Goal: Information Seeking & Learning: Stay updated

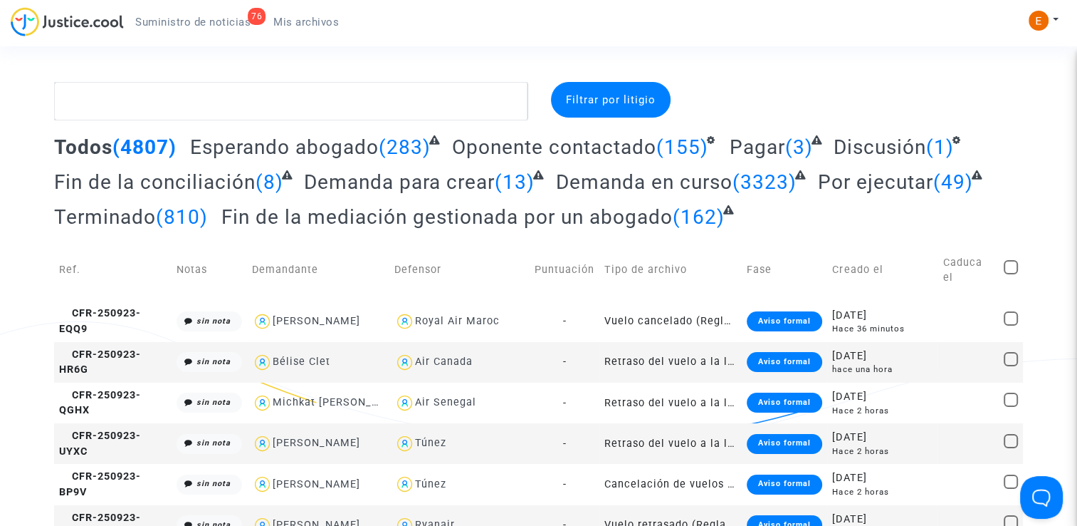
click at [242, 11] on link "76 Suministro de noticias" at bounding box center [193, 21] width 138 height 21
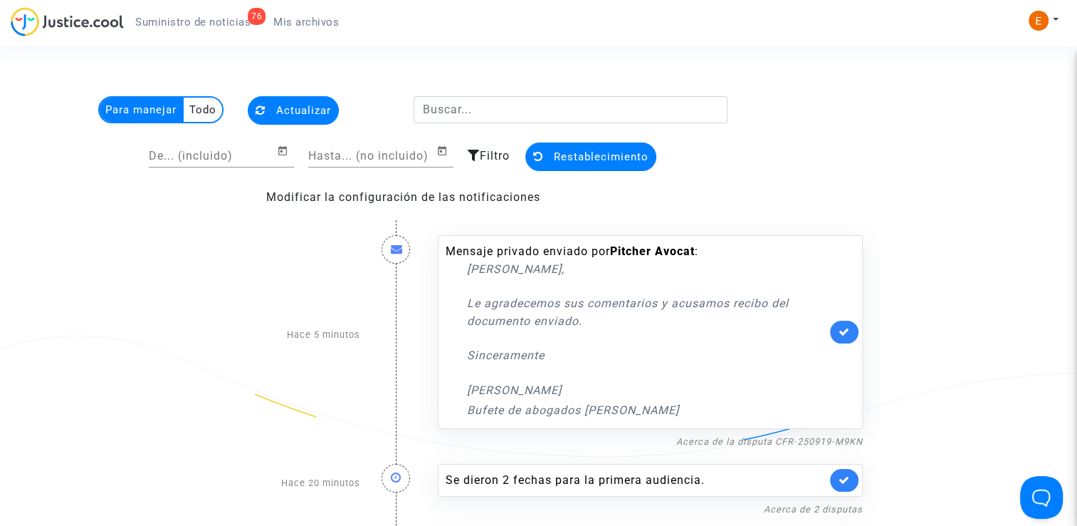
click at [851, 329] on link at bounding box center [844, 331] width 28 height 23
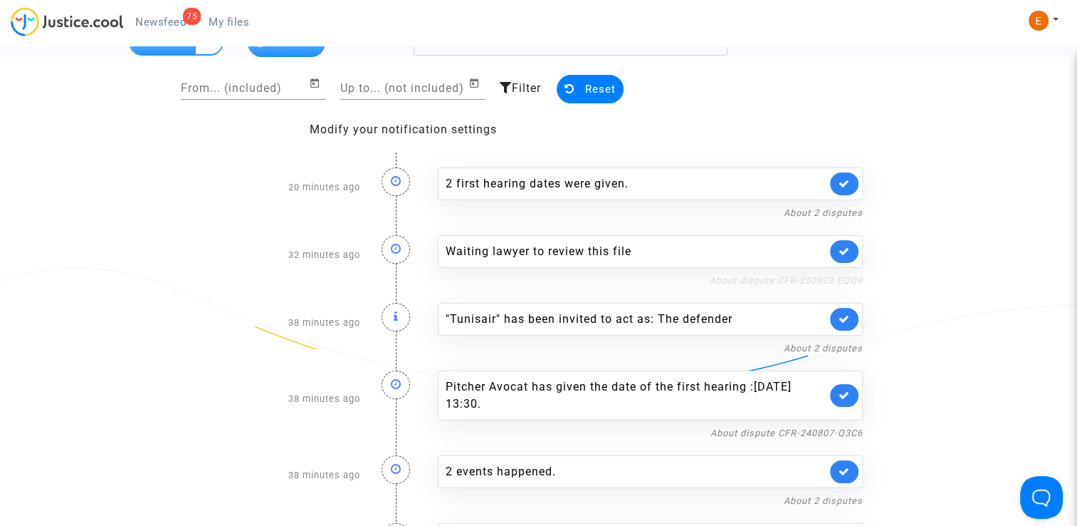
scroll to position [71, 0]
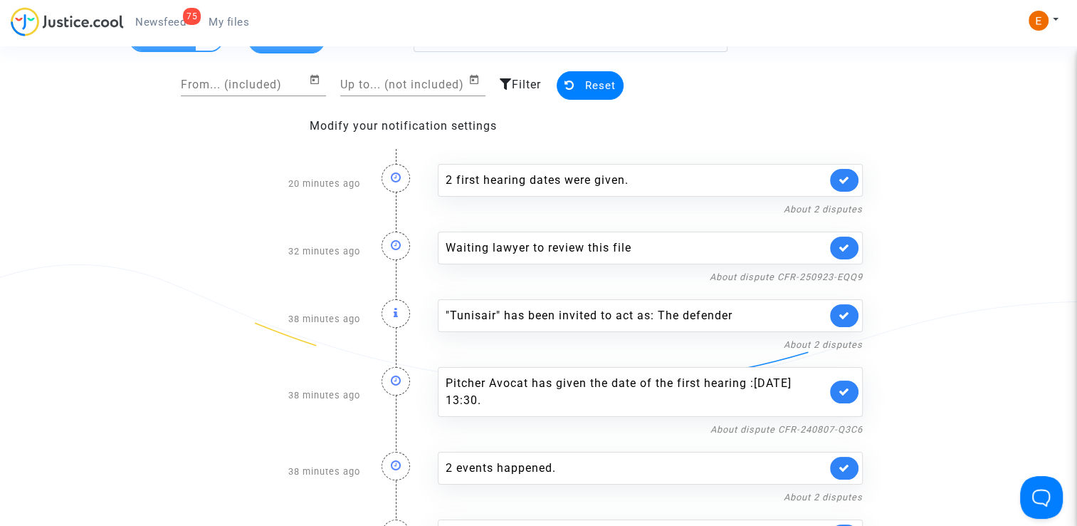
click at [850, 244] on link at bounding box center [844, 247] width 28 height 23
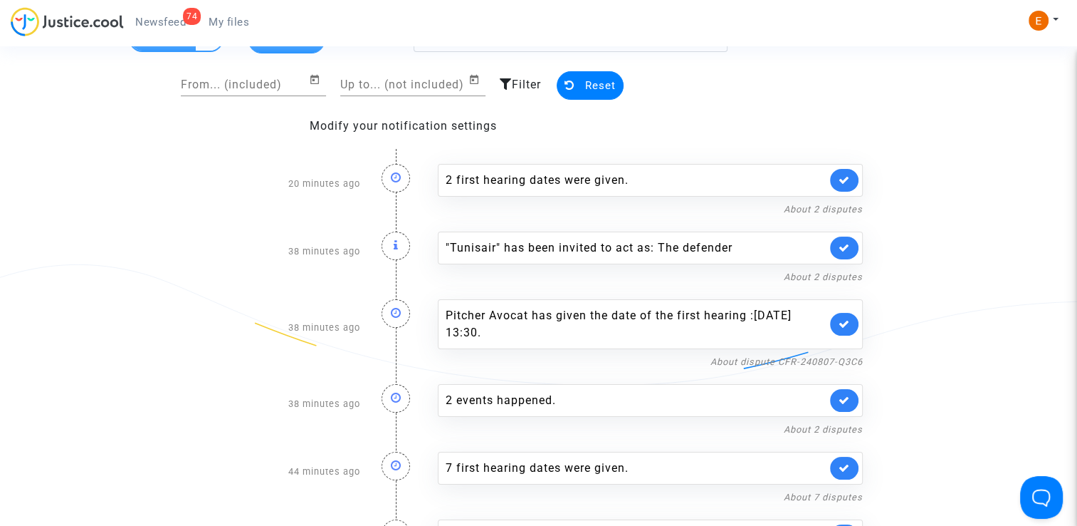
click at [850, 244] on link at bounding box center [844, 247] width 28 height 23
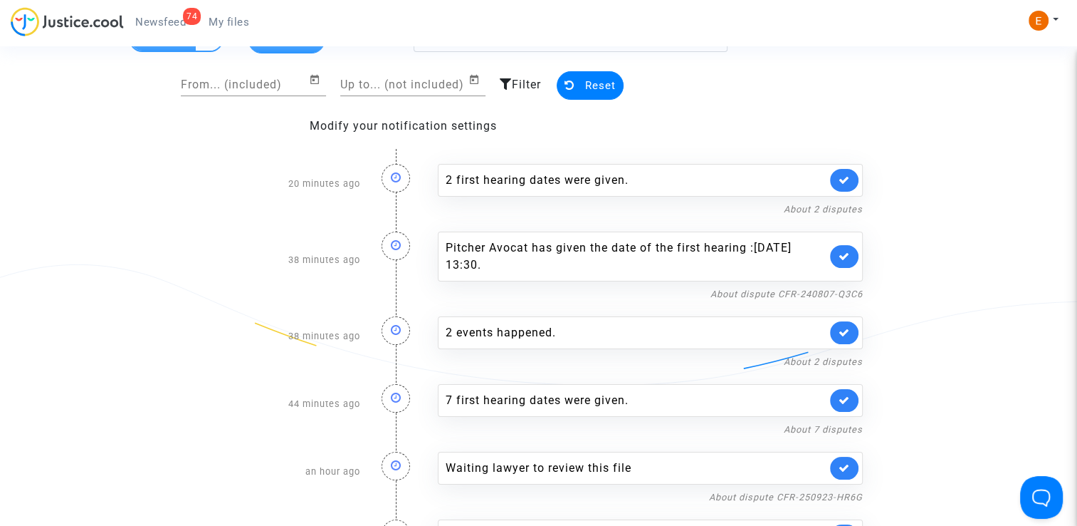
click at [631, 306] on div "2 events happened. About 2 disputes" at bounding box center [650, 336] width 446 height 68
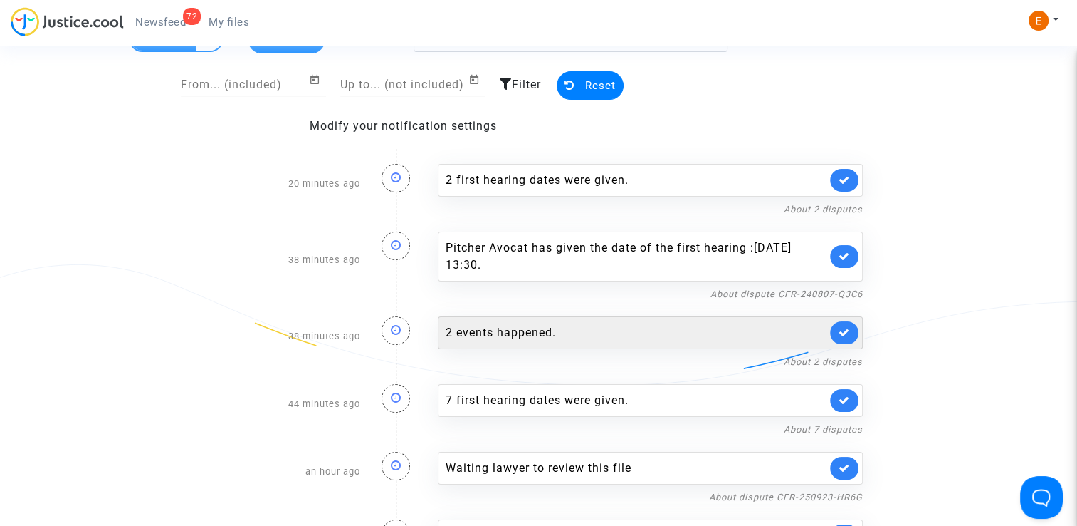
click at [634, 329] on div "2 events happened." at bounding box center [636, 332] width 381 height 17
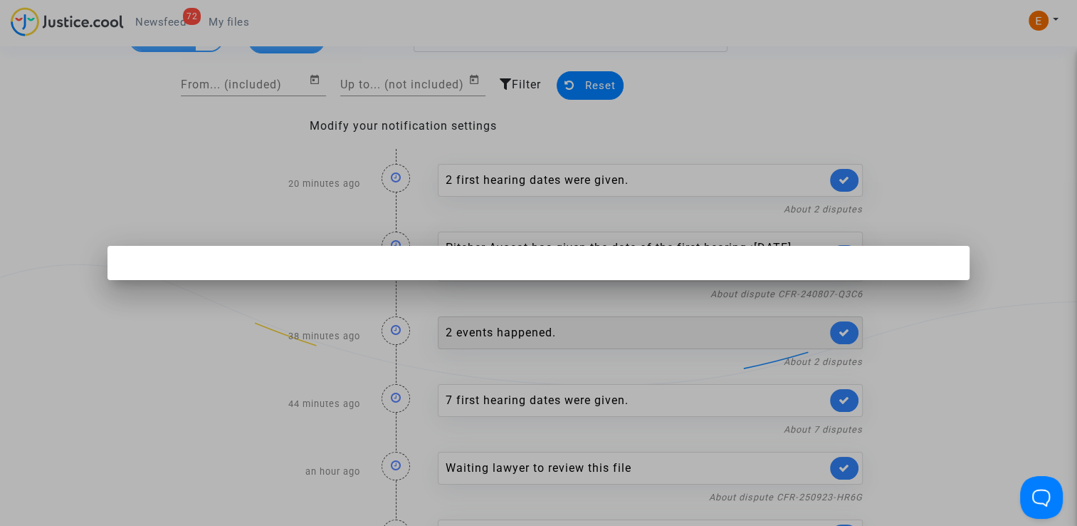
scroll to position [0, 0]
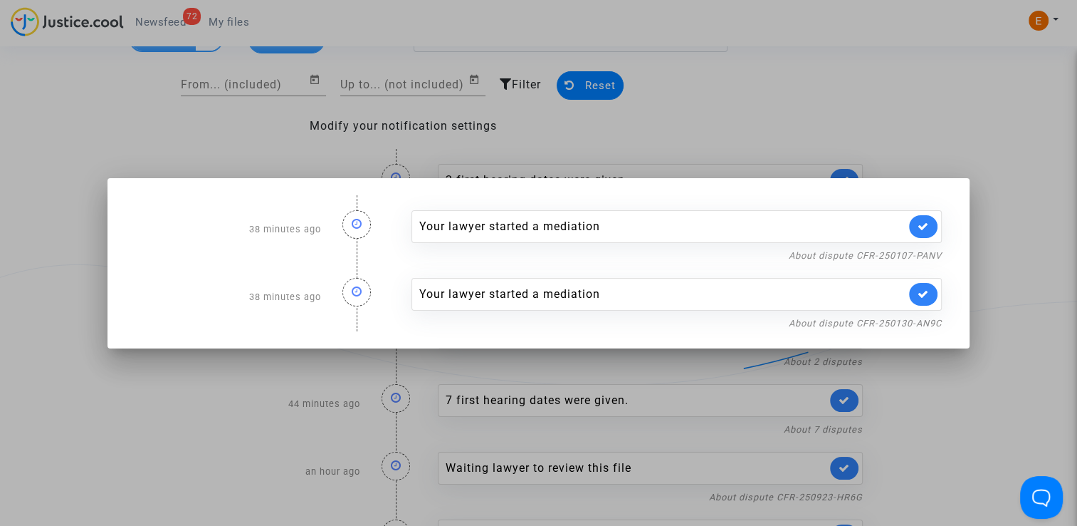
click at [981, 394] on div at bounding box center [538, 263] width 1077 height 526
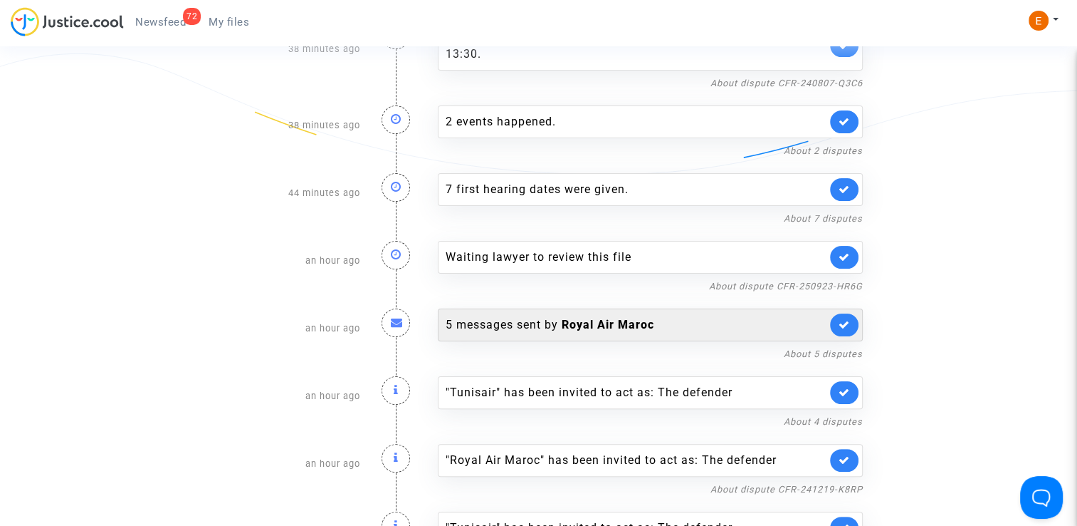
scroll to position [285, 0]
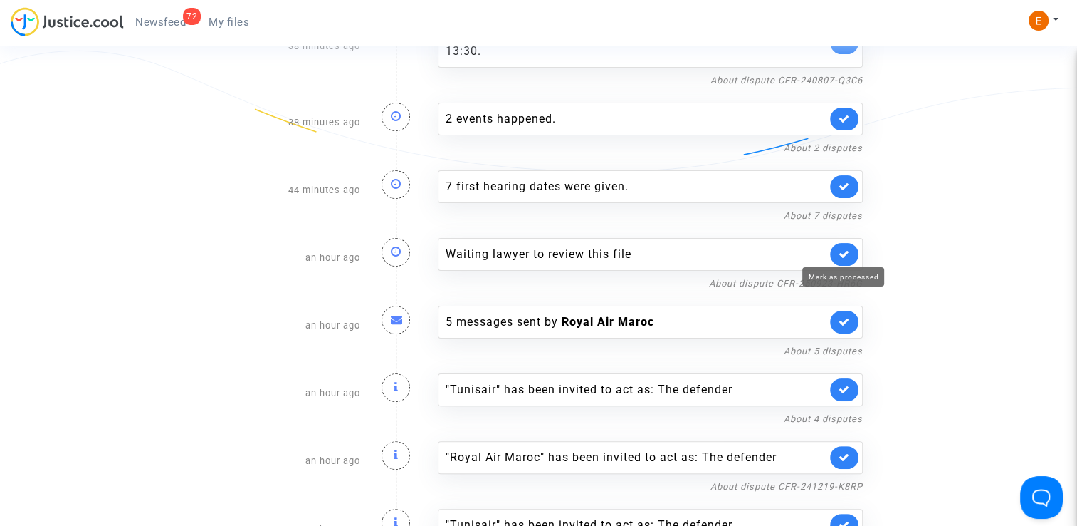
click at [848, 256] on icon at bounding box center [844, 254] width 11 height 11
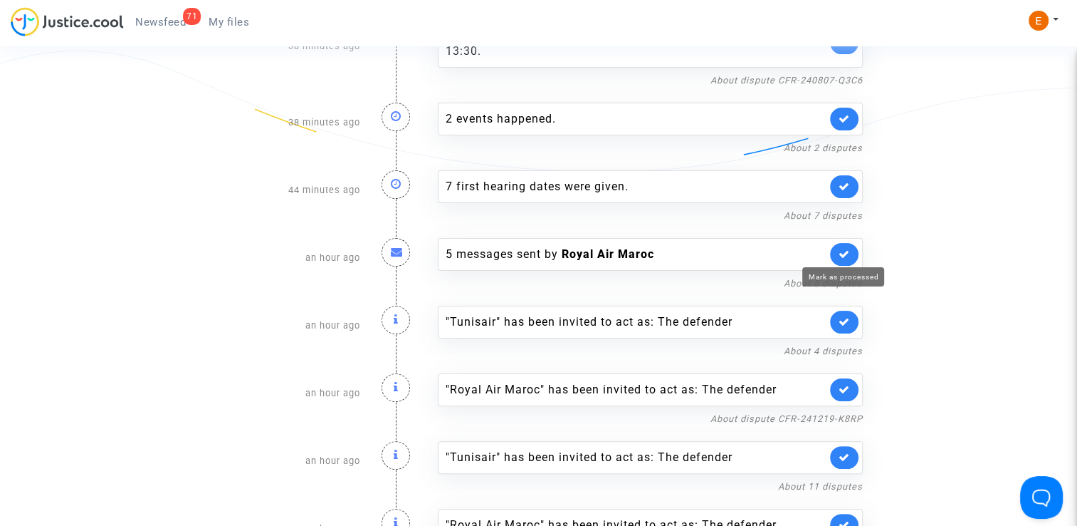
click at [848, 256] on icon at bounding box center [844, 254] width 11 height 11
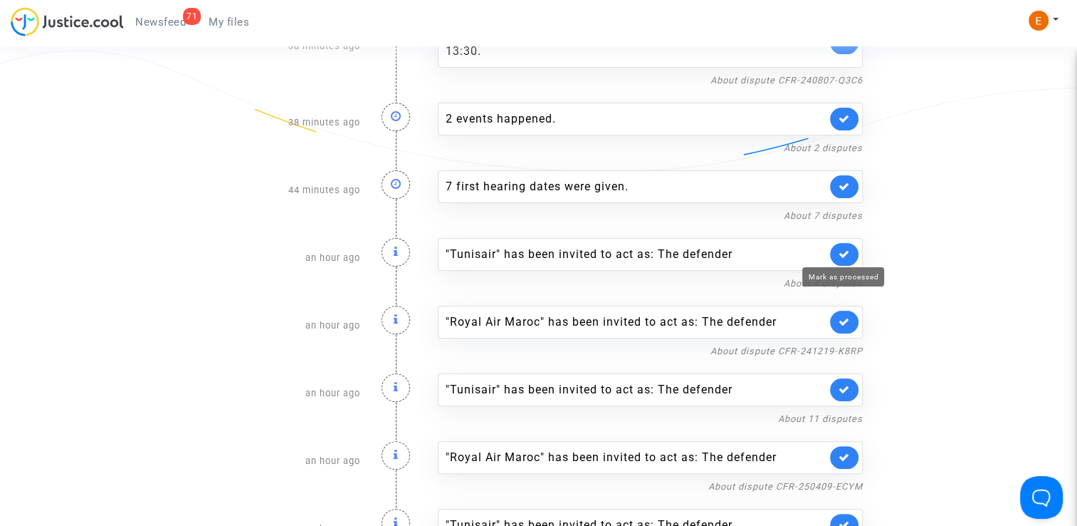
click at [848, 256] on icon at bounding box center [844, 254] width 11 height 11
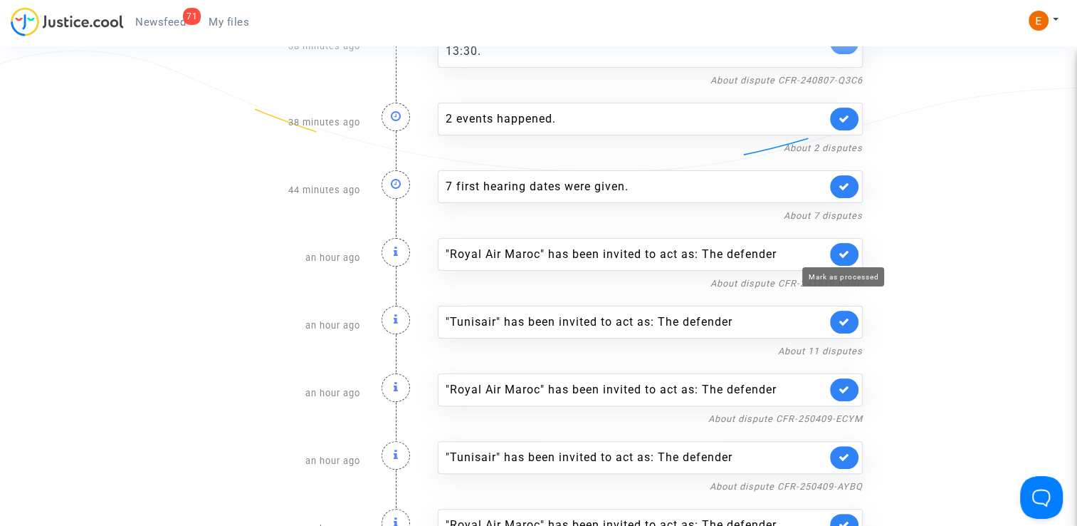
click at [848, 256] on icon at bounding box center [844, 254] width 11 height 11
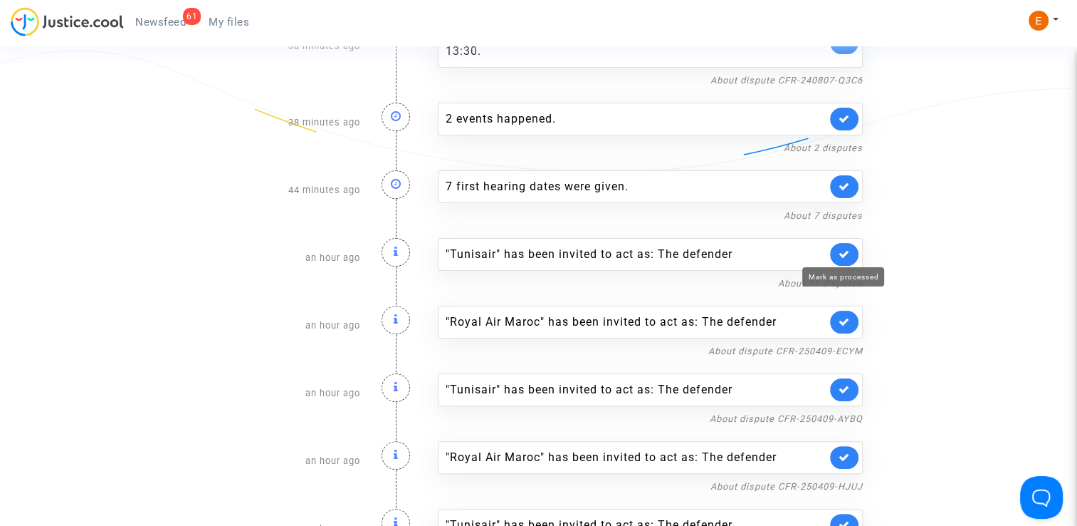
click at [848, 256] on icon at bounding box center [844, 254] width 11 height 11
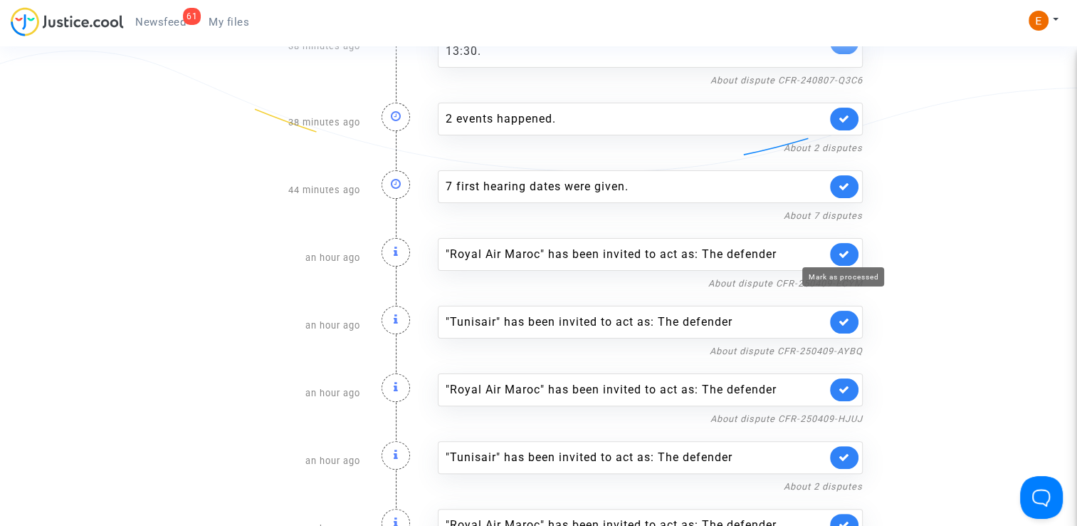
click at [848, 256] on icon at bounding box center [844, 254] width 11 height 11
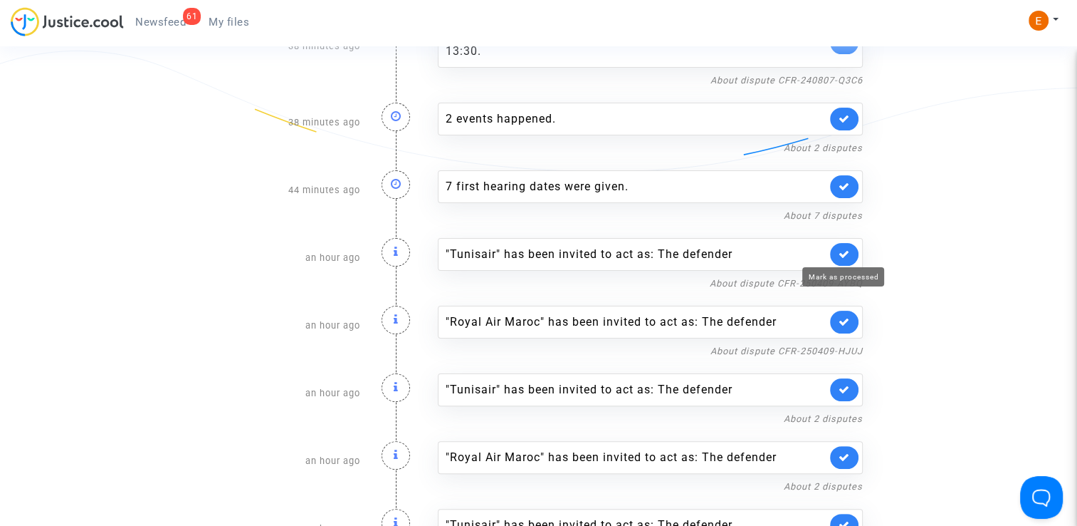
click at [848, 256] on icon at bounding box center [844, 254] width 11 height 11
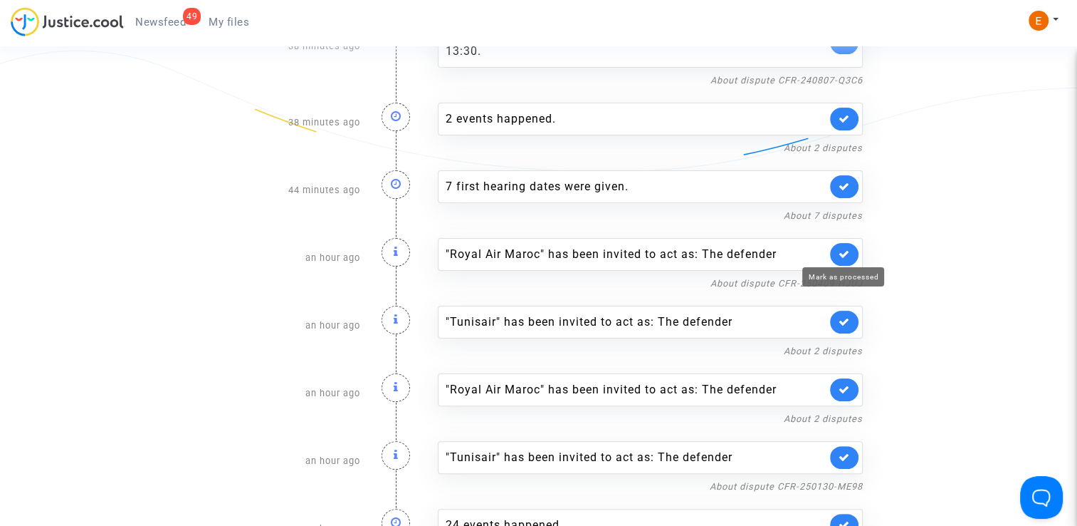
click at [848, 256] on icon at bounding box center [844, 254] width 11 height 11
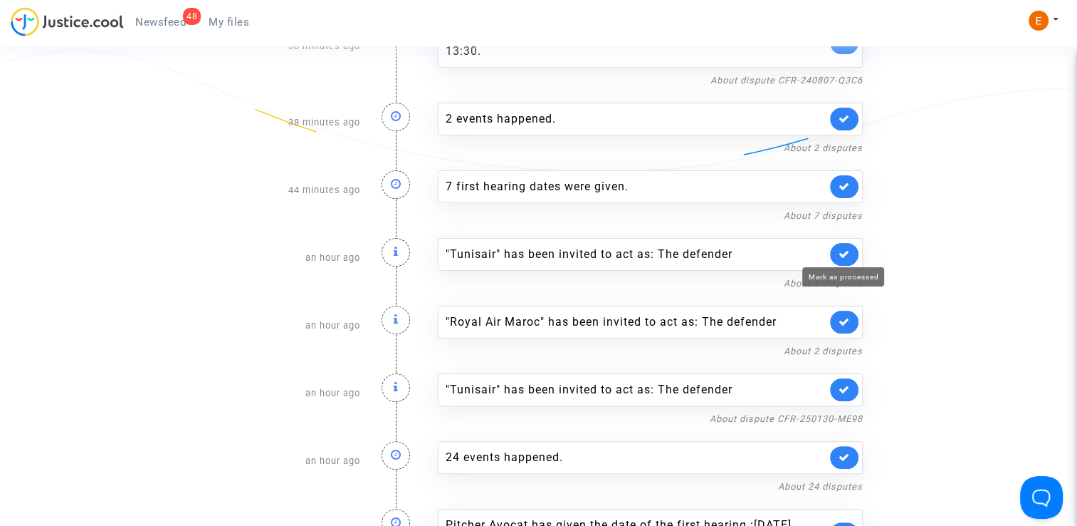
click at [848, 256] on icon at bounding box center [844, 254] width 11 height 11
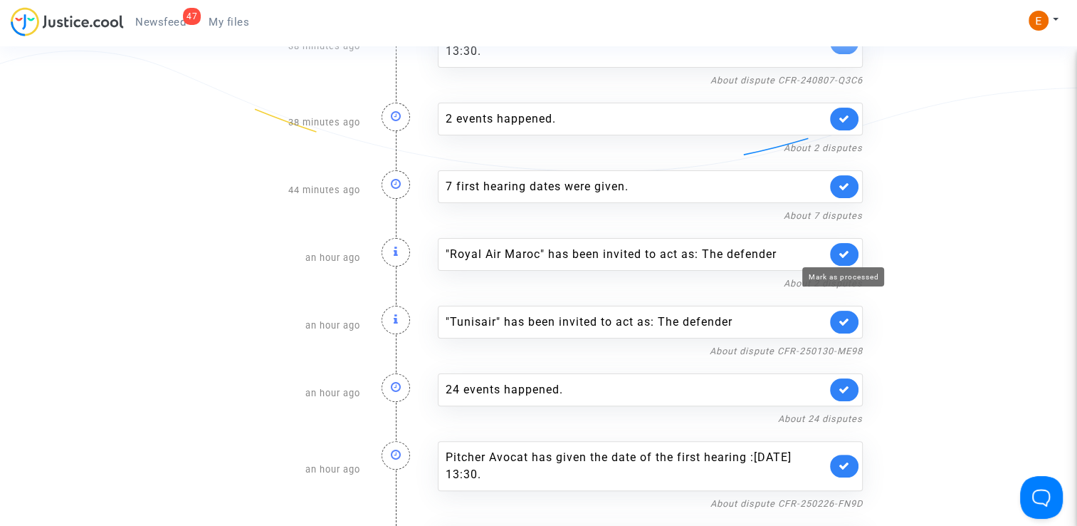
click at [848, 256] on icon at bounding box center [844, 254] width 11 height 11
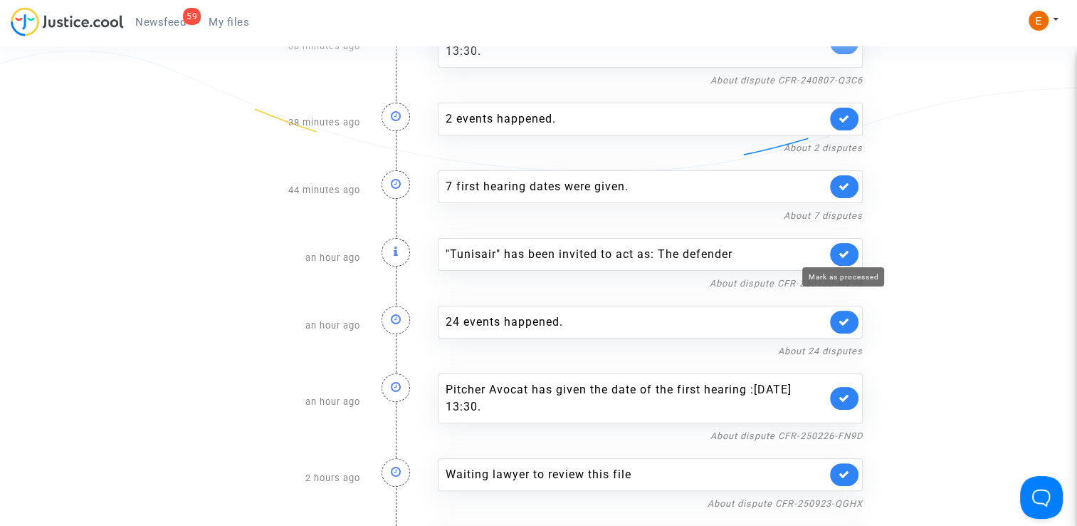
click at [848, 256] on icon at bounding box center [844, 254] width 11 height 11
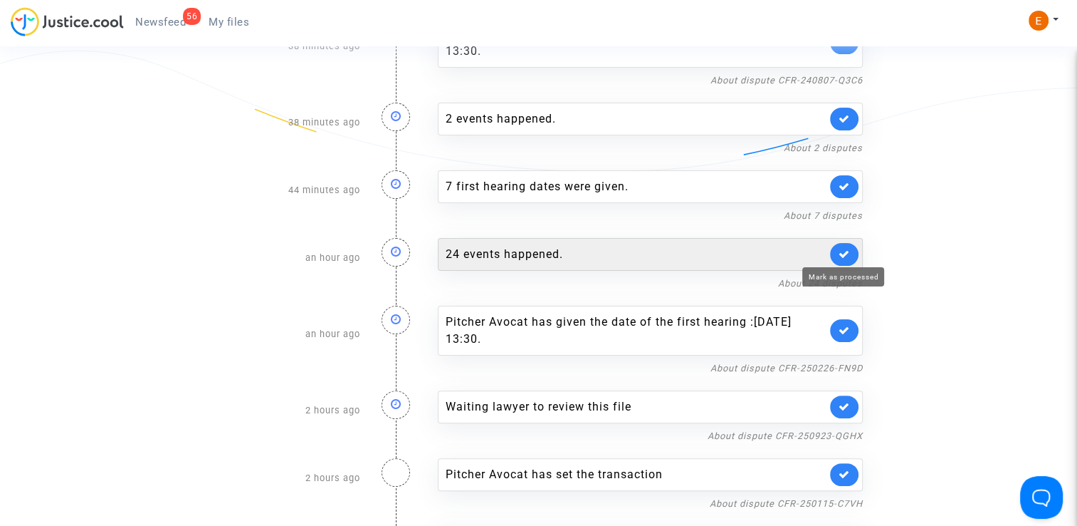
click at [692, 252] on div "24 events happened." at bounding box center [636, 254] width 381 height 17
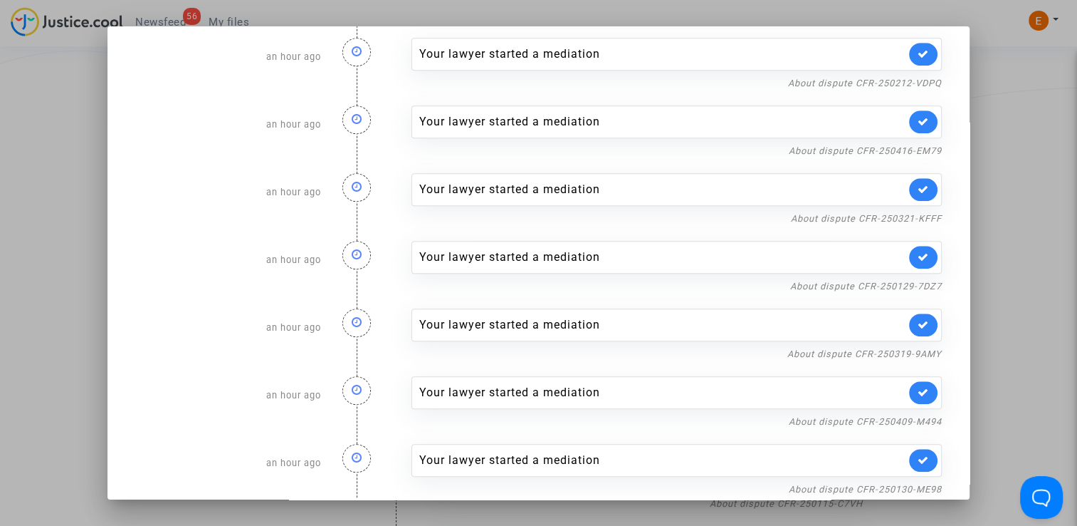
scroll to position [1178, 0]
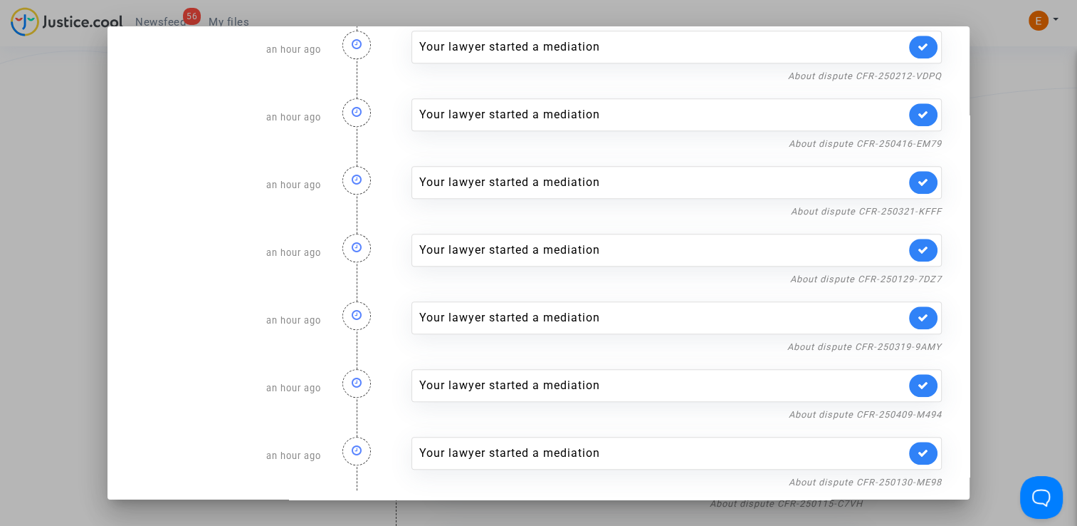
click at [1052, 246] on div at bounding box center [538, 263] width 1077 height 526
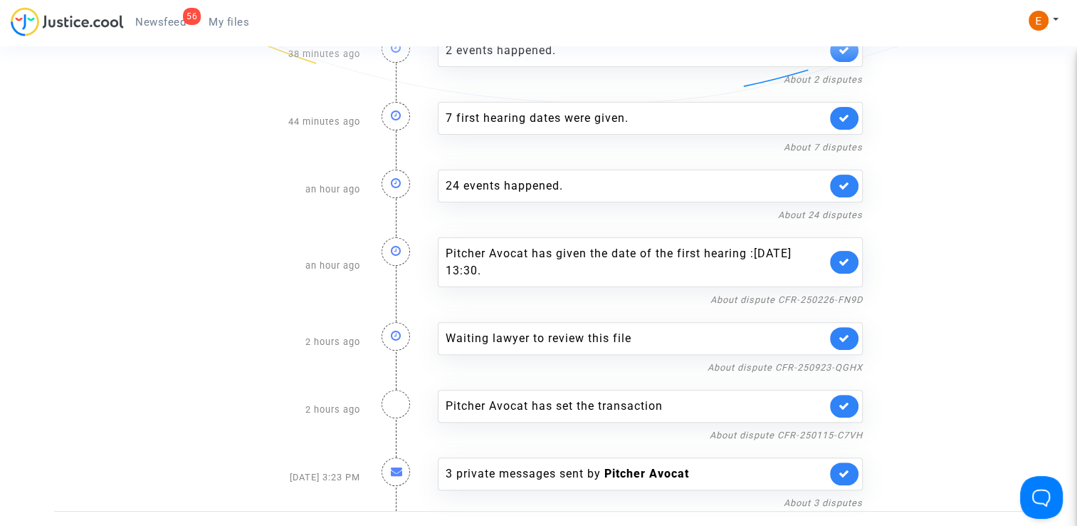
scroll to position [356, 0]
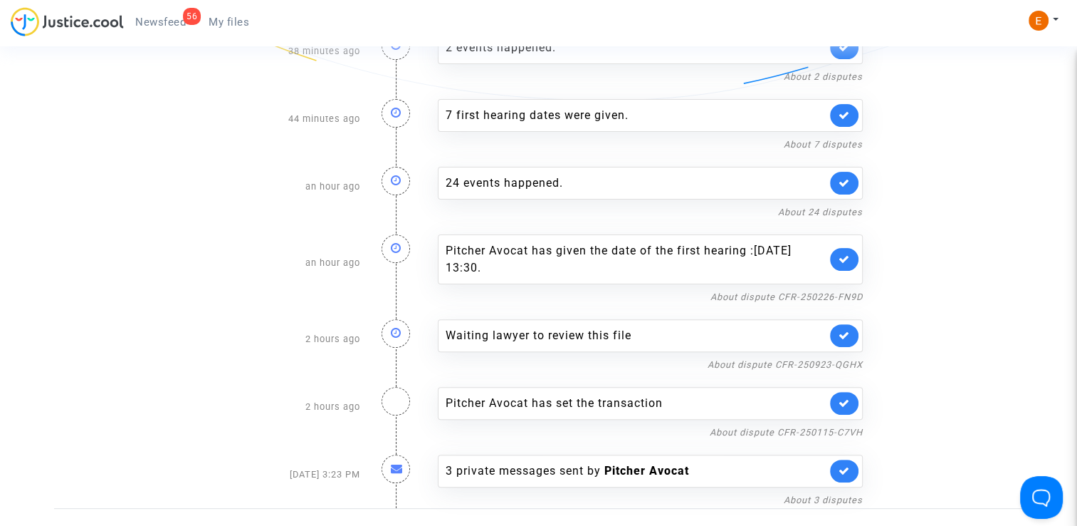
click at [851, 326] on link at bounding box center [844, 335] width 28 height 23
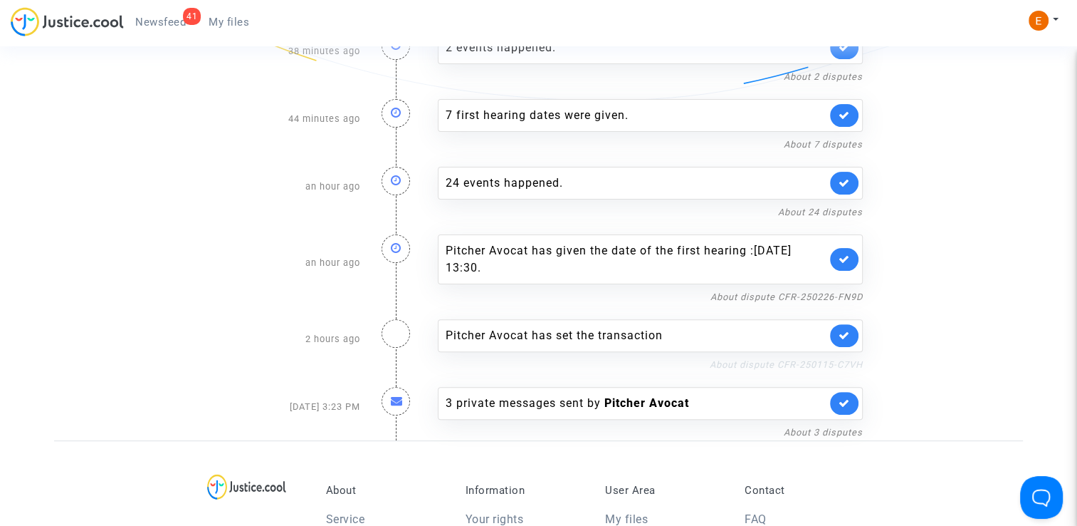
click at [741, 360] on link "About dispute CFR-250115-C7VH" at bounding box center [786, 364] width 153 height 11
click at [852, 338] on link at bounding box center [844, 335] width 28 height 23
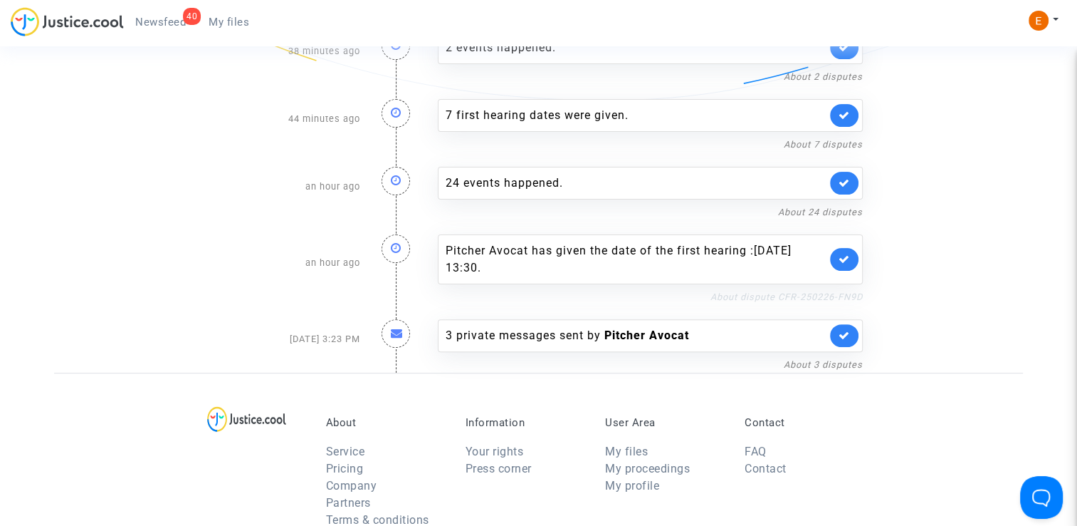
click at [777, 294] on link "About dispute CFR-250226-FN9D" at bounding box center [787, 296] width 152 height 11
click at [847, 256] on icon at bounding box center [844, 259] width 11 height 11
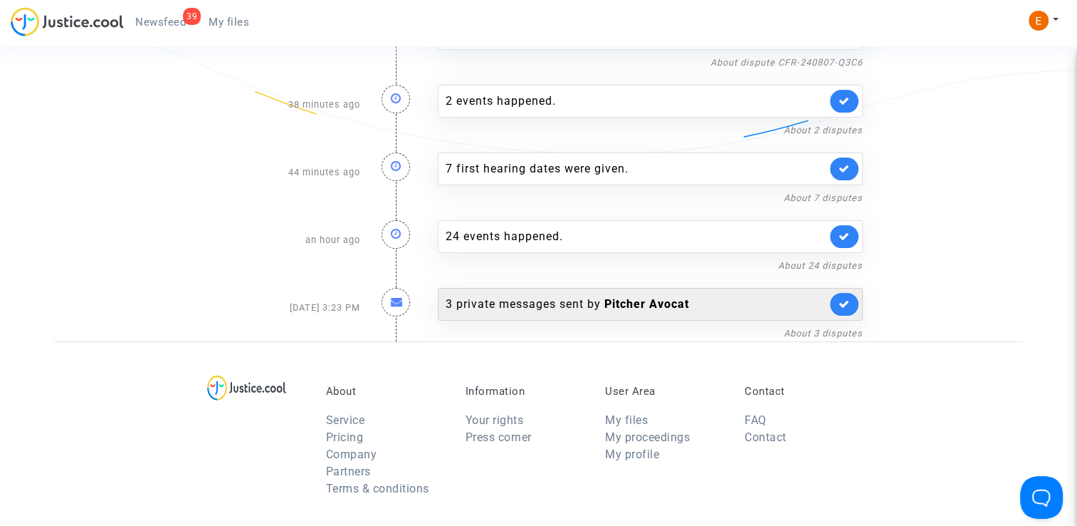
scroll to position [142, 0]
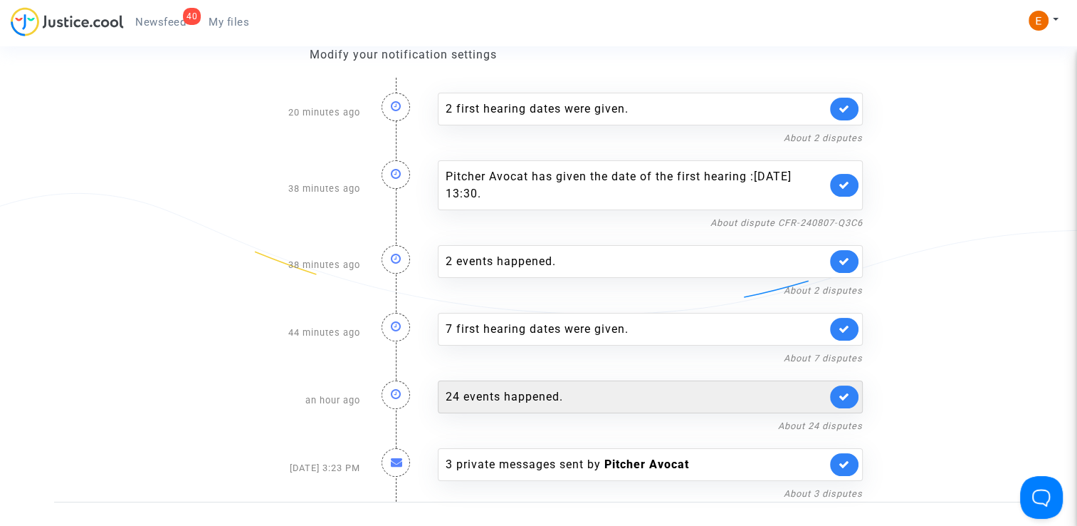
click at [508, 403] on div "24 events happened." at bounding box center [650, 396] width 425 height 33
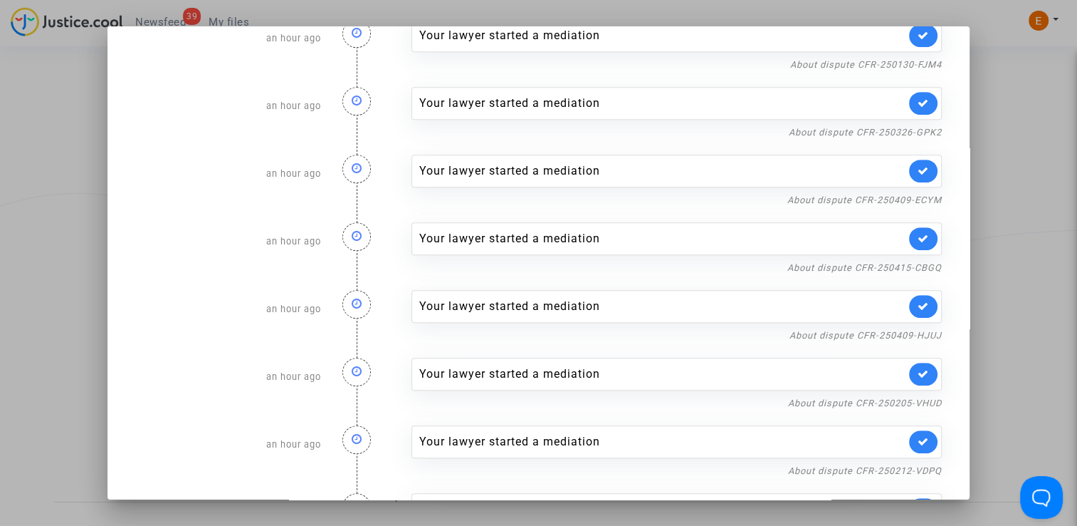
scroll to position [1178, 0]
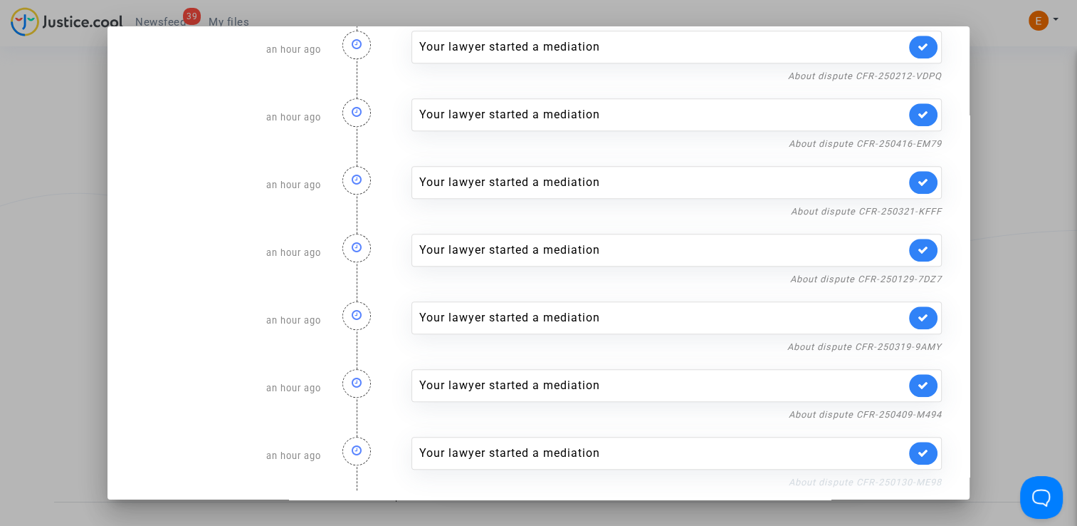
click at [816, 480] on nf-filterlink "About dispute CFR-250130-ME98" at bounding box center [865, 481] width 153 height 14
click at [800, 478] on link "About dispute CFR-250130-ME98" at bounding box center [865, 481] width 153 height 11
click at [925, 441] on link at bounding box center [923, 452] width 28 height 23
click at [916, 409] on link "About dispute CFR-250409-M494" at bounding box center [865, 414] width 153 height 11
click at [911, 374] on link at bounding box center [923, 385] width 28 height 23
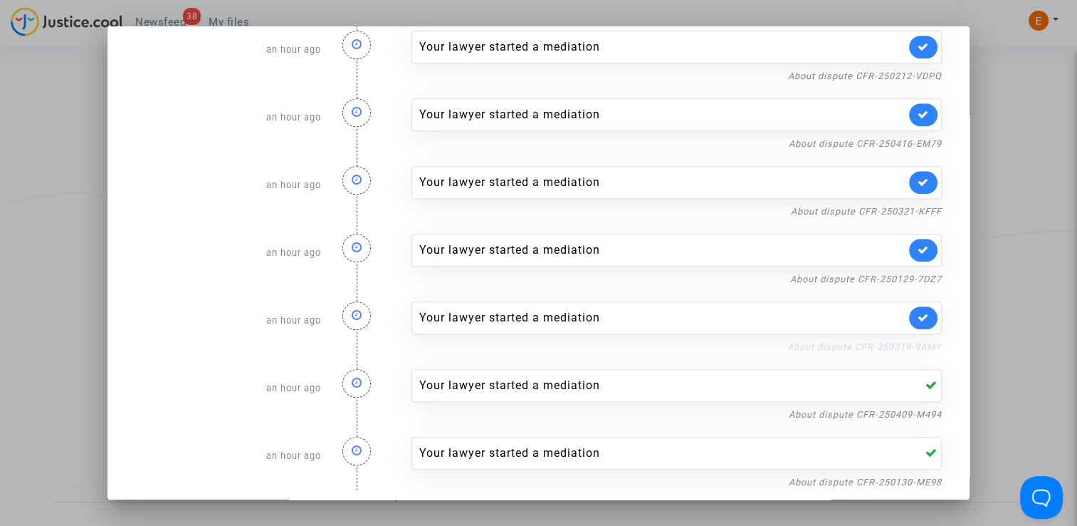
click at [916, 341] on link "About dispute CFR-250319-9AMY" at bounding box center [865, 346] width 155 height 11
drag, startPoint x: 914, startPoint y: 309, endPoint x: 916, endPoint y: 288, distance: 20.8
click at [918, 312] on icon at bounding box center [923, 317] width 11 height 11
click at [913, 273] on link "About dispute CFR-250129-7DZ7" at bounding box center [866, 278] width 152 height 11
click at [929, 240] on link at bounding box center [923, 250] width 28 height 23
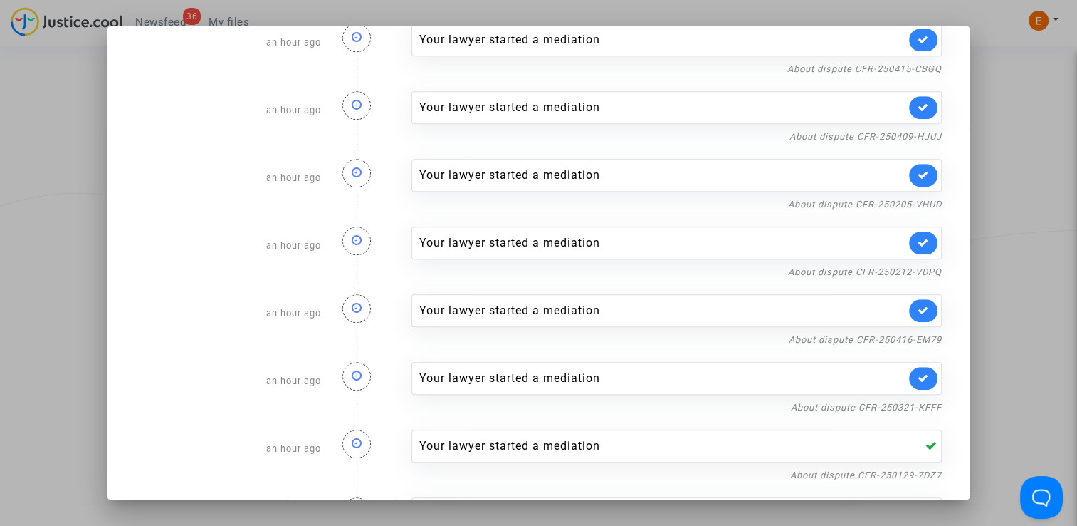
scroll to position [964, 0]
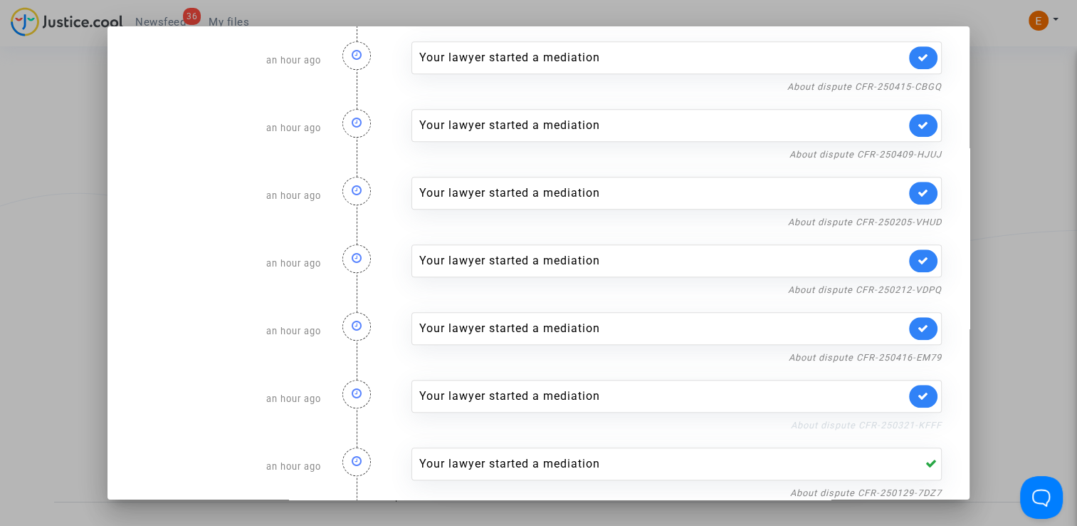
click at [921, 420] on link "About dispute CFR-250321-KFFF" at bounding box center [866, 424] width 151 height 11
click at [927, 390] on link at bounding box center [923, 396] width 28 height 23
click at [916, 352] on link "About dispute CFR-250416-EM79" at bounding box center [865, 357] width 153 height 11
click at [919, 323] on icon at bounding box center [923, 328] width 11 height 11
click at [915, 284] on link "About dispute CFR-250212-VDPQ" at bounding box center [865, 289] width 154 height 11
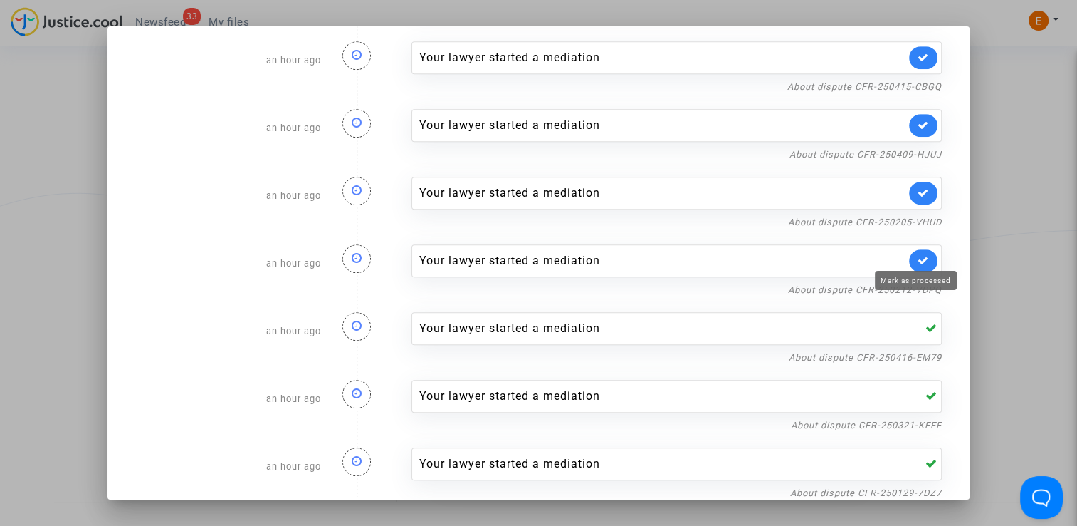
click at [919, 255] on icon at bounding box center [923, 260] width 11 height 11
click at [909, 218] on link "About dispute CFR-250205-VHUD" at bounding box center [865, 221] width 154 height 11
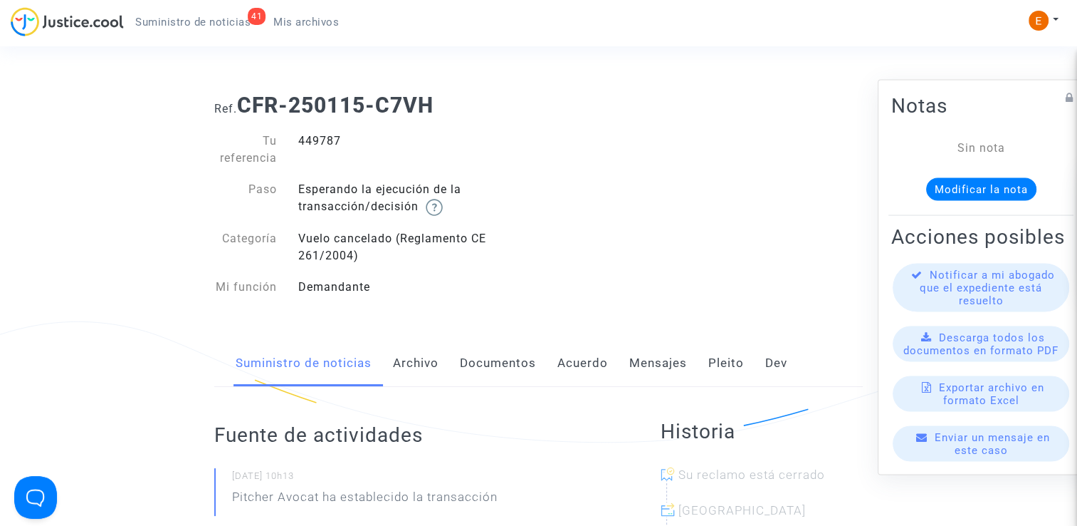
click at [401, 378] on link "Archivo" at bounding box center [416, 363] width 46 height 47
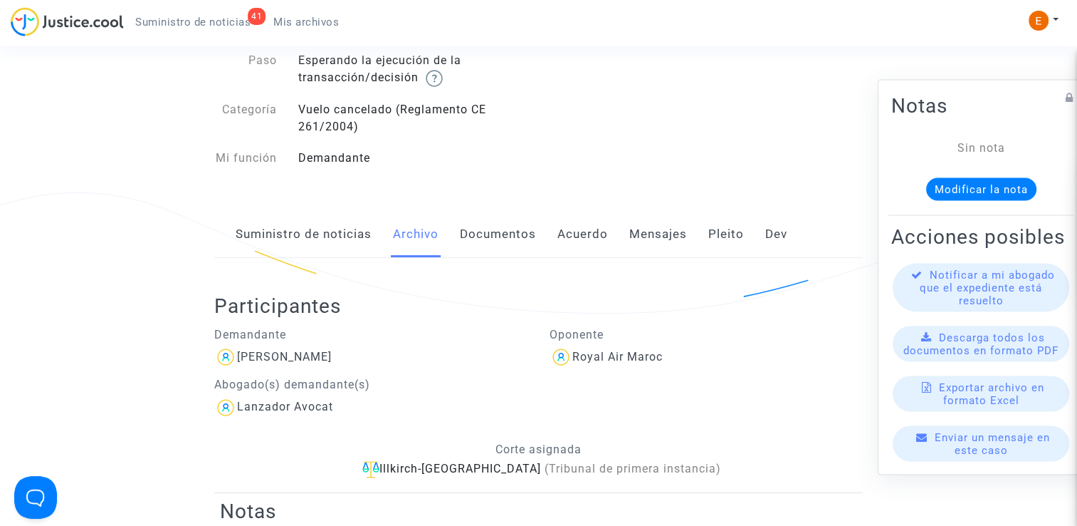
scroll to position [142, 0]
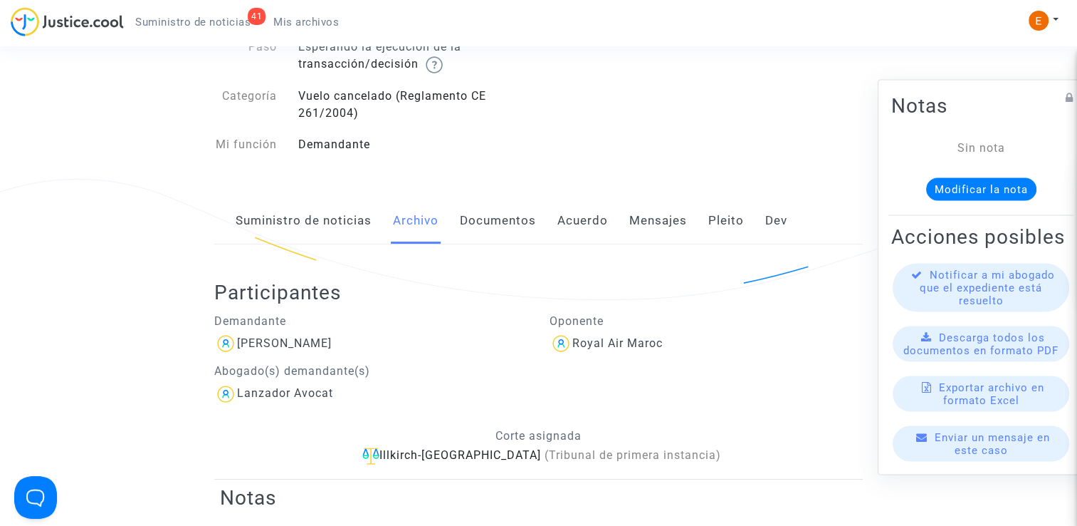
click at [728, 219] on font "Pleito" at bounding box center [727, 220] width 36 height 14
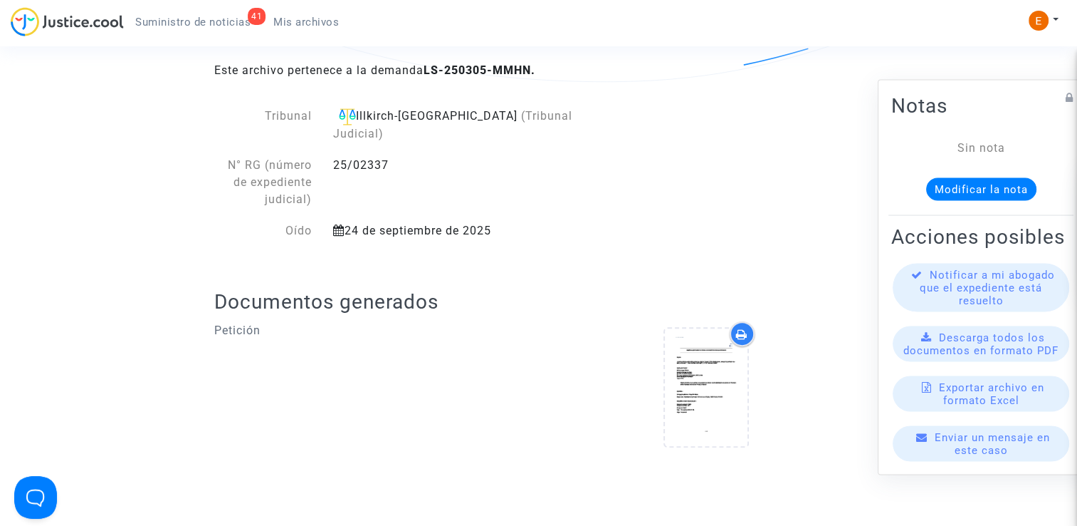
scroll to position [356, 0]
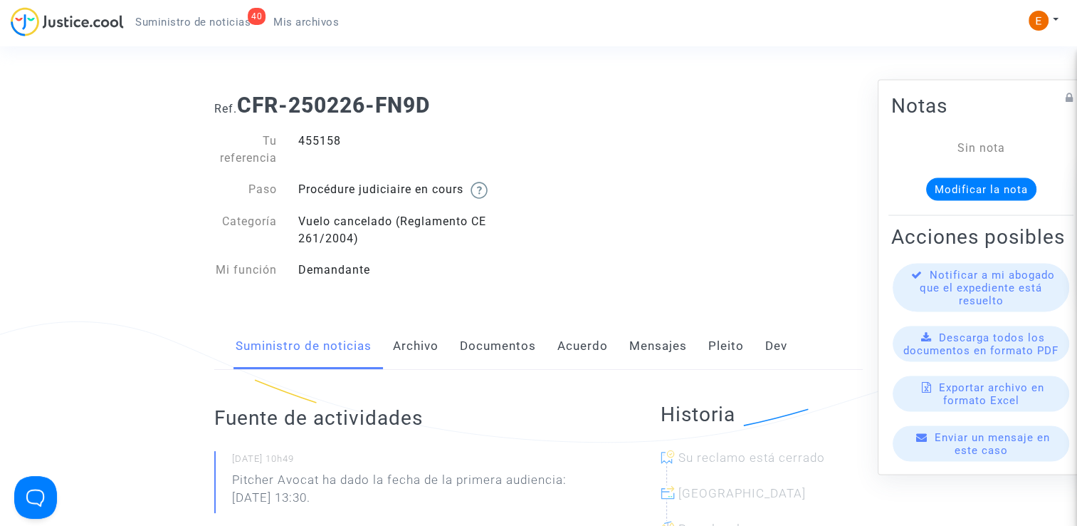
click at [304, 139] on div "455158" at bounding box center [413, 149] width 251 height 34
drag, startPoint x: 0, startPoint y: 0, endPoint x: 304, endPoint y: 139, distance: 334.3
drag, startPoint x: 436, startPoint y: 498, endPoint x: 323, endPoint y: 482, distance: 113.6
click at [323, 482] on p "Pitcher Avocat ha dado la fecha de la primera audiencia: [DATE] 13:30." at bounding box center [418, 492] width 372 height 43
copy p "ha dado la fecha de la primera audiencia: [DATE] 13:30."
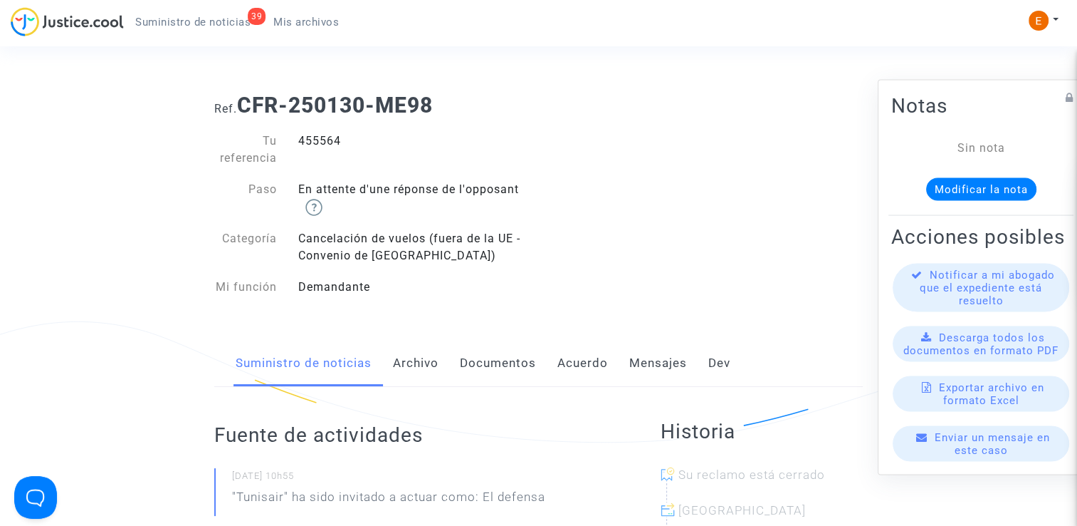
drag, startPoint x: 0, startPoint y: 0, endPoint x: 333, endPoint y: 143, distance: 362.0
click at [333, 143] on div "455564" at bounding box center [413, 149] width 251 height 34
copy div "455564"
click at [325, 138] on div "489014" at bounding box center [413, 149] width 251 height 34
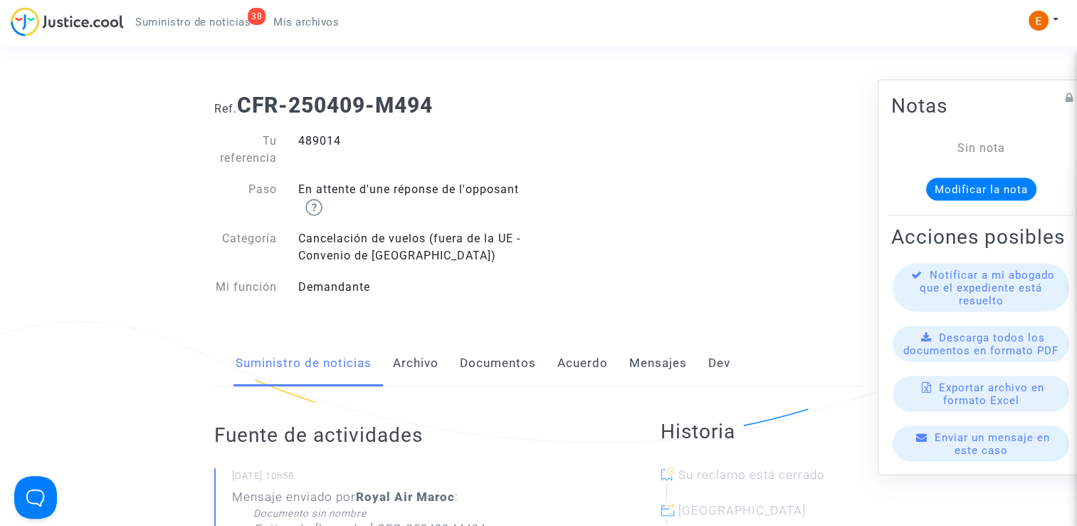
click at [325, 138] on div "489014" at bounding box center [413, 149] width 251 height 34
copy div "489014"
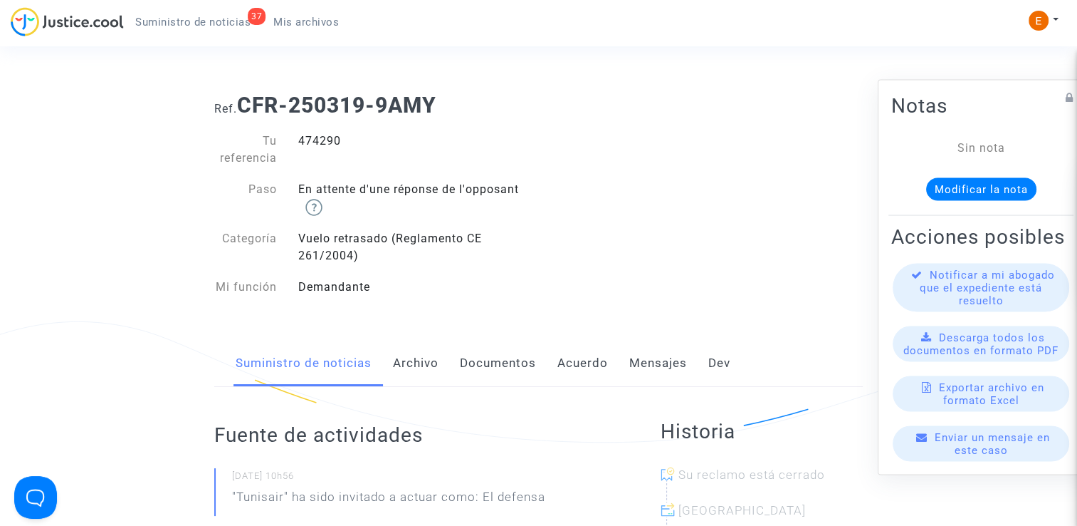
click at [333, 141] on div "474290" at bounding box center [413, 149] width 251 height 34
copy div "474290"
drag, startPoint x: 0, startPoint y: 0, endPoint x: 326, endPoint y: 141, distance: 355.3
click at [327, 145] on div "477850" at bounding box center [413, 149] width 251 height 34
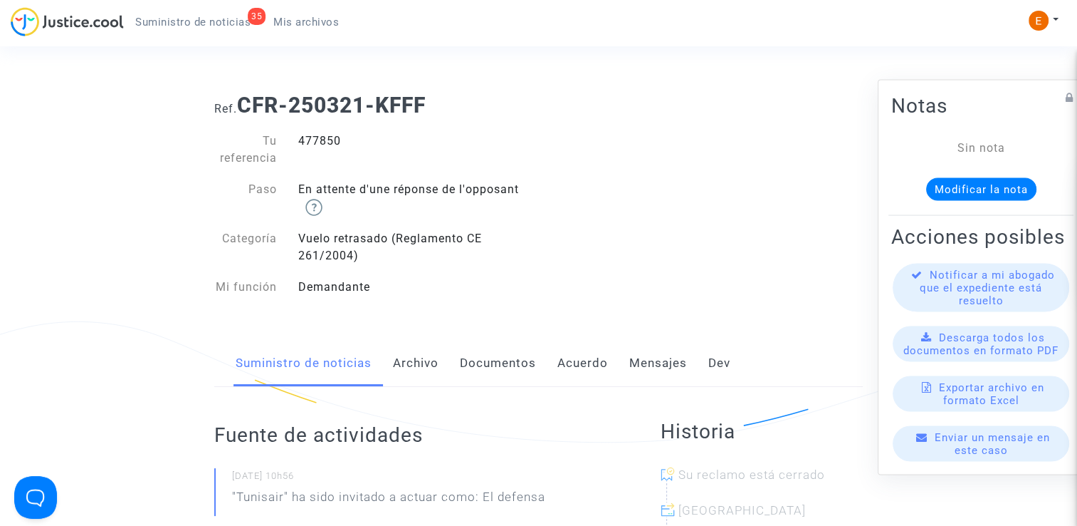
click at [327, 145] on div "477850" at bounding box center [413, 149] width 251 height 34
copy div "477850"
drag, startPoint x: 0, startPoint y: 0, endPoint x: 330, endPoint y: 145, distance: 360.0
click at [341, 145] on div "498169" at bounding box center [413, 149] width 251 height 34
click at [325, 145] on div "498169" at bounding box center [413, 149] width 251 height 34
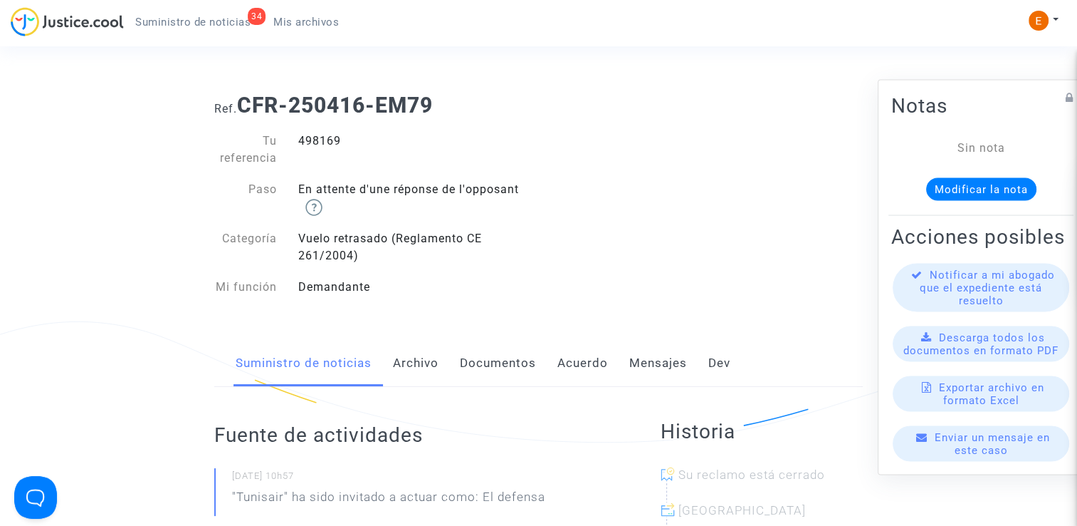
click at [325, 145] on div "498169" at bounding box center [413, 149] width 251 height 34
copy div "498169"
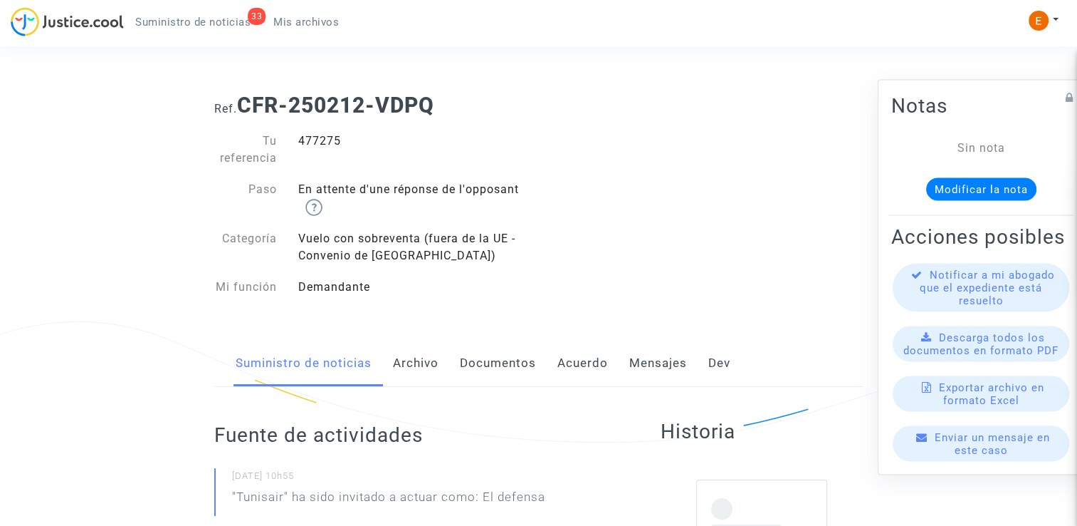
drag, startPoint x: 0, startPoint y: 0, endPoint x: 322, endPoint y: 146, distance: 353.4
click at [322, 146] on div "477275" at bounding box center [413, 149] width 251 height 34
copy div "477275"
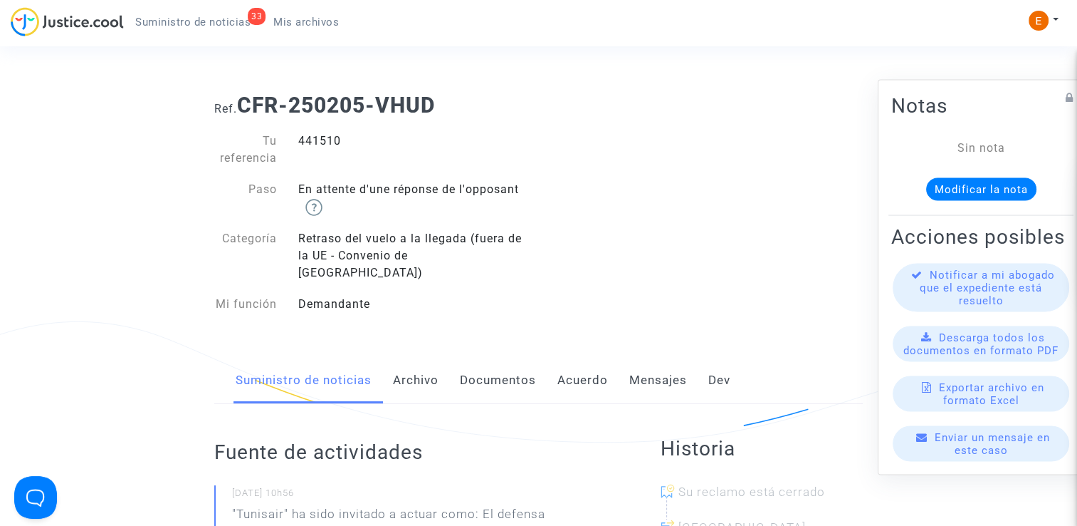
click at [324, 138] on div "441510" at bounding box center [413, 149] width 251 height 34
copy div "441510"
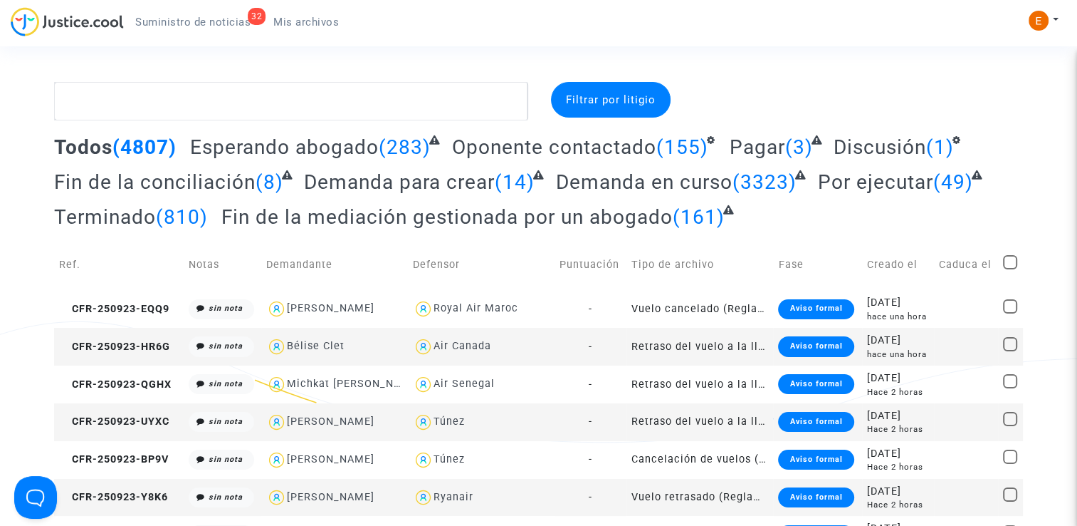
click at [217, 13] on link "32 Suministro de noticias" at bounding box center [193, 21] width 138 height 21
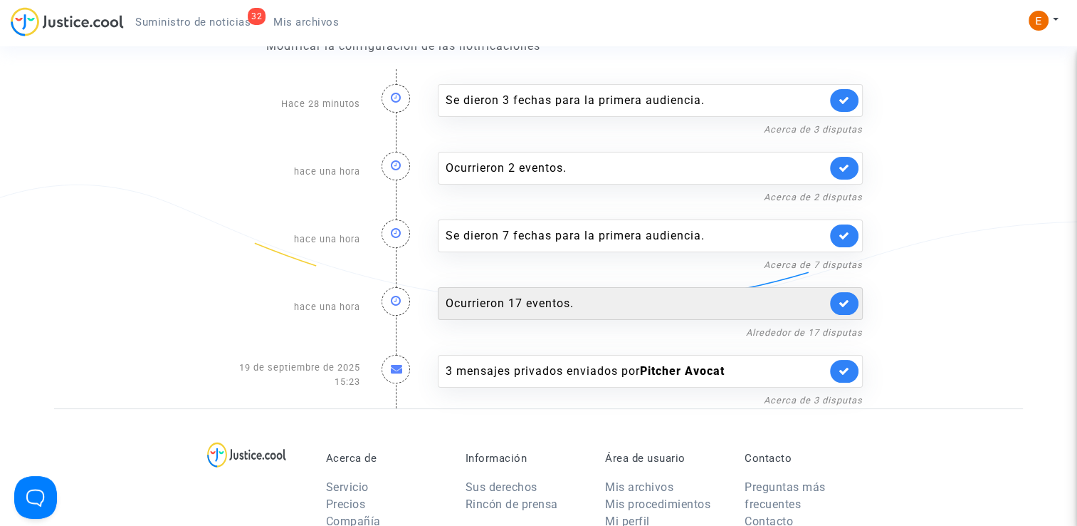
scroll to position [142, 0]
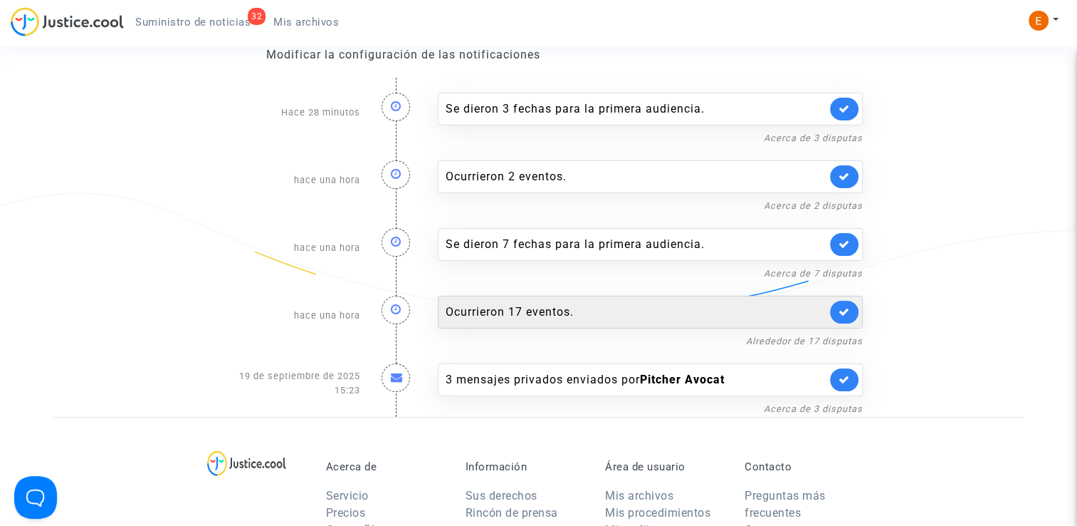
click at [501, 307] on div "Ocurrieron 17 eventos." at bounding box center [636, 311] width 381 height 17
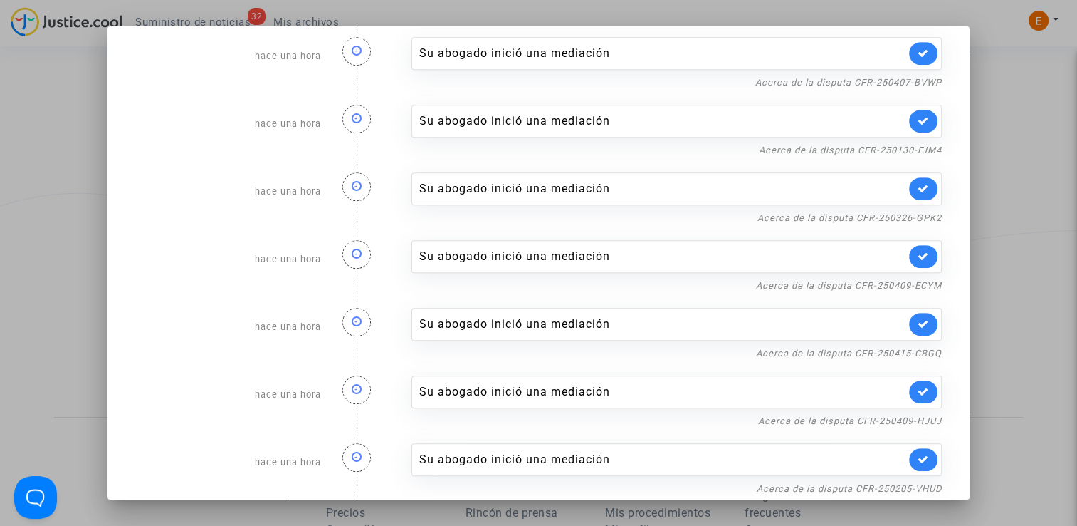
scroll to position [706, 0]
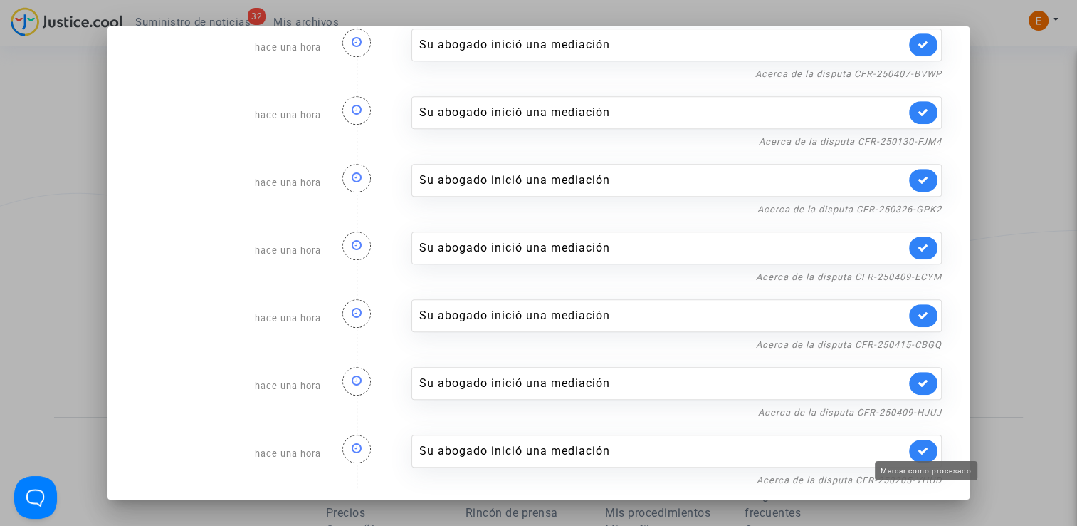
click at [924, 441] on link at bounding box center [923, 450] width 28 height 23
click at [916, 407] on link "Acerca de la disputa CFR-250409-HJUJ" at bounding box center [850, 412] width 184 height 11
click at [923, 375] on link at bounding box center [923, 383] width 28 height 23
click at [914, 341] on link "Acerca de la disputa CFR-250415-CBGQ" at bounding box center [849, 344] width 186 height 11
click at [909, 310] on link at bounding box center [923, 315] width 28 height 23
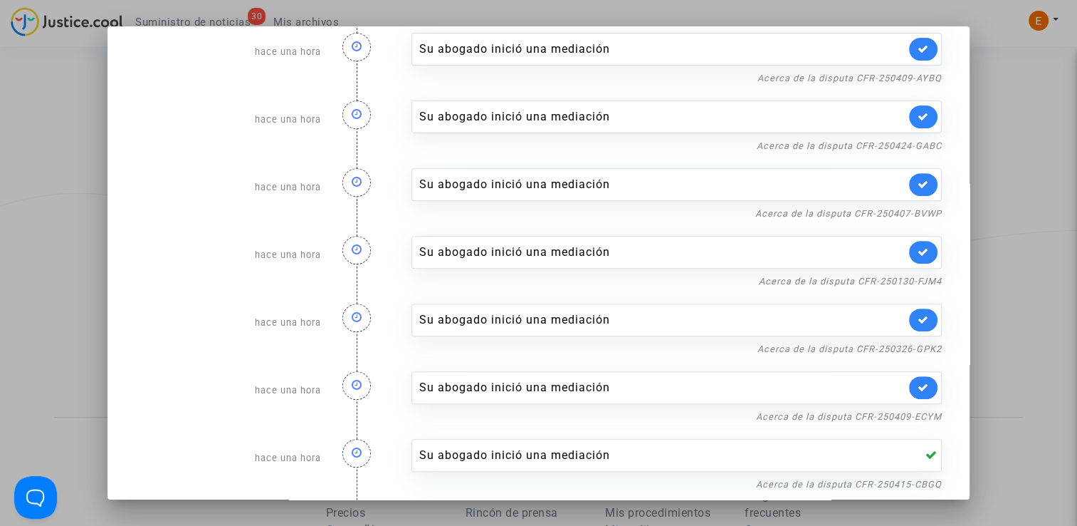
scroll to position [493, 0]
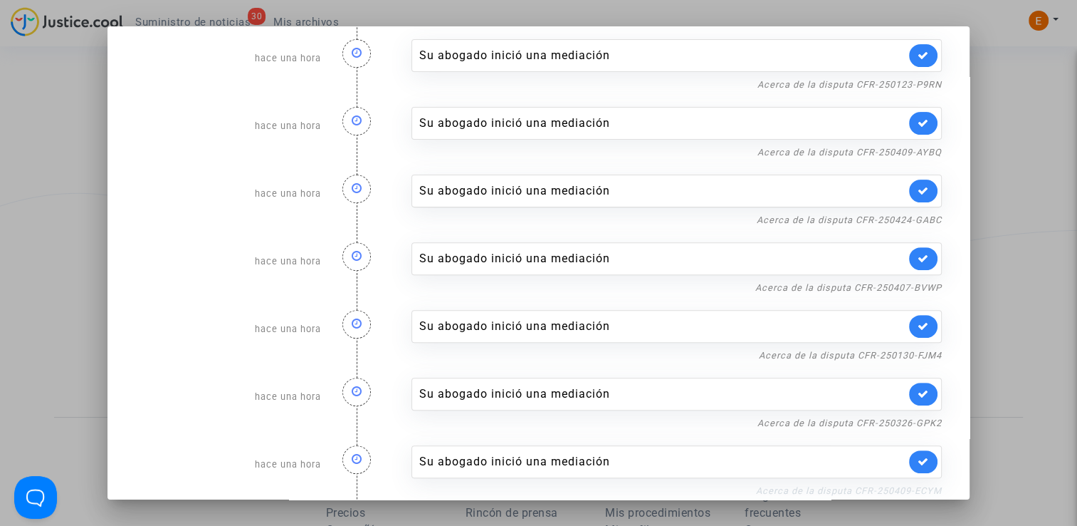
click at [866, 485] on link "Acerca de la disputa CFR-250409-ECYM" at bounding box center [849, 490] width 186 height 11
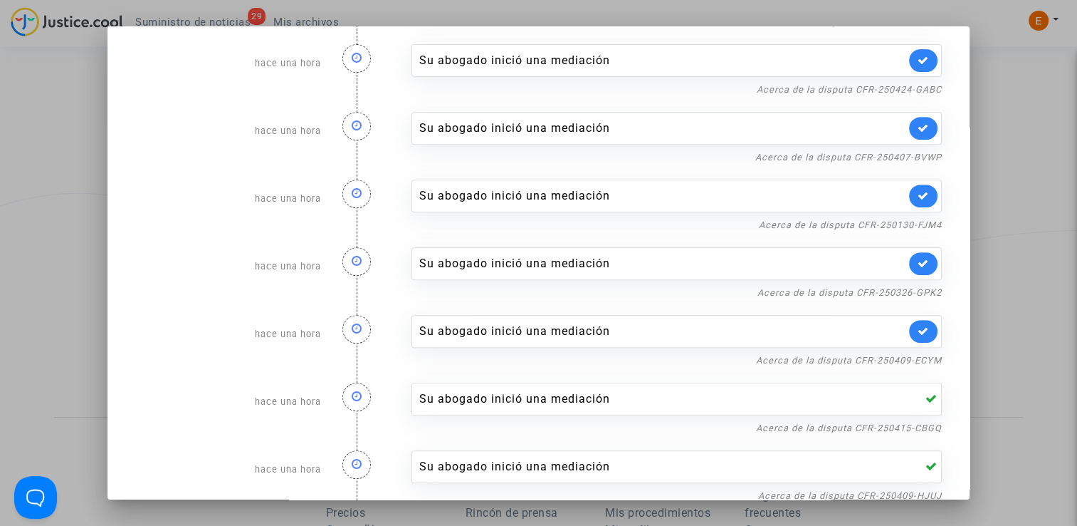
scroll to position [635, 0]
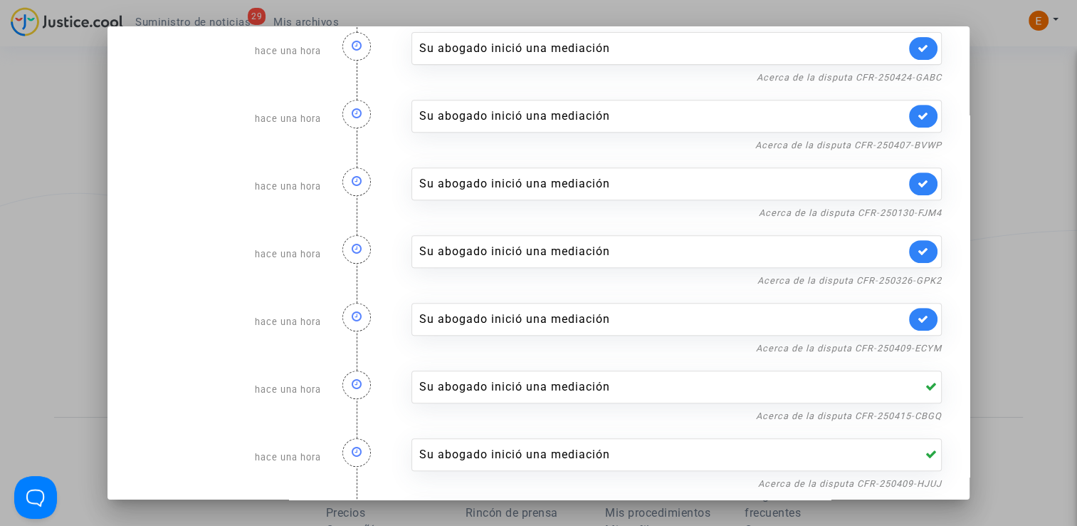
click at [924, 317] on link at bounding box center [923, 319] width 28 height 23
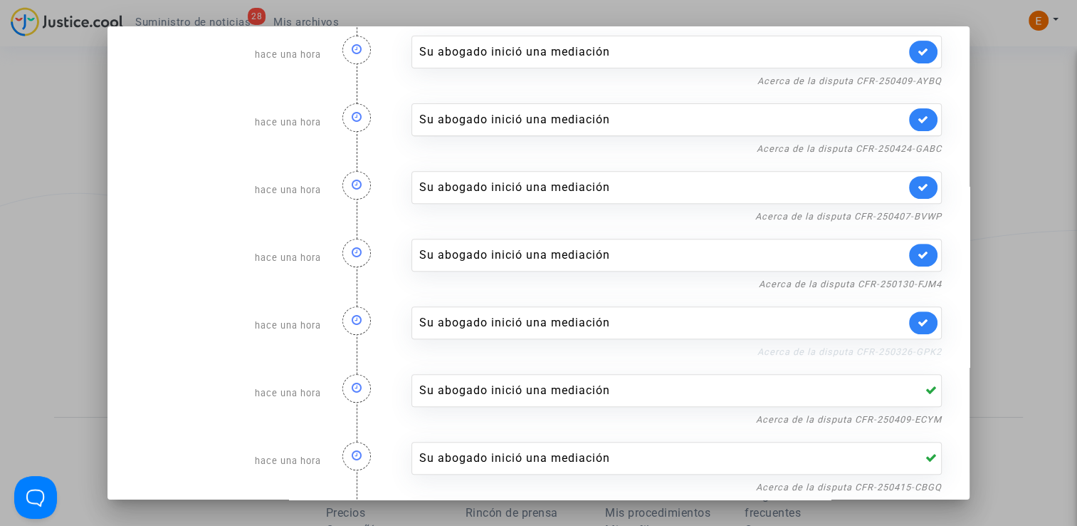
click at [920, 351] on link "Acerca de la disputa CFR-250326-GPK2" at bounding box center [850, 351] width 184 height 11
click at [920, 317] on icon at bounding box center [923, 322] width 11 height 11
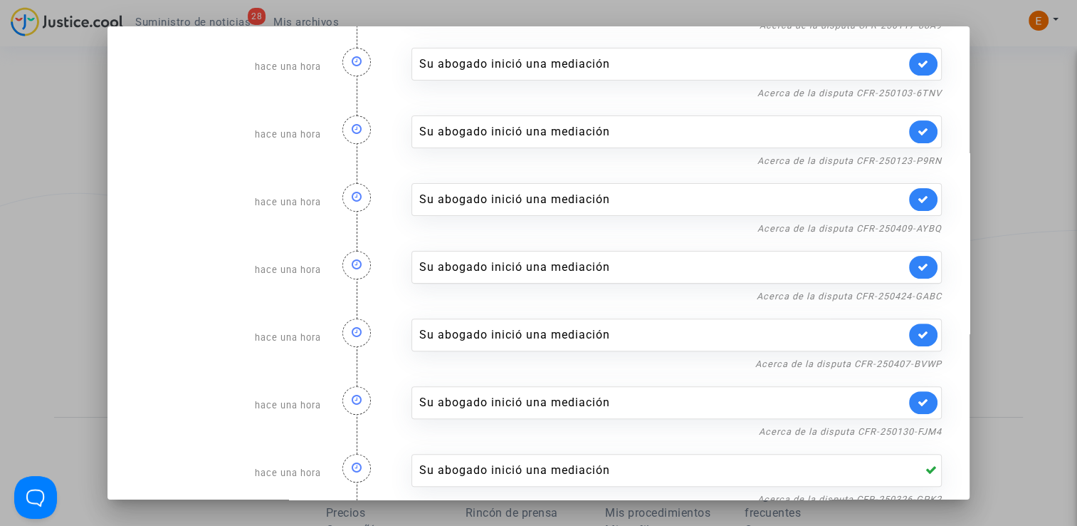
scroll to position [422, 0]
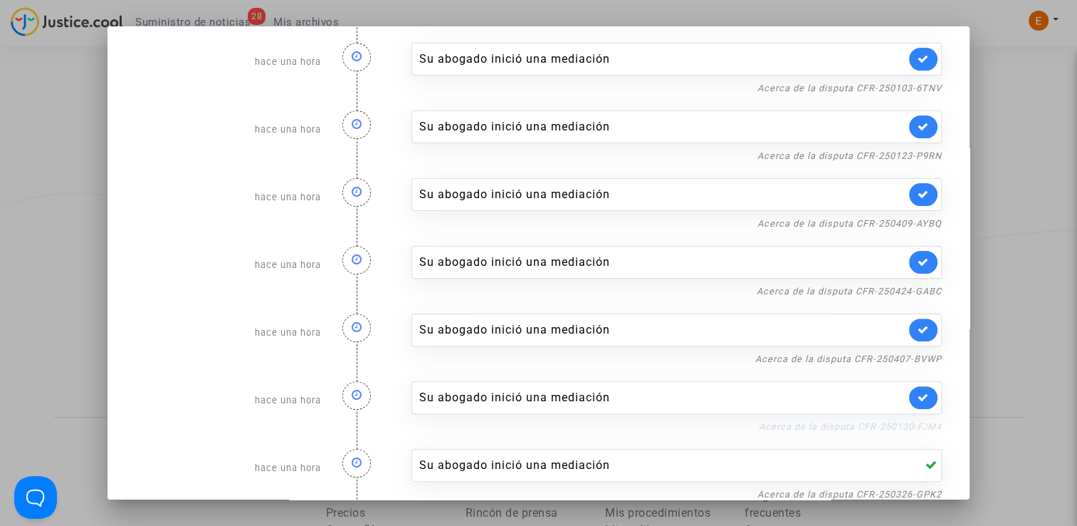
click at [872, 421] on link "Acerca de la disputa CFR-250130-FJM4" at bounding box center [850, 426] width 183 height 11
click at [924, 400] on link at bounding box center [923, 397] width 28 height 23
click at [919, 353] on link "Acerca de la disputa CFR-250407-BVWP" at bounding box center [849, 358] width 187 height 11
click at [922, 329] on icon at bounding box center [923, 329] width 11 height 11
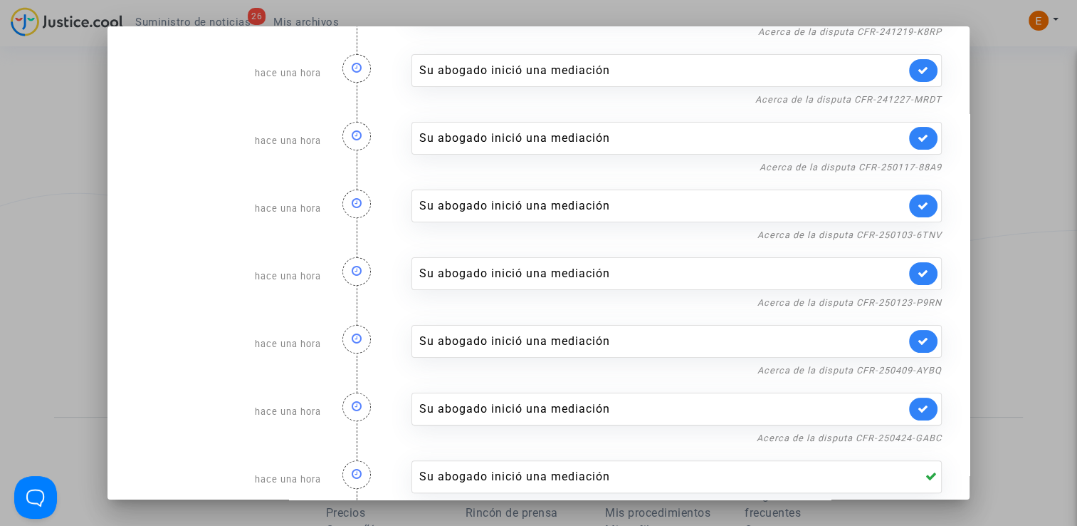
scroll to position [279, 0]
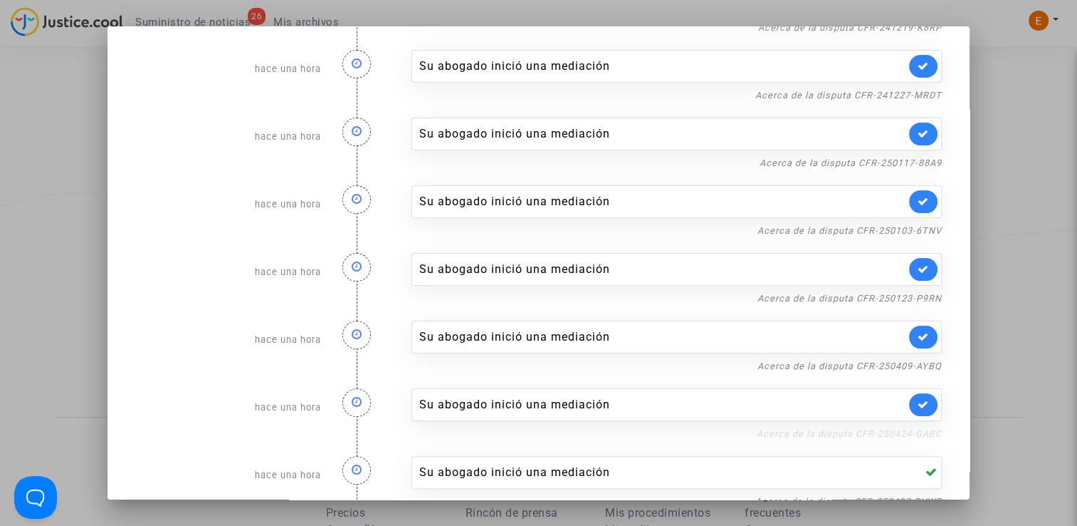
click at [909, 434] on link "Acerca de la disputa CFR-250424-GABC" at bounding box center [849, 433] width 185 height 11
click at [918, 399] on icon at bounding box center [923, 404] width 11 height 11
click at [910, 365] on link "Acerca de la disputa CFR-250409-AYBQ" at bounding box center [850, 365] width 184 height 11
click at [918, 333] on icon at bounding box center [923, 336] width 11 height 11
click at [913, 296] on link "Acerca de la disputa CFR-250123-P9RN" at bounding box center [850, 298] width 184 height 11
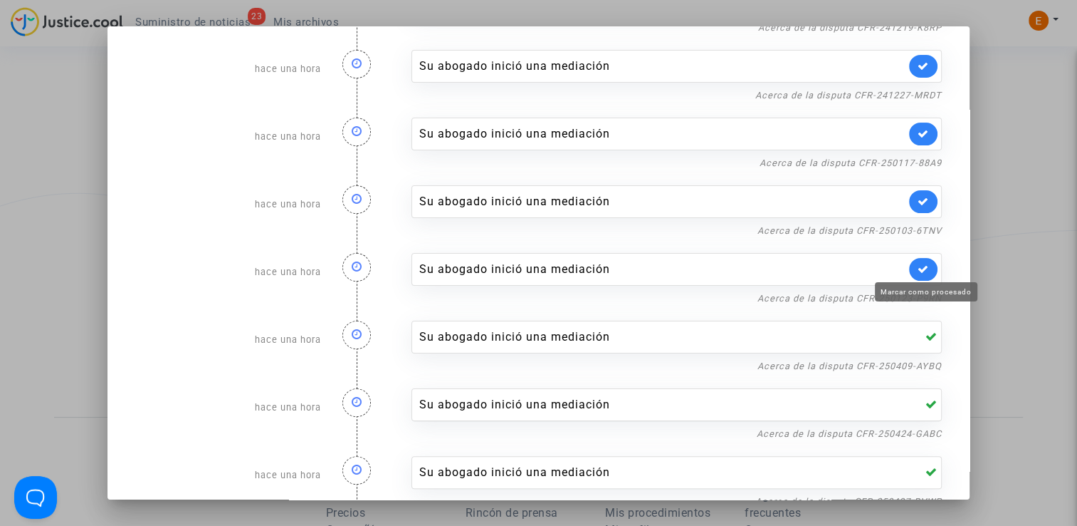
click at [921, 260] on link at bounding box center [923, 269] width 28 height 23
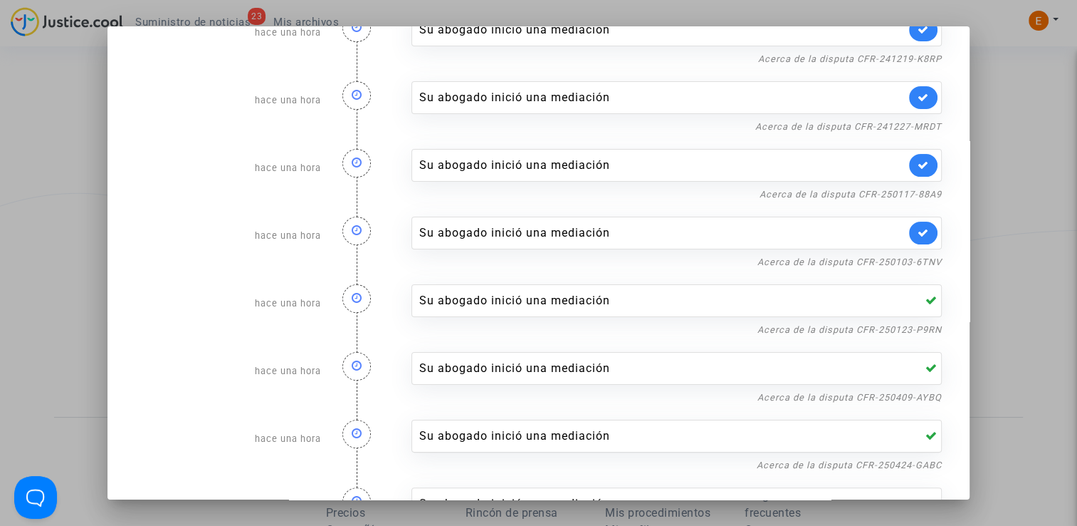
scroll to position [137, 0]
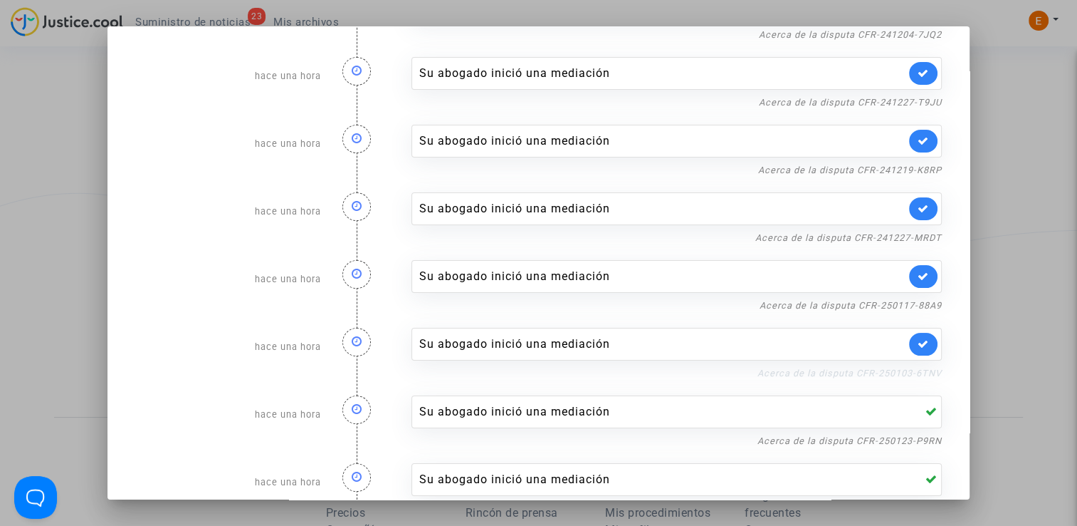
click at [905, 370] on link "Acerca de la disputa CFR-250103-6TNV" at bounding box center [850, 372] width 184 height 11
click at [918, 343] on icon at bounding box center [923, 343] width 11 height 11
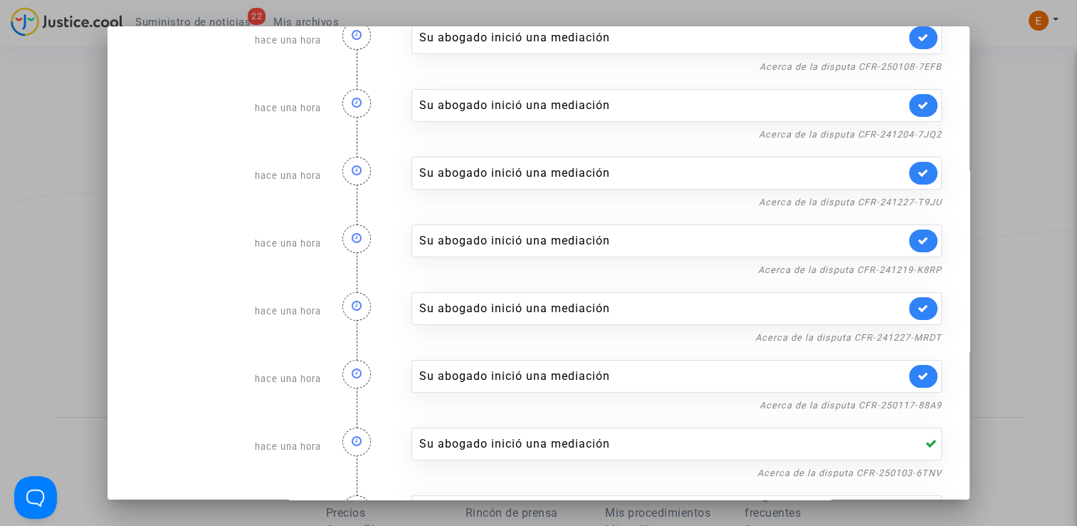
scroll to position [0, 0]
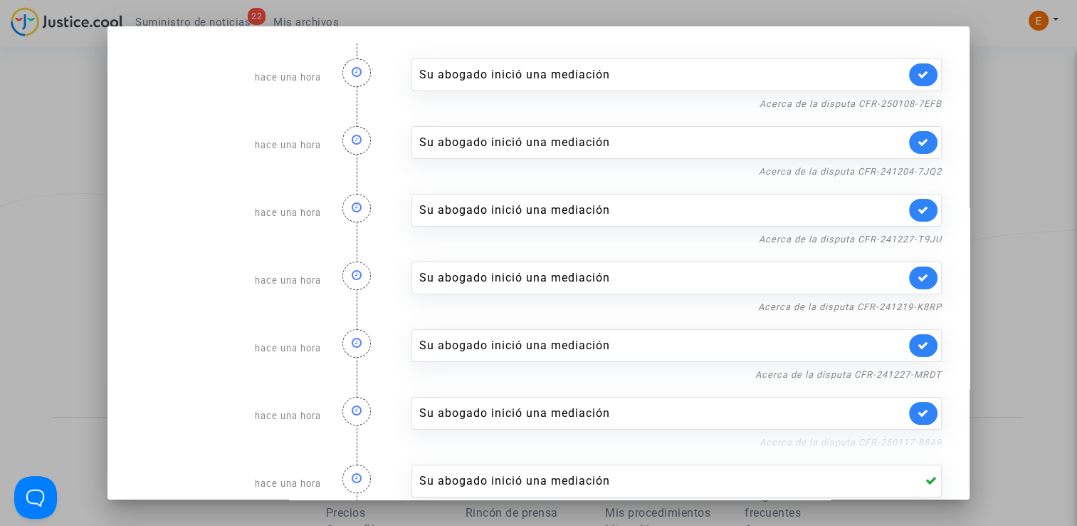
click at [911, 439] on link "Acerca de la disputa CFR-250117-88A9" at bounding box center [851, 442] width 182 height 11
click at [921, 407] on icon at bounding box center [923, 412] width 11 height 11
click at [921, 372] on link "Acerca de la disputa CFR-241227-MRDT" at bounding box center [849, 374] width 187 height 11
click at [922, 343] on icon at bounding box center [923, 345] width 11 height 11
click at [913, 299] on nf-filterlink "Acerca de la disputa CFR-241219-K8RP" at bounding box center [850, 306] width 184 height 14
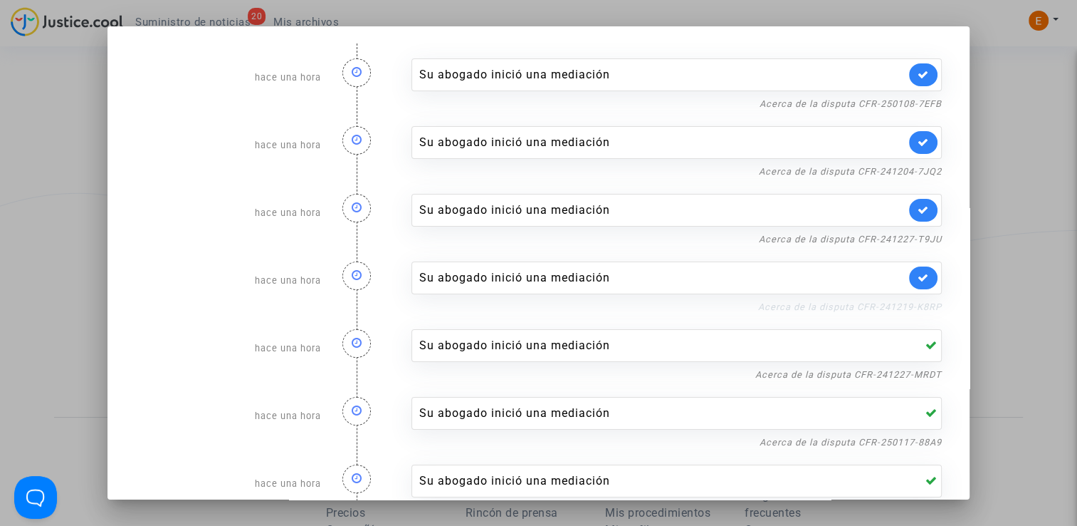
click at [877, 308] on link "Acerca de la disputa CFR-241219-K8RP" at bounding box center [850, 306] width 184 height 11
click at [918, 272] on icon at bounding box center [923, 277] width 11 height 11
click at [902, 234] on link "Acerca de la disputa CFR-241227-T9JU" at bounding box center [850, 239] width 183 height 11
click at [929, 205] on link at bounding box center [923, 210] width 28 height 23
click at [916, 172] on link "Acerca de la disputa CFR-241204-7JQ2" at bounding box center [850, 171] width 183 height 11
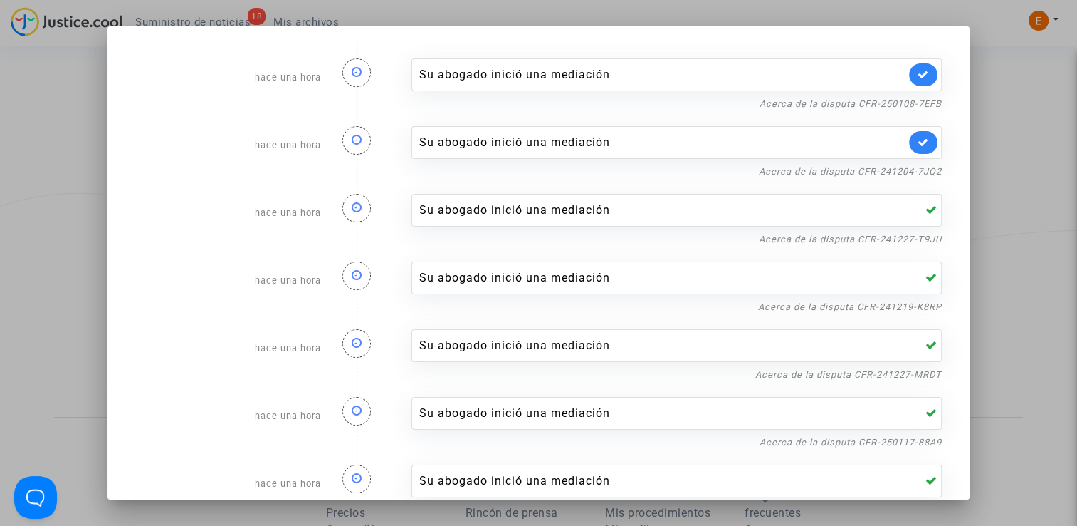
click at [926, 147] on link at bounding box center [923, 142] width 28 height 23
click at [919, 100] on link "Acerca de la disputa CFR-250108-7EFB" at bounding box center [851, 103] width 182 height 11
click at [930, 80] on div "Su abogado inició una mediación" at bounding box center [677, 74] width 531 height 33
click at [918, 75] on icon at bounding box center [923, 74] width 11 height 11
click at [991, 93] on div at bounding box center [538, 263] width 1077 height 526
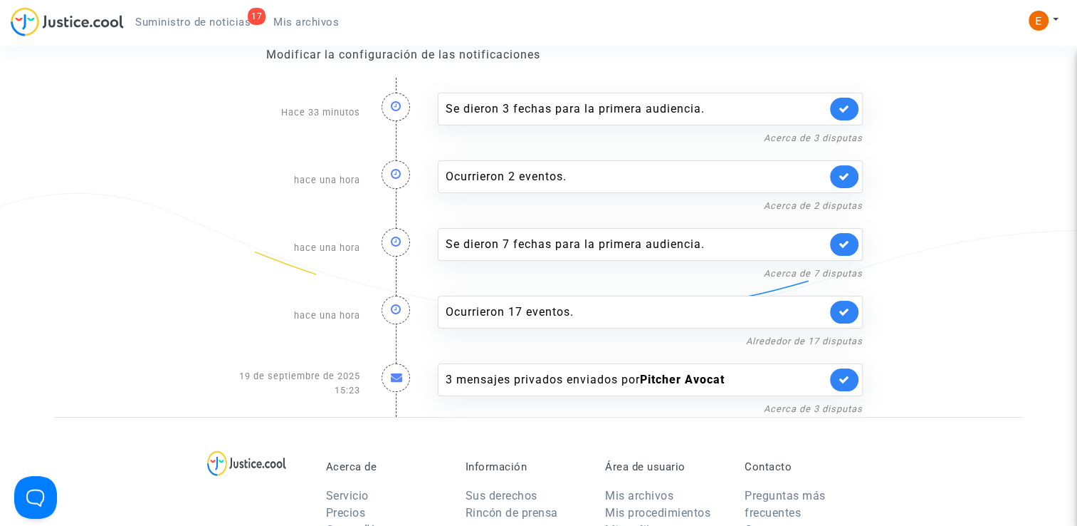
drag, startPoint x: 310, startPoint y: 29, endPoint x: 283, endPoint y: 32, distance: 26.5
click at [310, 29] on link "Mis archivos" at bounding box center [306, 21] width 88 height 21
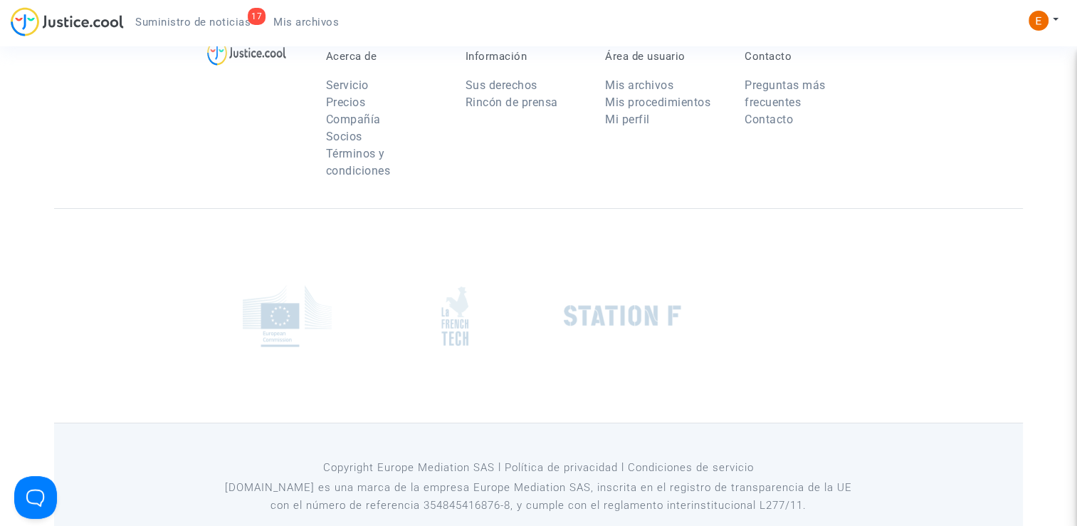
click at [216, 24] on span "Suministro de noticias" at bounding box center [192, 22] width 115 height 13
click at [188, 21] on span "Suministro de noticias" at bounding box center [192, 22] width 115 height 13
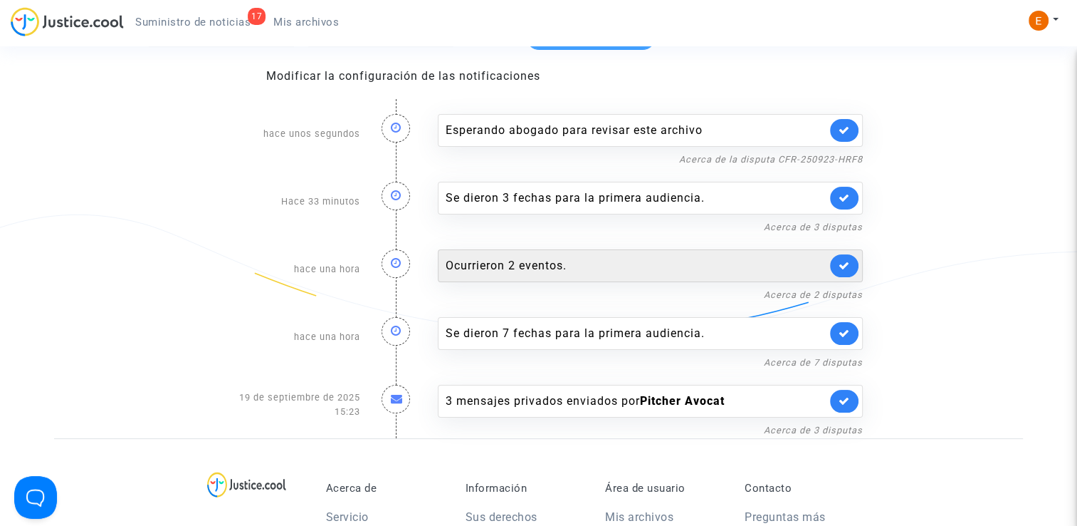
scroll to position [122, 0]
click at [517, 261] on div "Ocurrieron 2 eventos." at bounding box center [636, 264] width 381 height 17
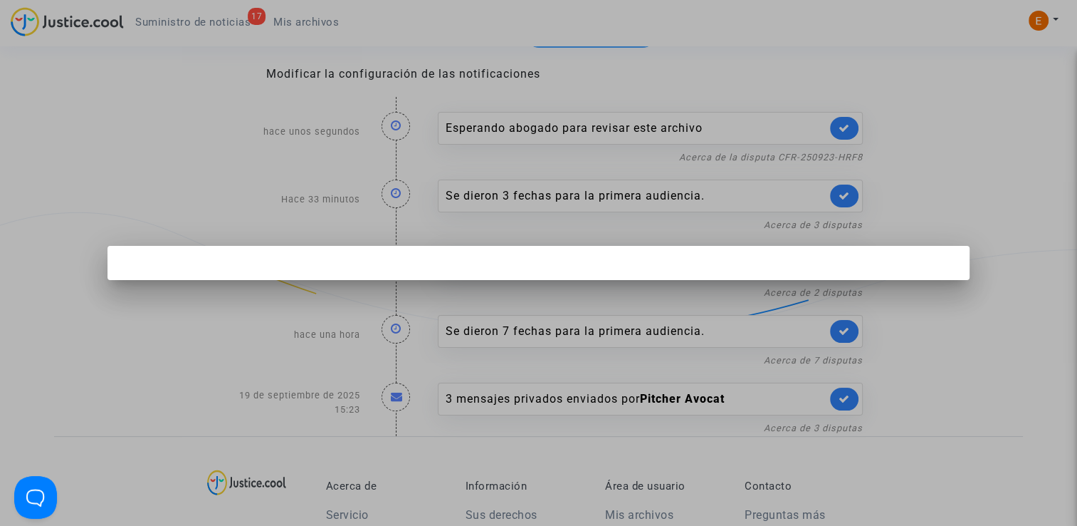
scroll to position [0, 0]
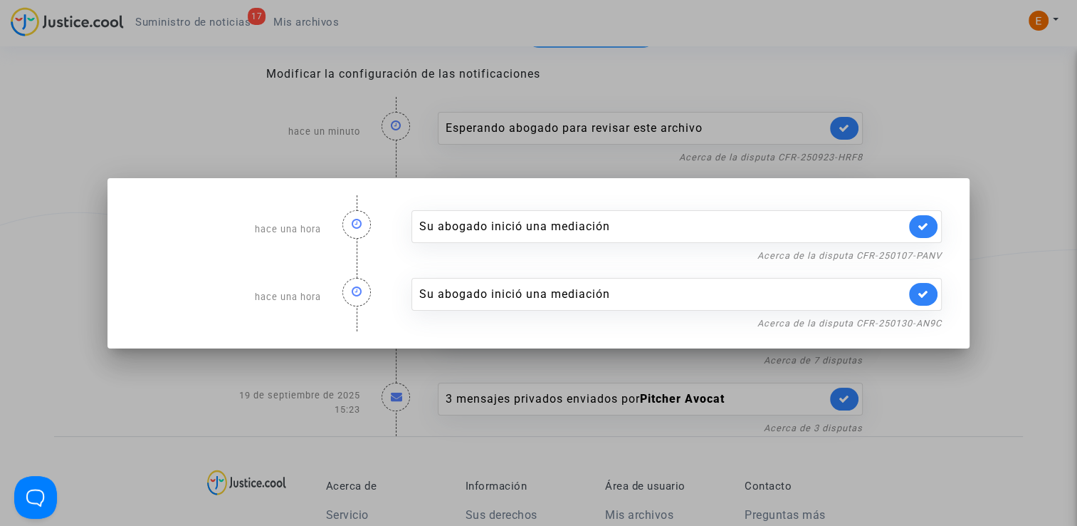
click at [796, 328] on nf-filterlink "Acerca de la disputa CFR-250130-AN9C" at bounding box center [850, 322] width 184 height 14
click at [800, 318] on link "Acerca de la disputa CFR-250130-AN9C" at bounding box center [850, 323] width 184 height 11
click at [929, 290] on icon at bounding box center [923, 293] width 11 height 11
click at [917, 245] on div "Su abogado inició una mediación Acerca de la disputa CFR-250107-PANV" at bounding box center [677, 230] width 552 height 68
click at [916, 255] on link "Acerca de la disputa CFR-250107-PANV" at bounding box center [850, 255] width 184 height 11
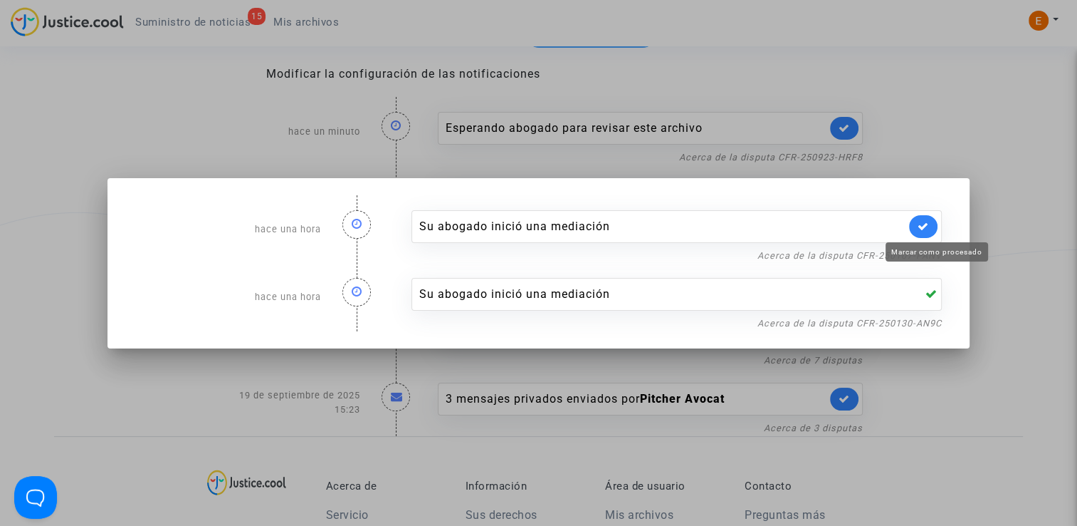
click at [929, 226] on icon at bounding box center [923, 226] width 11 height 11
click at [955, 141] on div at bounding box center [538, 263] width 1077 height 526
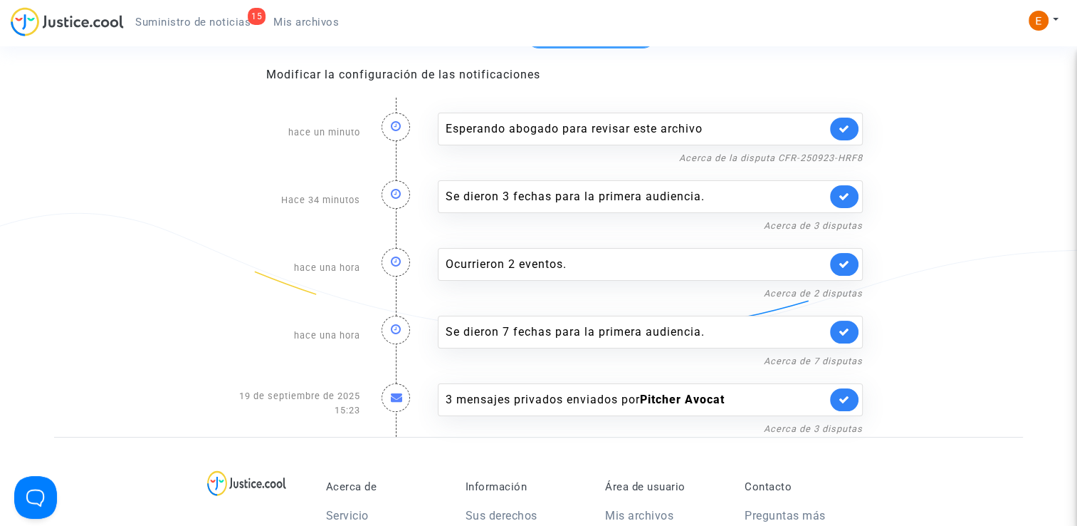
click at [304, 22] on span "Mis archivos" at bounding box center [306, 22] width 66 height 13
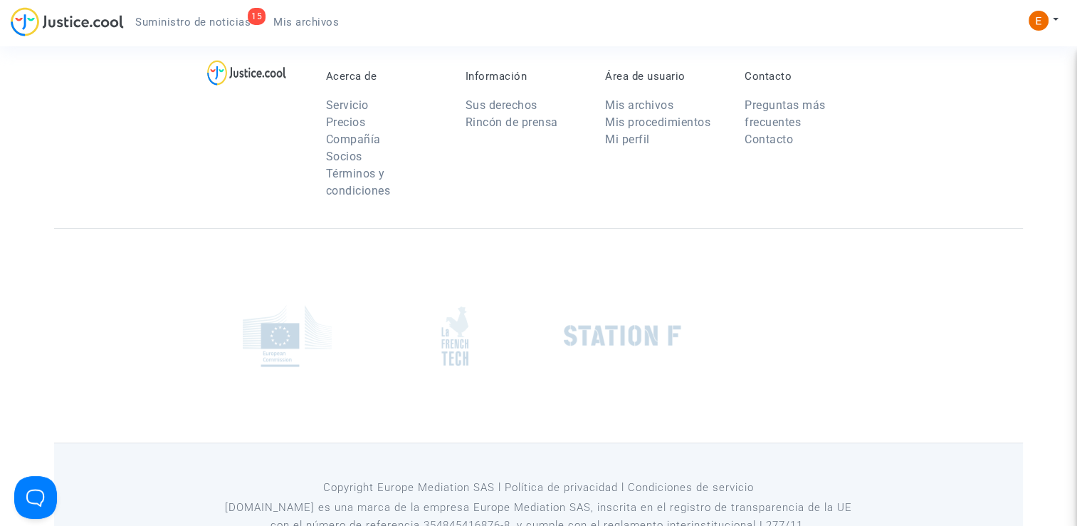
click at [228, 24] on span "Suministro de noticias" at bounding box center [192, 22] width 115 height 13
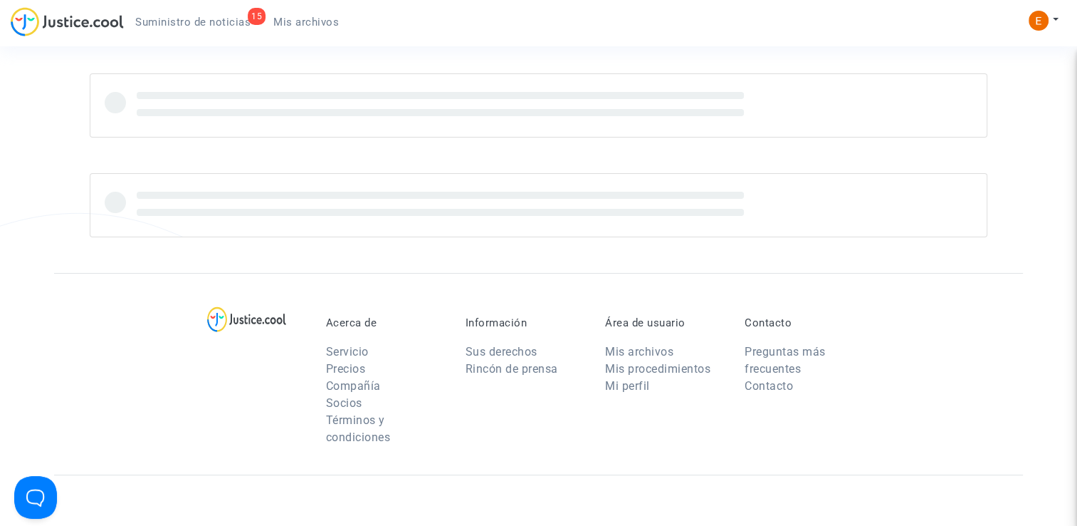
scroll to position [122, 0]
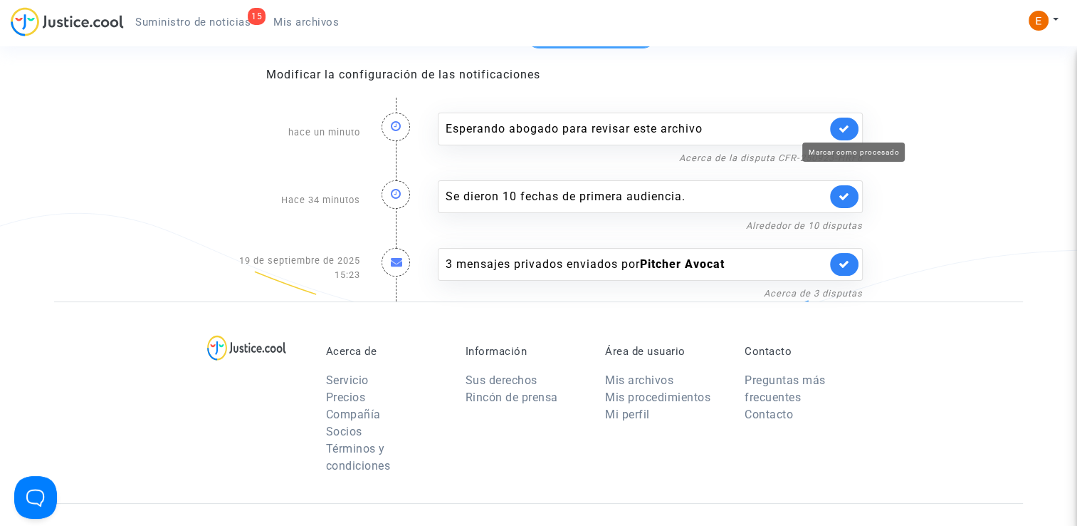
click at [840, 126] on icon at bounding box center [844, 128] width 11 height 11
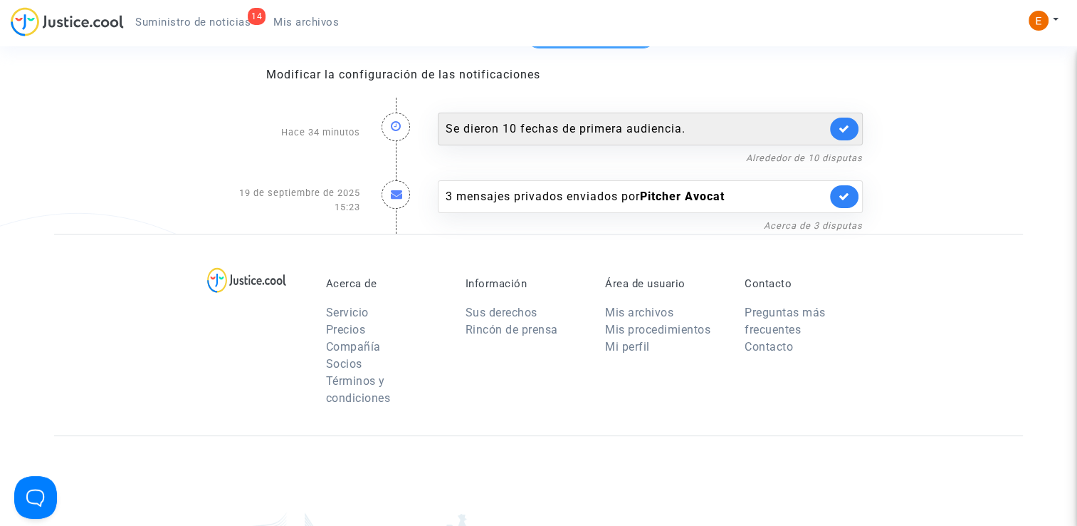
click at [590, 125] on div "Se dieron 10 fechas de primera audiencia." at bounding box center [636, 128] width 381 height 17
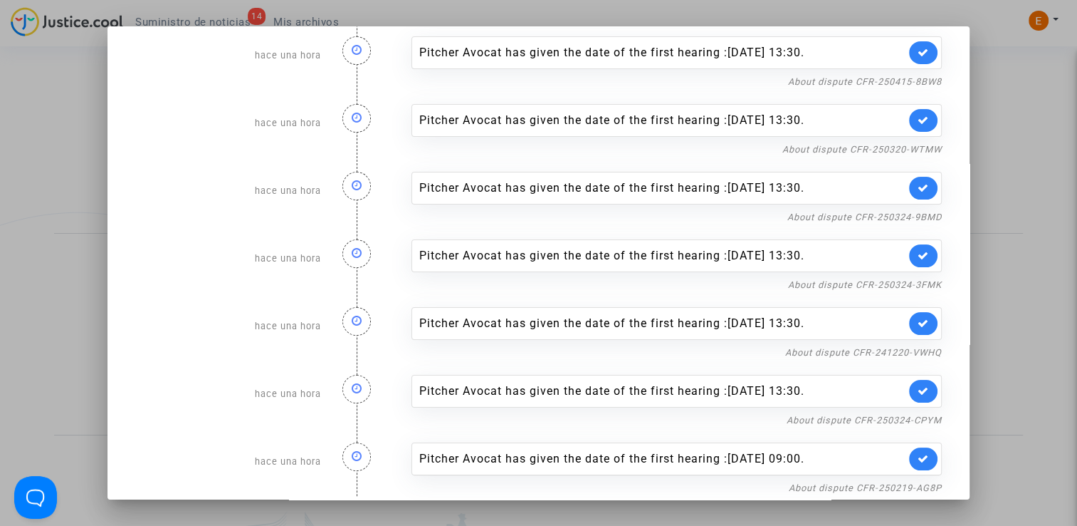
scroll to position [235, 0]
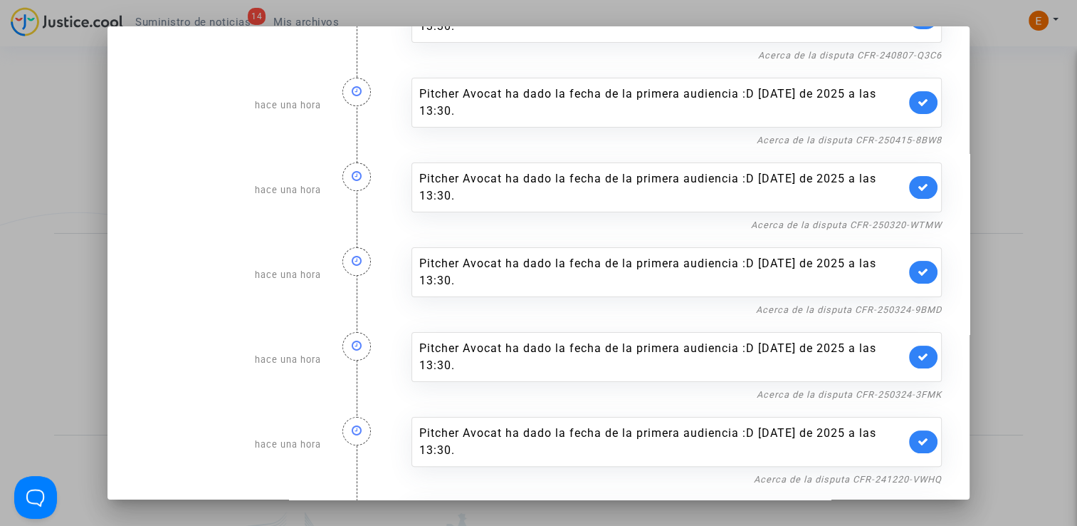
click at [914, 487] on div "Pitcher Avocat ha dado la fecha de la primera audiencia :D ec 8 de 2025 a las 1…" at bounding box center [677, 529] width 552 height 85
click at [918, 521] on icon at bounding box center [923, 526] width 11 height 11
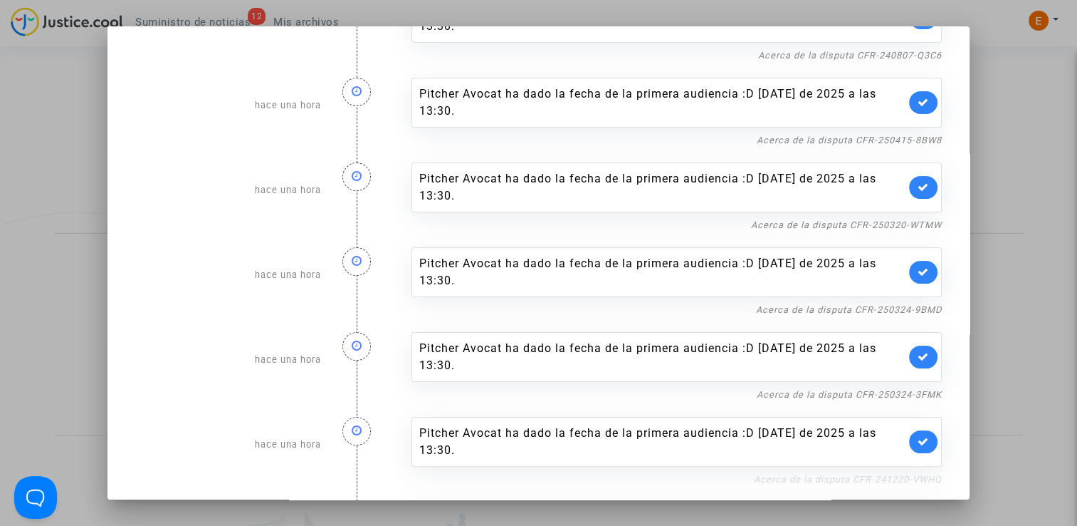
click at [909, 474] on link "Acerca de la disputa CFR-241220-VWHQ" at bounding box center [848, 479] width 188 height 11
click at [922, 436] on icon at bounding box center [923, 441] width 11 height 11
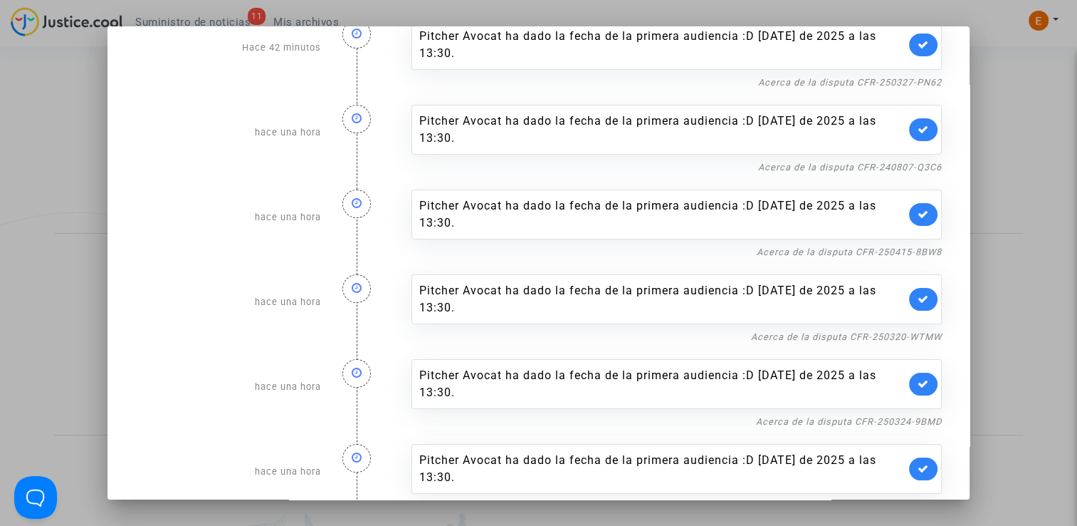
scroll to position [164, 0]
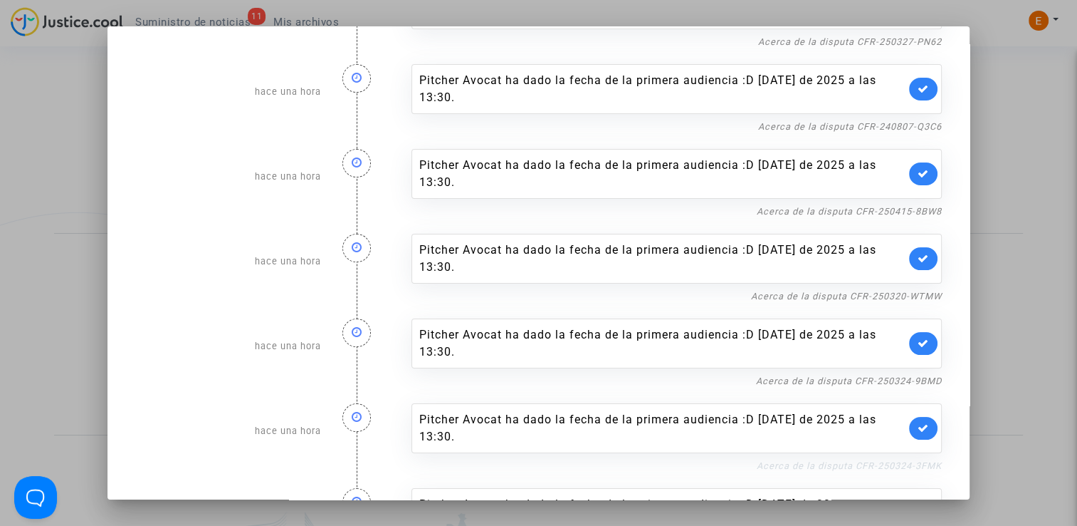
click at [892, 460] on link "Acerca de la disputa CFR-250324-3FMK" at bounding box center [849, 465] width 185 height 11
click at [919, 422] on icon at bounding box center [923, 427] width 11 height 11
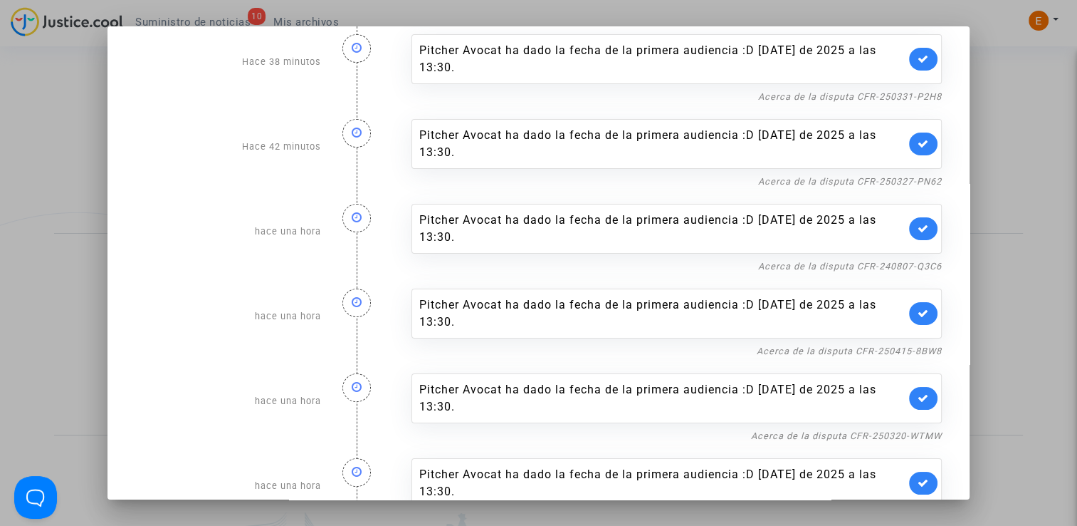
scroll to position [21, 0]
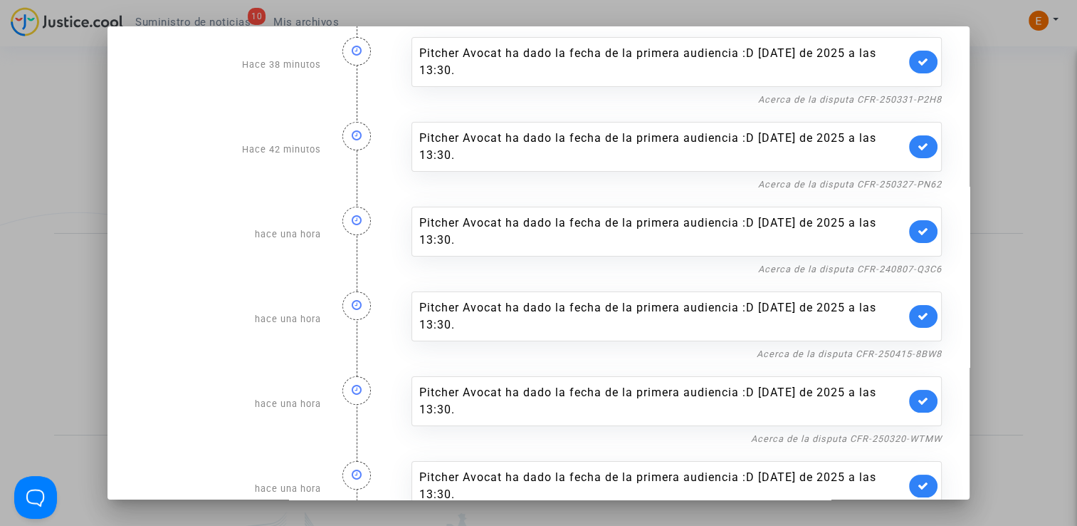
click at [897, 518] on link "Acerca de la disputa CFR-250324-9BMD" at bounding box center [849, 523] width 186 height 11
click at [922, 480] on icon at bounding box center [923, 485] width 11 height 11
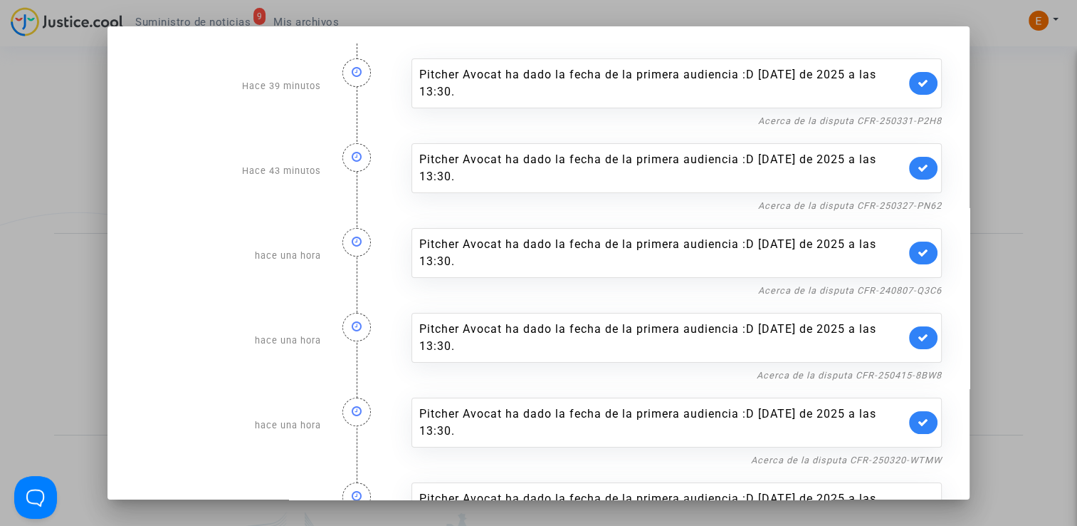
scroll to position [0, 0]
click at [919, 454] on link "Acerca de la disputa CFR-250320-WTMW" at bounding box center [846, 459] width 191 height 11
click at [918, 417] on icon at bounding box center [923, 422] width 11 height 11
click at [902, 367] on nf-filterlink "Acerca de la disputa CFR-250415-8BW8" at bounding box center [849, 374] width 185 height 14
click at [927, 370] on link "Acerca de la disputa CFR-250415-8BW8" at bounding box center [849, 375] width 185 height 11
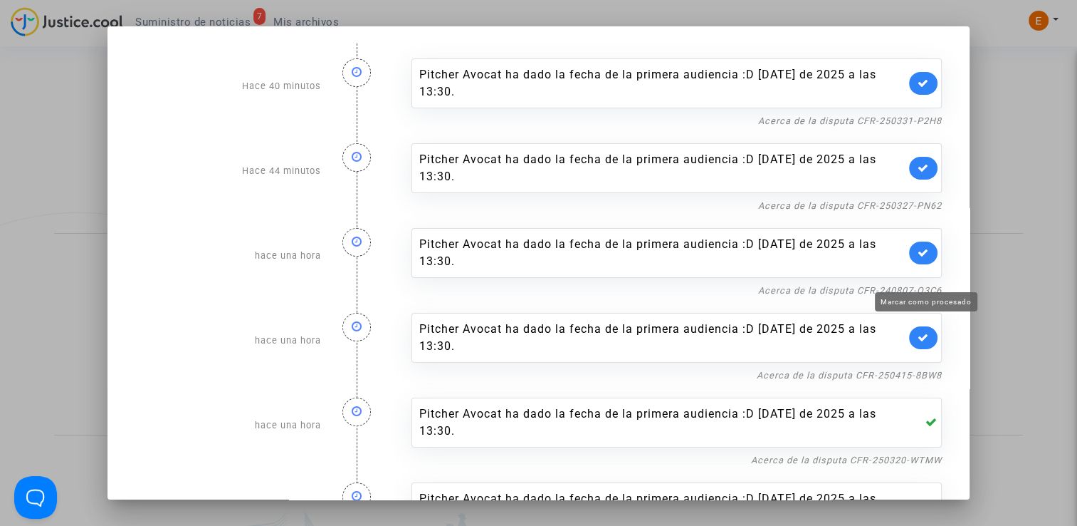
click at [919, 332] on icon at bounding box center [923, 337] width 11 height 11
click at [912, 285] on link "Acerca de la disputa CFR-240807-Q3C6" at bounding box center [850, 290] width 184 height 11
click at [921, 247] on icon at bounding box center [923, 252] width 11 height 11
click at [911, 198] on nf-filterlink "Acerca de la disputa CFR-250327-PN62" at bounding box center [850, 205] width 184 height 14
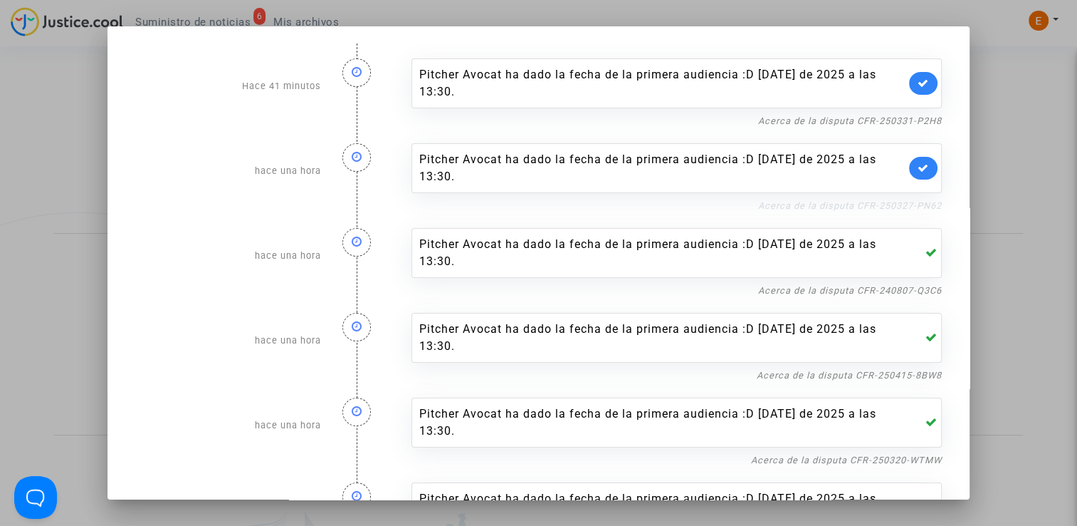
click at [911, 200] on link "Acerca de la disputa CFR-250327-PN62" at bounding box center [850, 205] width 184 height 11
click at [923, 157] on link at bounding box center [923, 168] width 28 height 23
click at [917, 115] on link "Acerca de la disputa CFR-250331-P2H8" at bounding box center [850, 120] width 184 height 11
click at [924, 79] on link at bounding box center [923, 83] width 28 height 23
click at [1003, 98] on div at bounding box center [538, 263] width 1077 height 526
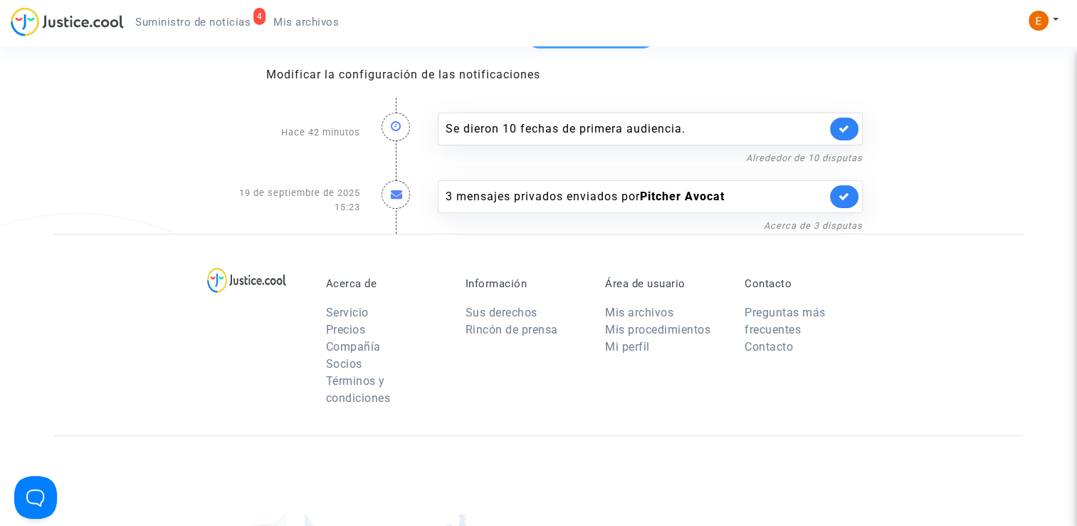
drag, startPoint x: 312, startPoint y: 17, endPoint x: 267, endPoint y: 27, distance: 46.0
click at [312, 17] on span "Mis archivos" at bounding box center [306, 22] width 66 height 13
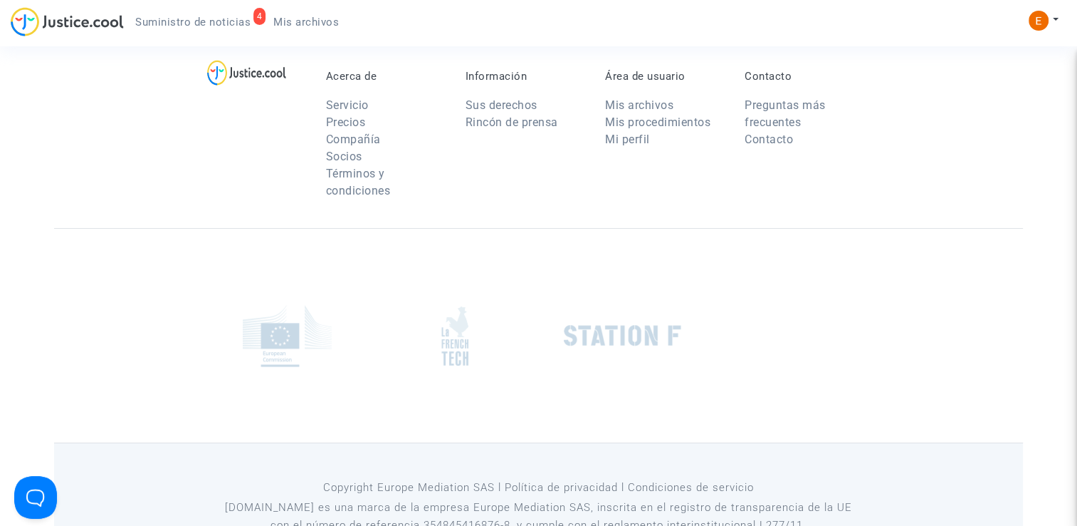
click at [218, 20] on span "Suministro de noticias" at bounding box center [192, 22] width 115 height 13
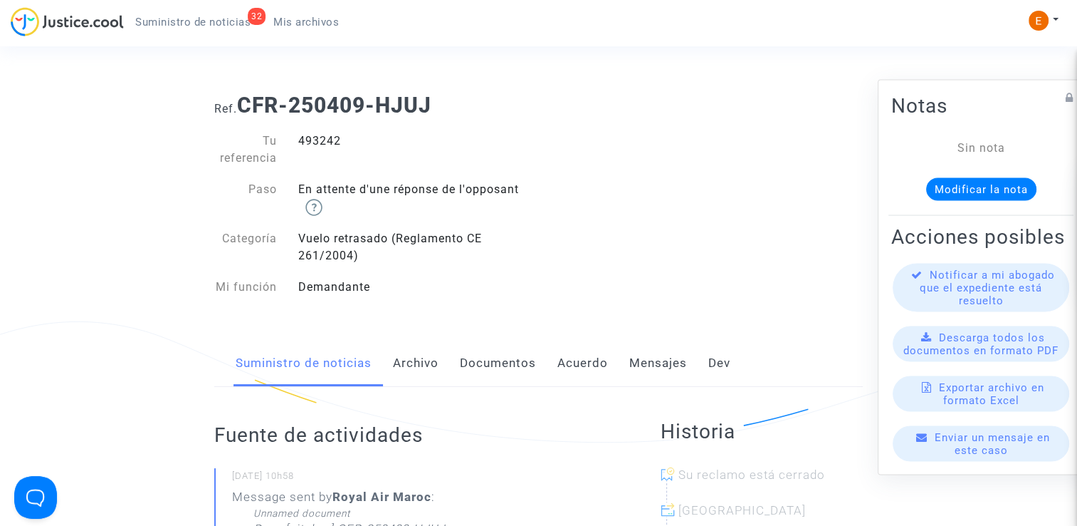
click at [318, 150] on div "493242" at bounding box center [413, 149] width 251 height 34
click at [319, 140] on div "493242" at bounding box center [413, 149] width 251 height 34
copy div "493242"
click at [325, 143] on div "496231" at bounding box center [413, 149] width 251 height 34
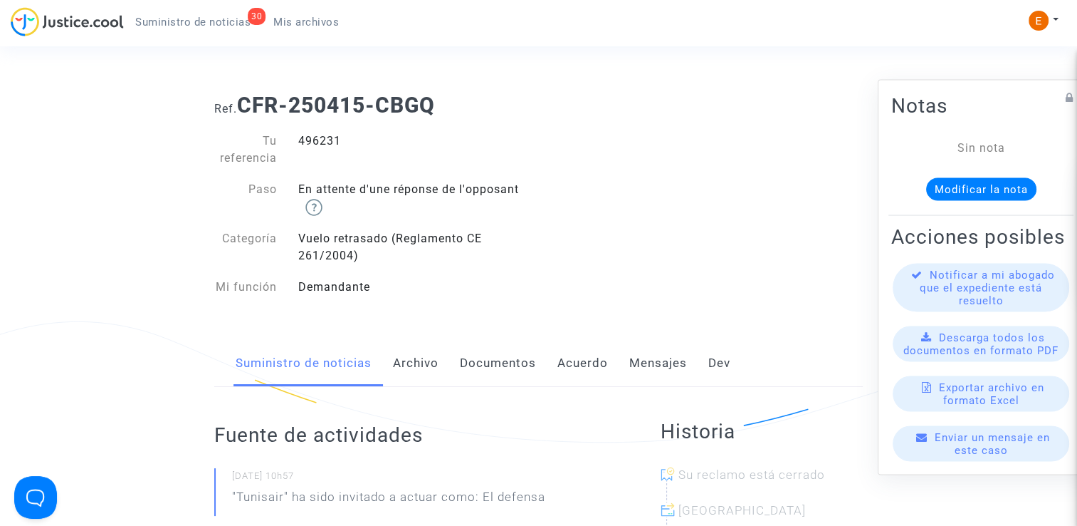
click at [325, 143] on div "496231" at bounding box center [413, 149] width 251 height 34
drag, startPoint x: 0, startPoint y: 0, endPoint x: 325, endPoint y: 143, distance: 354.9
copy div "496231"
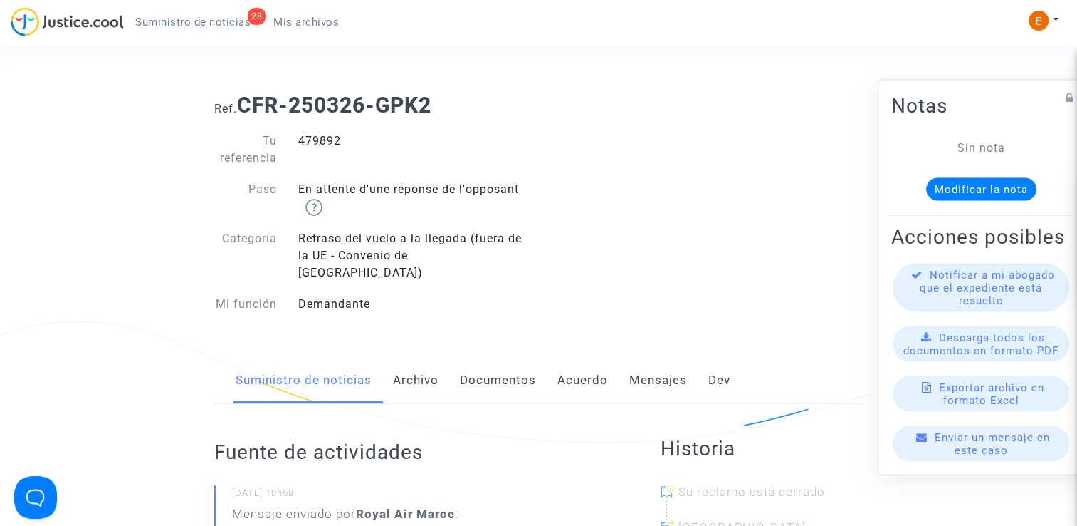
click at [333, 142] on div "479892" at bounding box center [413, 149] width 251 height 34
copy div "479892"
click at [323, 141] on div "439145" at bounding box center [413, 149] width 251 height 34
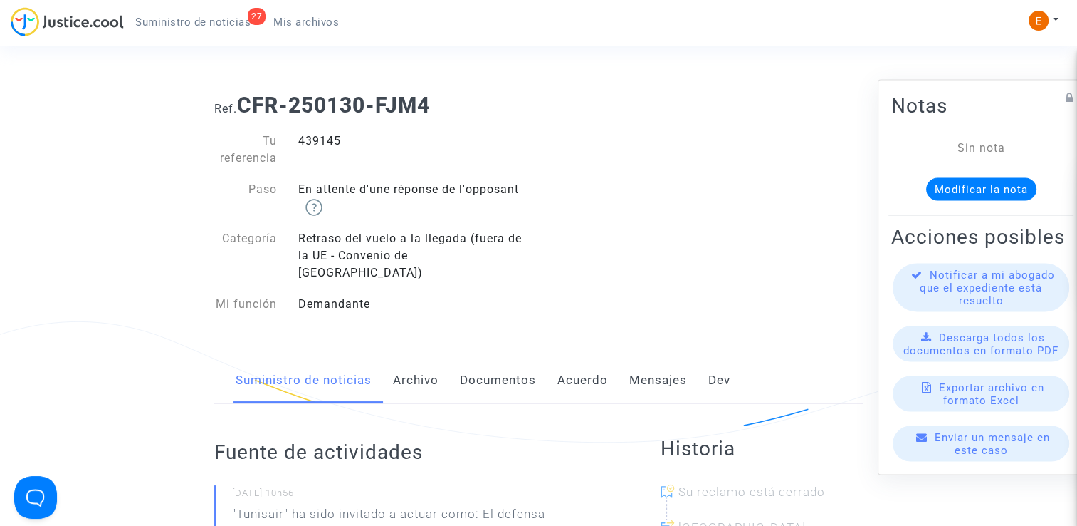
copy div "439145"
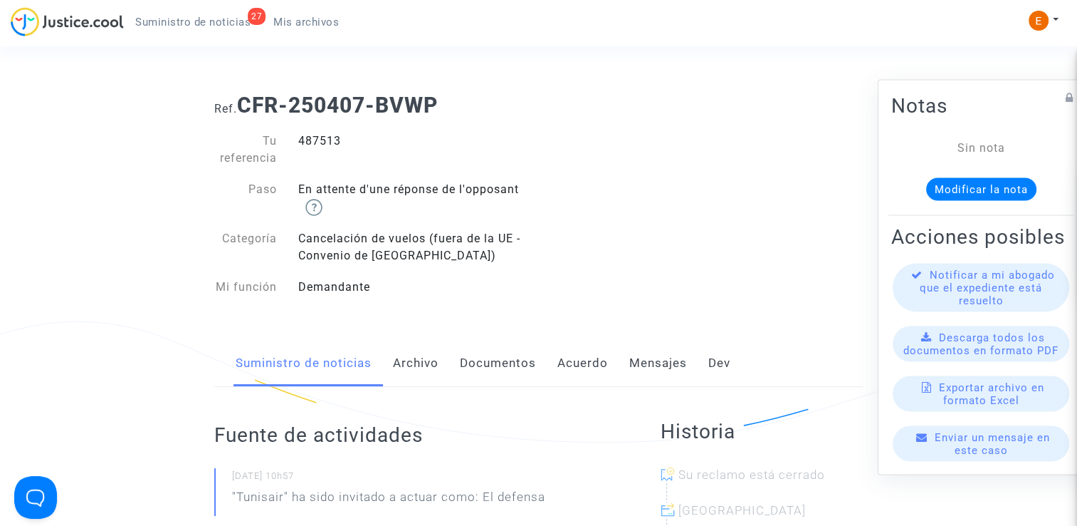
click at [313, 135] on div "487513" at bounding box center [413, 149] width 251 height 34
copy div "487513"
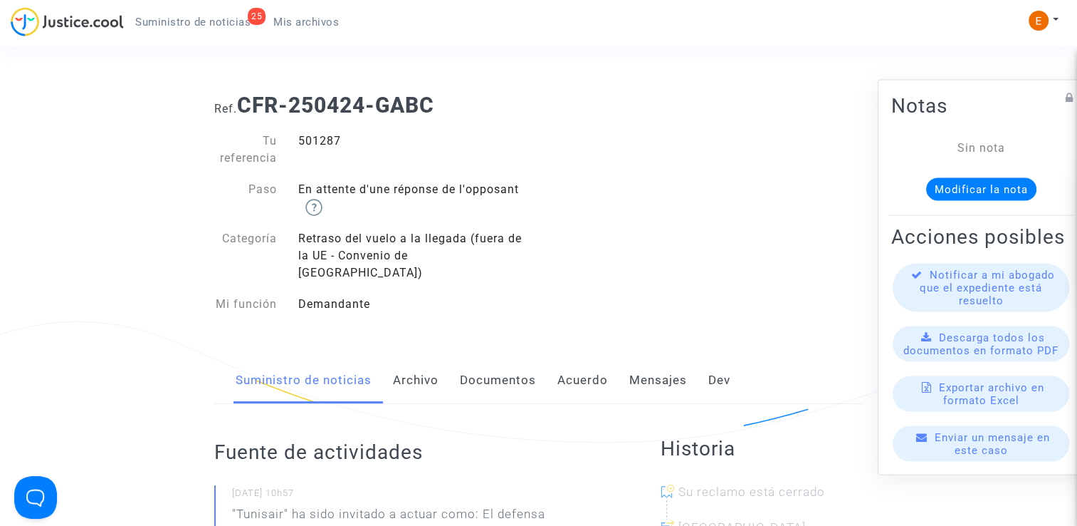
click at [318, 137] on div "501287" at bounding box center [413, 149] width 251 height 34
copy div "501287"
click at [313, 148] on div "492770" at bounding box center [413, 149] width 251 height 34
click at [316, 135] on div "492770" at bounding box center [413, 149] width 251 height 34
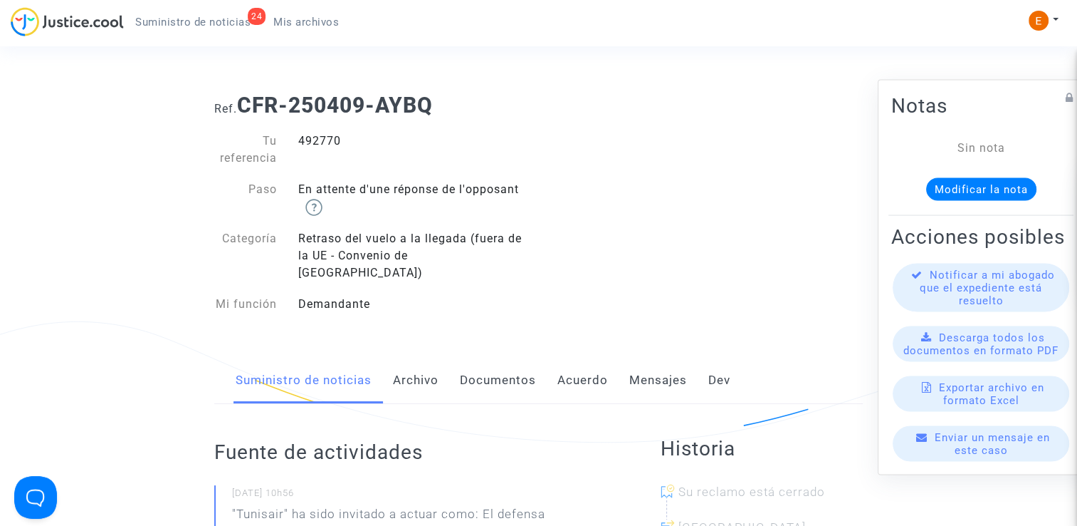
click at [316, 135] on div "492770" at bounding box center [413, 149] width 251 height 34
copy div "492770"
click at [325, 144] on div "446782" at bounding box center [413, 149] width 251 height 34
copy div "446782"
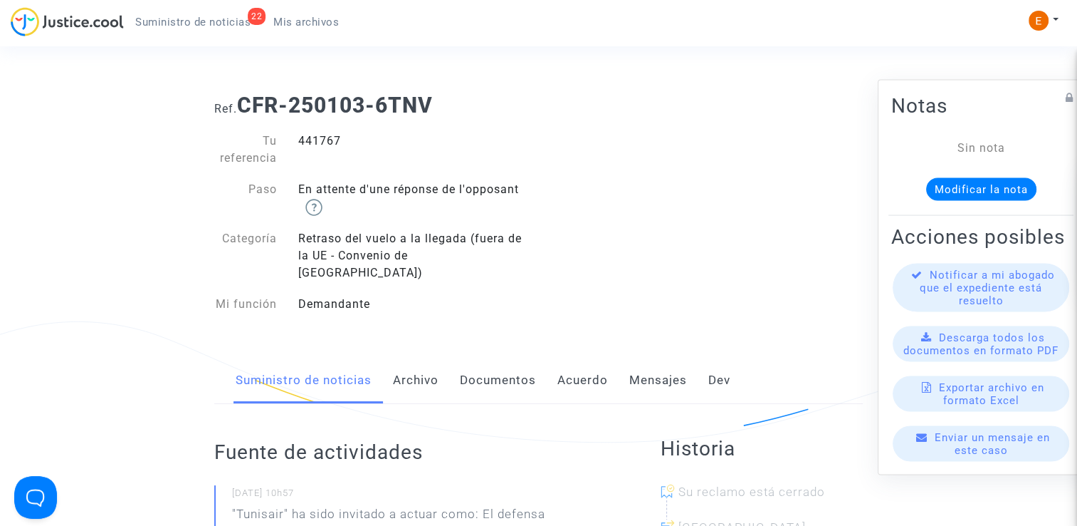
click at [328, 145] on div "441767" at bounding box center [413, 149] width 251 height 34
drag, startPoint x: 0, startPoint y: 0, endPoint x: 328, endPoint y: 145, distance: 358.7
click at [312, 138] on div "445617" at bounding box center [413, 149] width 251 height 34
copy div "445617"
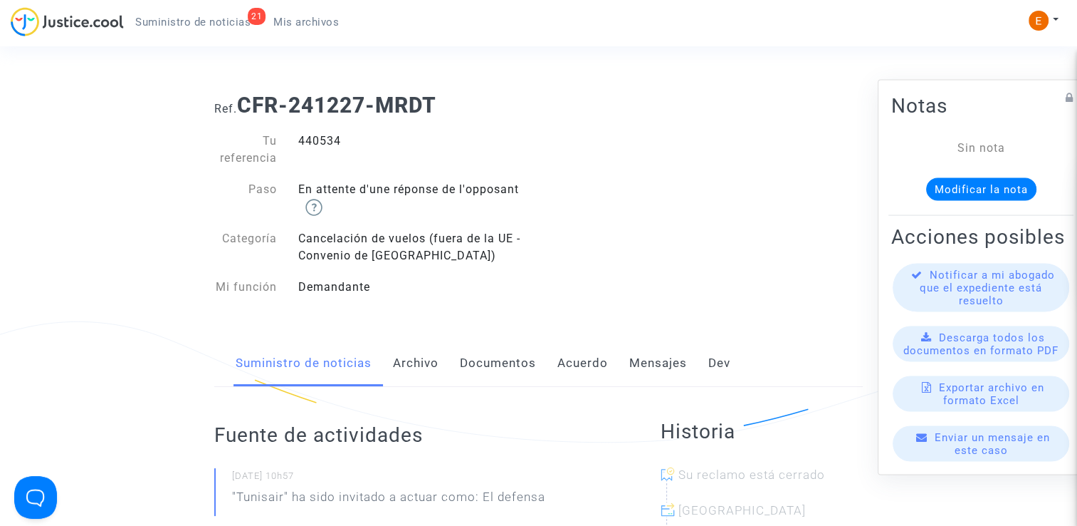
click at [320, 148] on div "440534" at bounding box center [413, 149] width 251 height 34
copy div "440534"
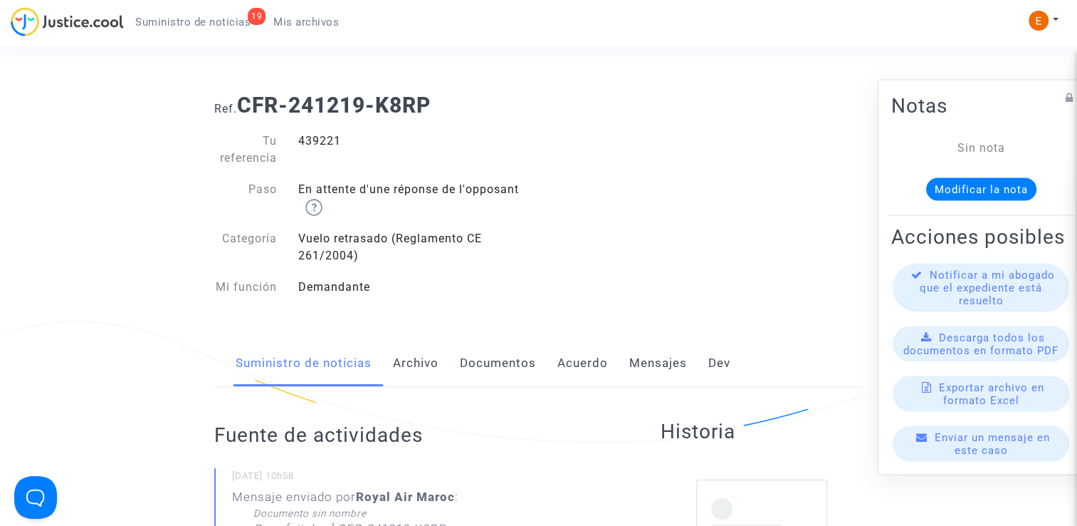
click at [328, 145] on div "439221" at bounding box center [413, 149] width 251 height 34
drag, startPoint x: 0, startPoint y: 0, endPoint x: 328, endPoint y: 145, distance: 358.0
copy div "439221"
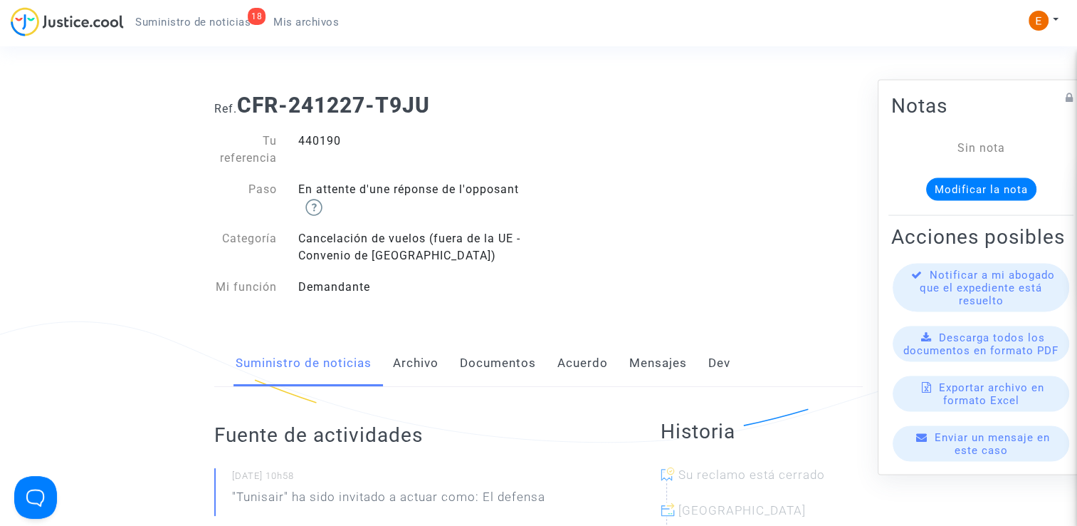
click at [315, 137] on div "440190" at bounding box center [413, 149] width 251 height 34
drag, startPoint x: 315, startPoint y: 137, endPoint x: 308, endPoint y: 137, distance: 7.2
copy div "440190"
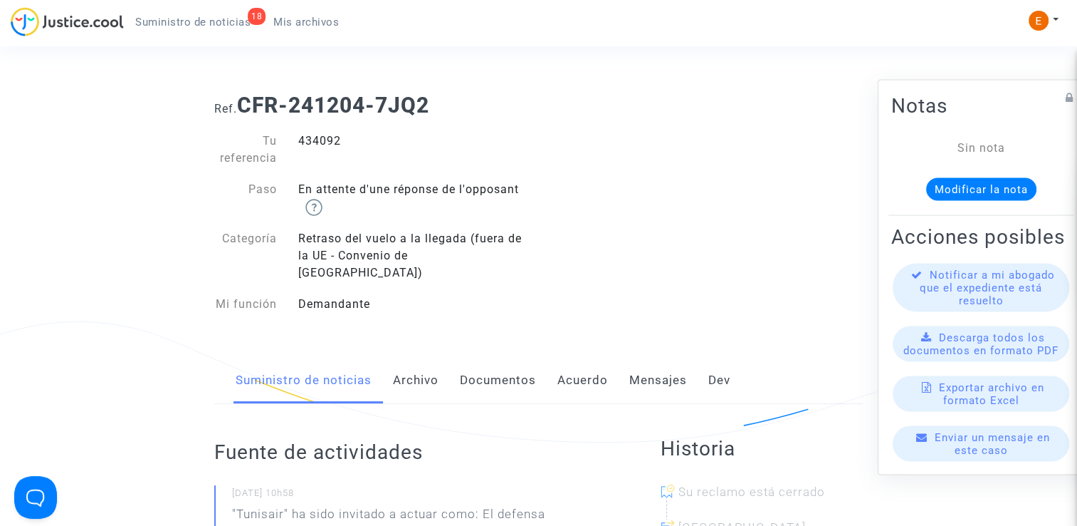
click at [317, 135] on div "434092" at bounding box center [413, 149] width 251 height 34
drag, startPoint x: 0, startPoint y: 0, endPoint x: 317, endPoint y: 135, distance: 344.3
copy div "434092"
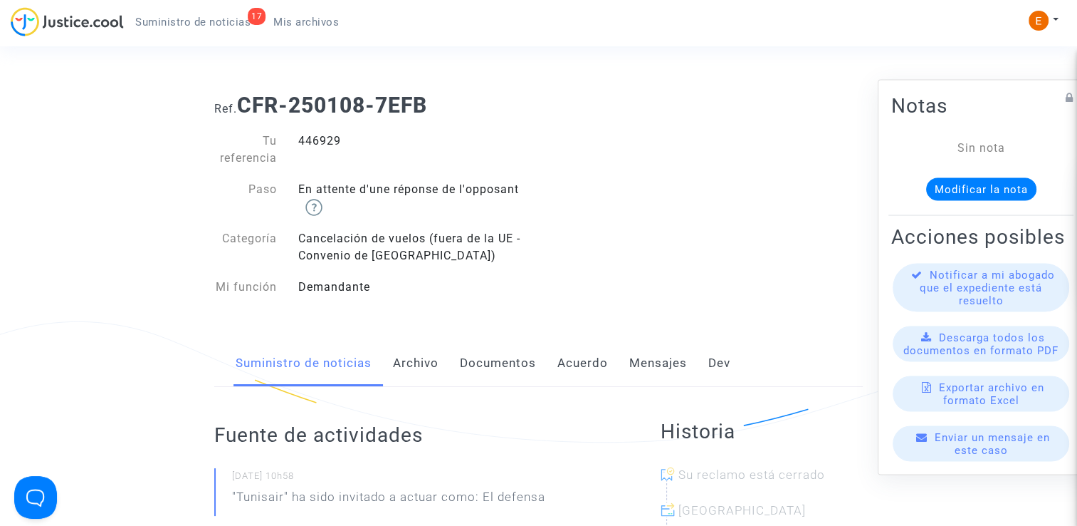
click at [321, 142] on div "446929" at bounding box center [413, 149] width 251 height 34
copy div "446929"
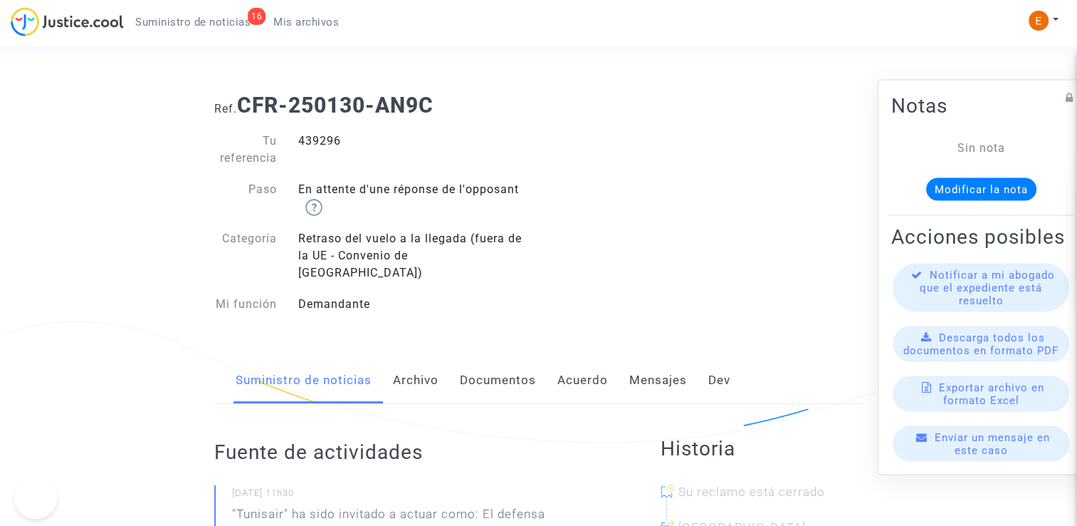
click at [320, 138] on div "439296" at bounding box center [413, 149] width 251 height 34
drag, startPoint x: 0, startPoint y: 0, endPoint x: 320, endPoint y: 138, distance: 348.9
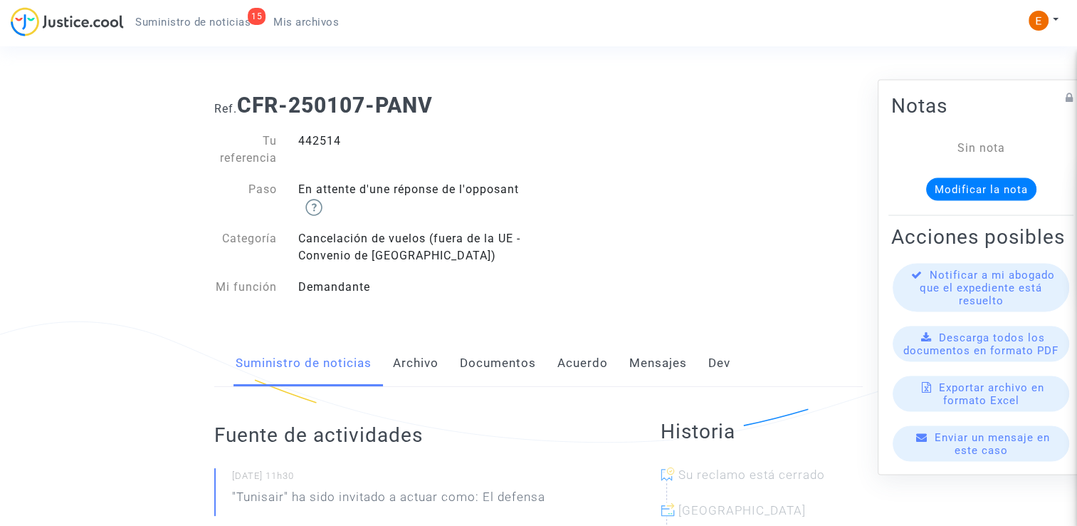
drag, startPoint x: 0, startPoint y: 0, endPoint x: 318, endPoint y: 141, distance: 347.5
click at [318, 141] on div "442514" at bounding box center [413, 149] width 251 height 34
copy div "442514"
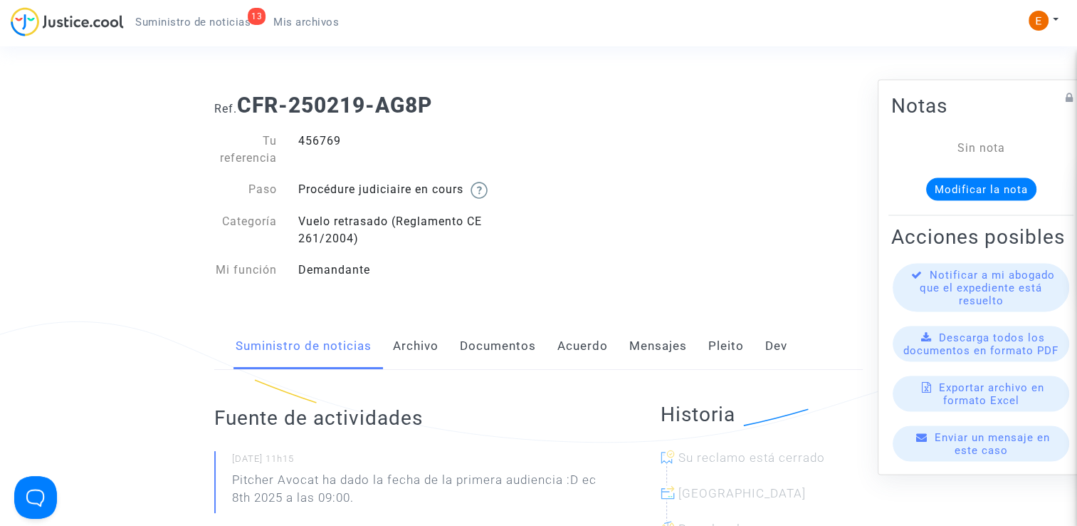
click at [1017, 28] on div "13 Suministro de noticias Mis archivos My profile Settings Log out" at bounding box center [538, 26] width 1077 height 39
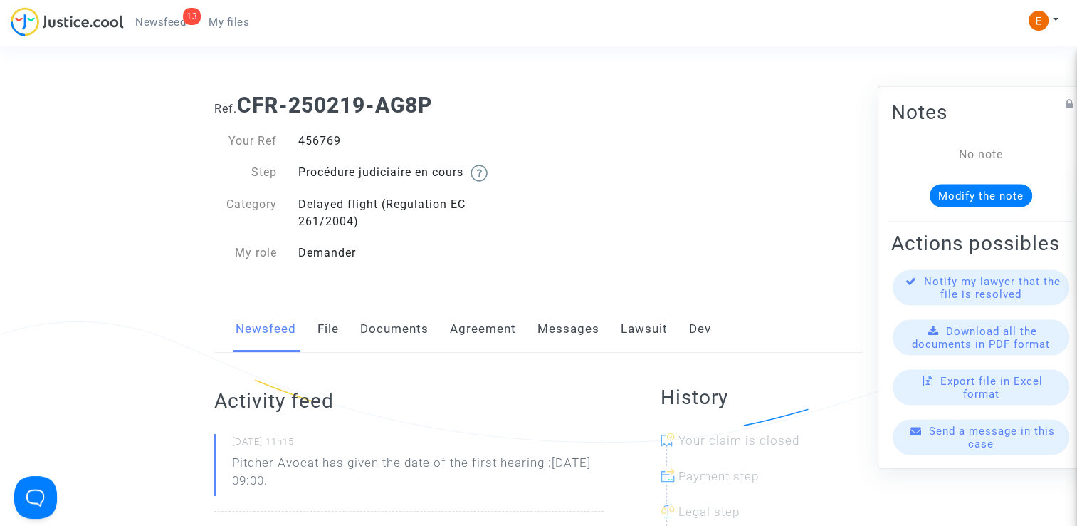
click at [316, 144] on div "456769" at bounding box center [413, 140] width 251 height 17
copy div "456769"
drag, startPoint x: 360, startPoint y: 479, endPoint x: 201, endPoint y: 451, distance: 161.9
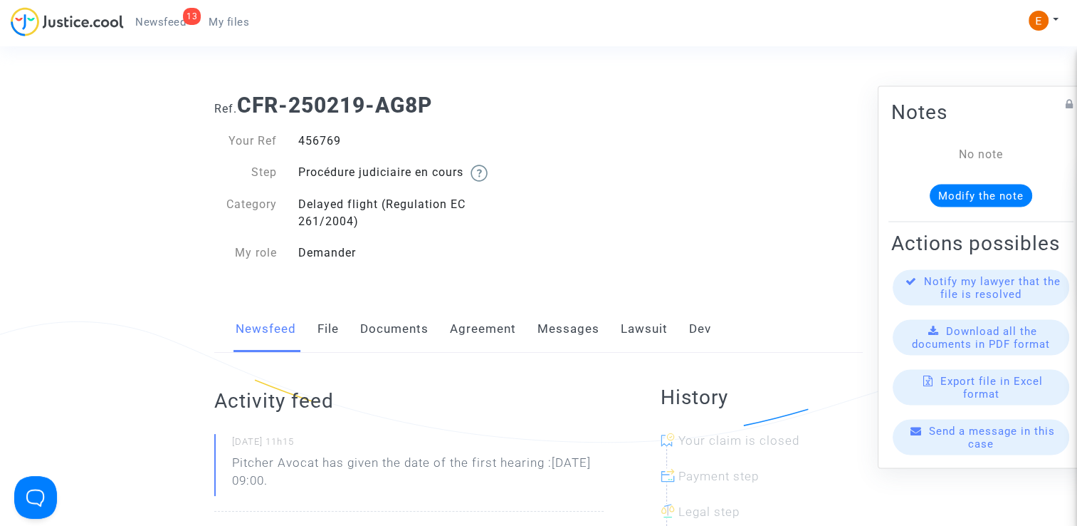
drag, startPoint x: 201, startPoint y: 451, endPoint x: 285, endPoint y: 459, distance: 84.4
click at [325, 460] on p "Pitcher Avocat has given the date of the first hearing :[DATE] 09:00." at bounding box center [418, 475] width 372 height 43
click at [324, 462] on p "Pitcher Avocat has given the date of the first hearing :[DATE] 09:00." at bounding box center [418, 475] width 372 height 43
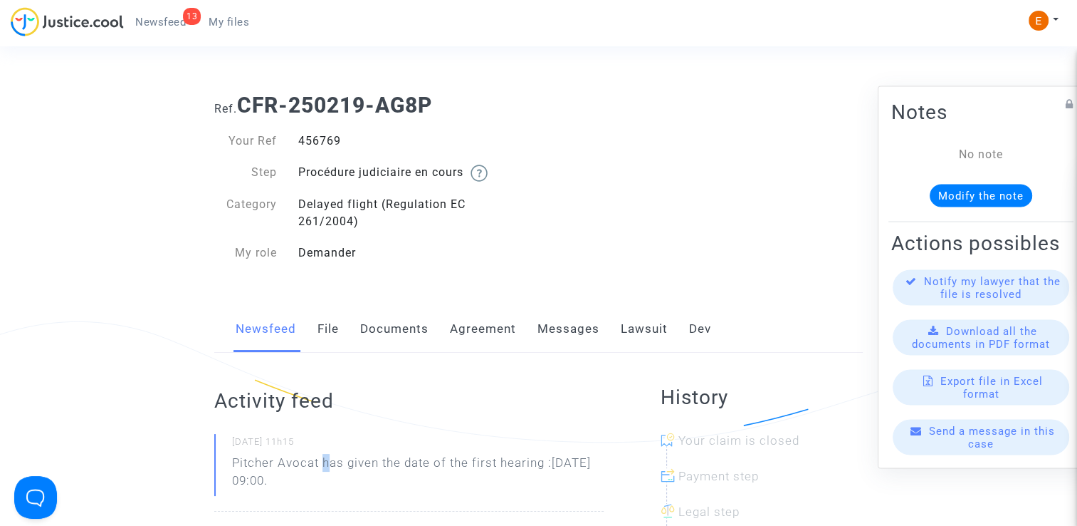
click at [321, 458] on p "Pitcher Avocat has given the date of the first hearing :[DATE] 09:00." at bounding box center [418, 475] width 372 height 43
drag, startPoint x: 323, startPoint y: 459, endPoint x: 342, endPoint y: 480, distance: 27.7
click at [342, 480] on p "Pitcher Avocat has given the date of the first hearing :[DATE] 09:00." at bounding box center [418, 475] width 372 height 43
drag, startPoint x: 342, startPoint y: 480, endPoint x: 335, endPoint y: 463, distance: 18.5
copy p "has given the date of the first hearing :[DATE] 09:00."
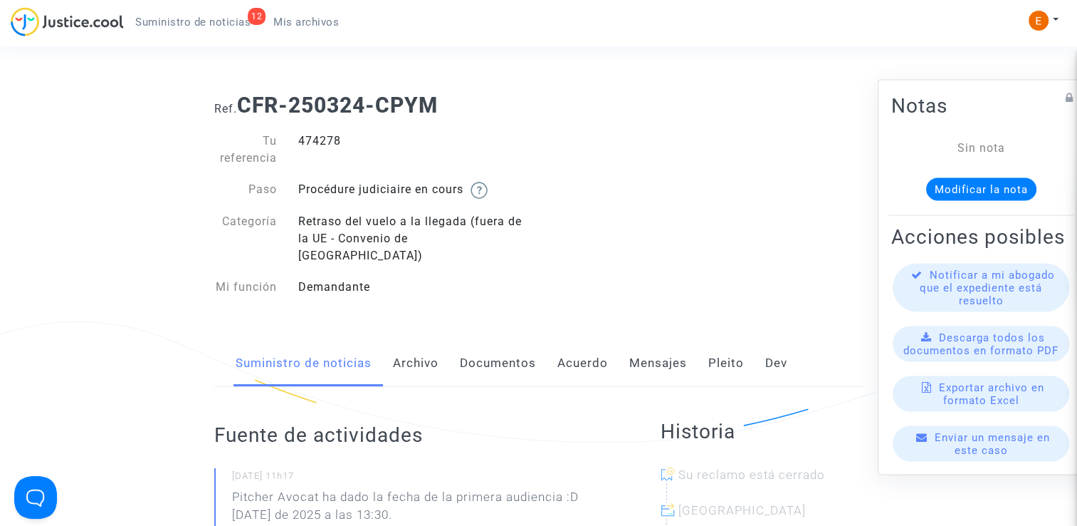
click at [328, 138] on div "474278" at bounding box center [413, 149] width 251 height 34
copy div "474278"
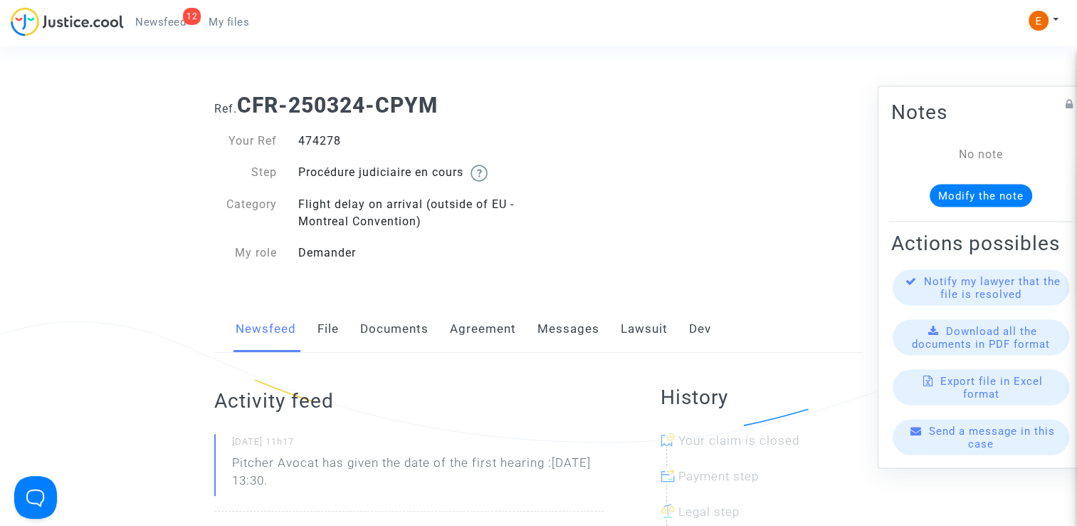
drag, startPoint x: 322, startPoint y: 463, endPoint x: 357, endPoint y: 482, distance: 40.5
click at [357, 482] on p "Pitcher Avocat has given the date of the first hearing :[DATE] 13:30." at bounding box center [418, 475] width 372 height 43
drag, startPoint x: 357, startPoint y: 482, endPoint x: 340, endPoint y: 463, distance: 25.7
copy p "has given the date of the first hearing :[DATE] 13:30."
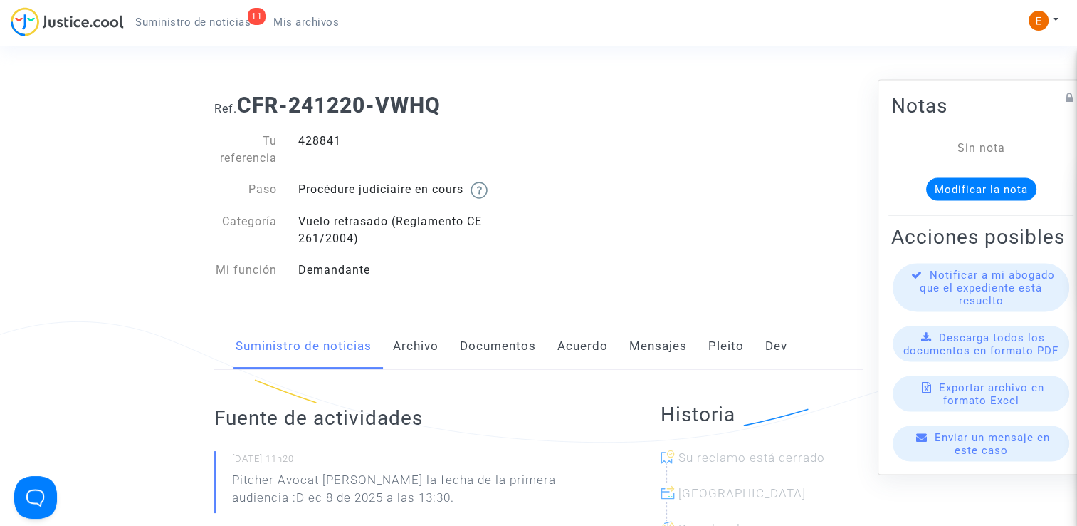
drag, startPoint x: 0, startPoint y: 0, endPoint x: 320, endPoint y: 142, distance: 349.7
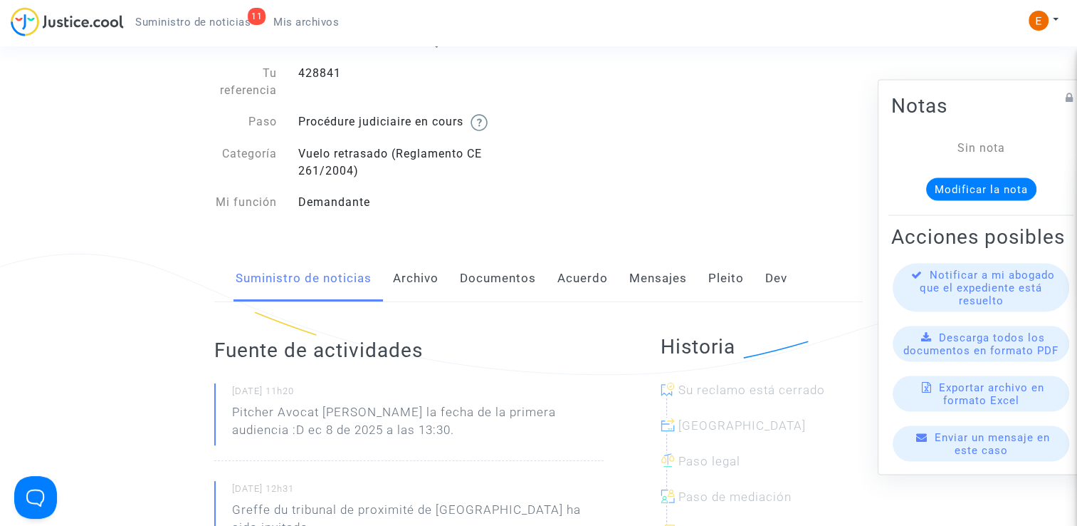
scroll to position [71, 0]
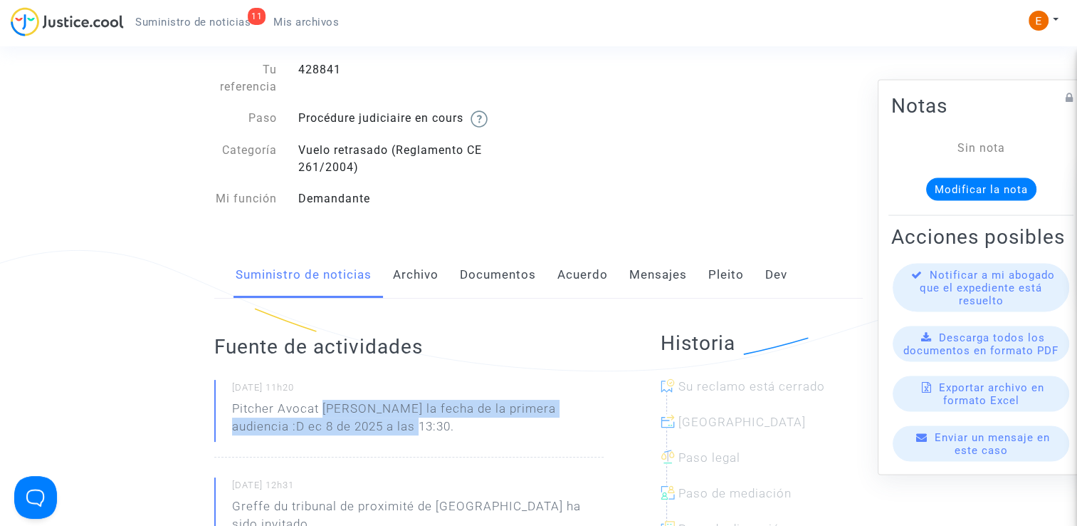
drag, startPoint x: 325, startPoint y: 408, endPoint x: 387, endPoint y: 421, distance: 63.3
click at [387, 421] on p "Pitcher Avocat ha dado la fecha de la primera audiencia :D ec 8 de 2025 a las 1…" at bounding box center [418, 420] width 372 height 43
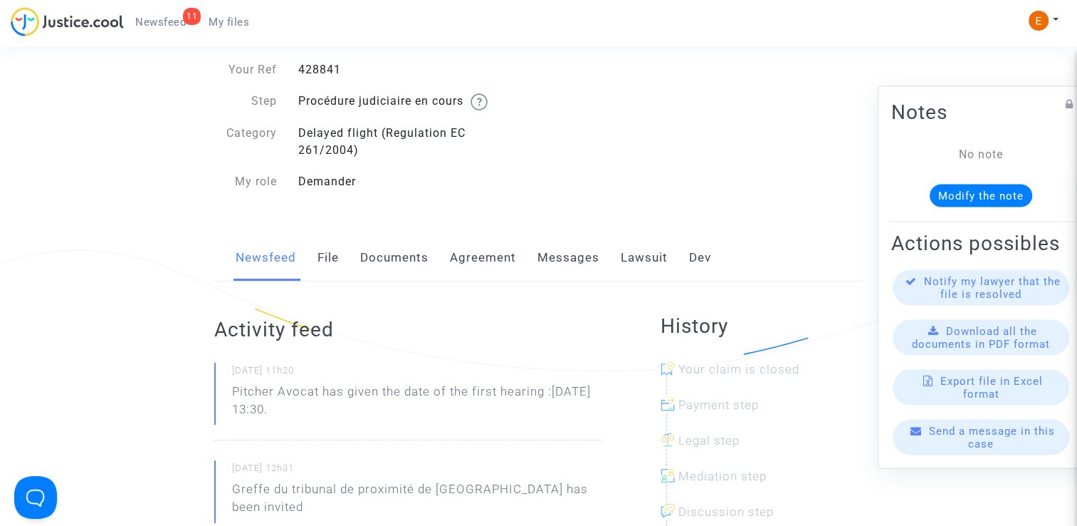
drag, startPoint x: 323, startPoint y: 392, endPoint x: 350, endPoint y: 413, distance: 34.0
click at [350, 413] on p "Pitcher Avocat has given the date of the first hearing :[DATE] 13:30." at bounding box center [418, 403] width 372 height 43
drag, startPoint x: 350, startPoint y: 413, endPoint x: 335, endPoint y: 391, distance: 27.1
copy p "has given the date of the first hearing :[DATE] 13:30."
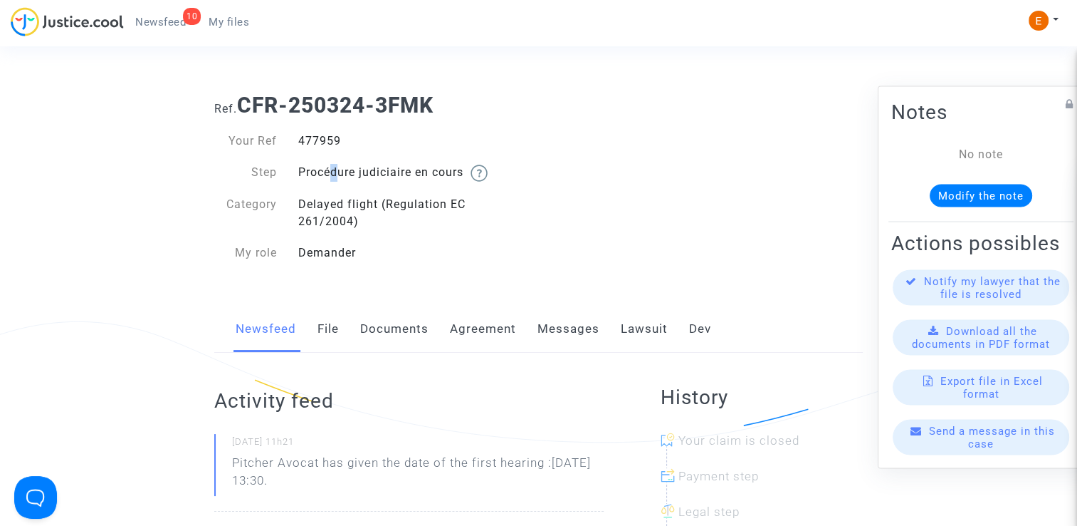
click at [328, 152] on div "Your Ref 477959 Step Procédure judiciaire en cours Category Delayed flight (Reg…" at bounding box center [371, 196] width 314 height 129
drag, startPoint x: 328, startPoint y: 152, endPoint x: 325, endPoint y: 137, distance: 14.7
click at [325, 137] on div "477959" at bounding box center [413, 140] width 251 height 17
copy div "477959"
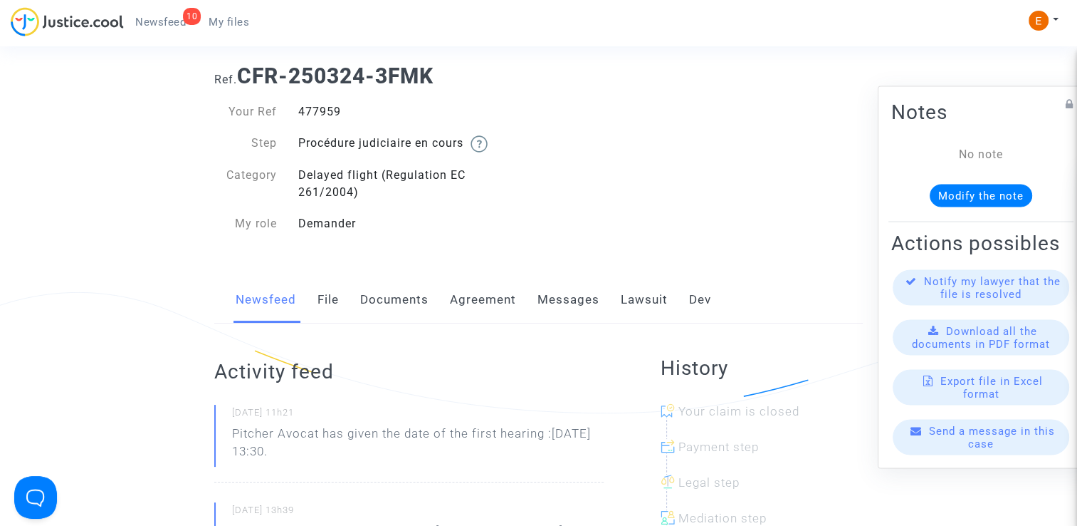
scroll to position [142, 0]
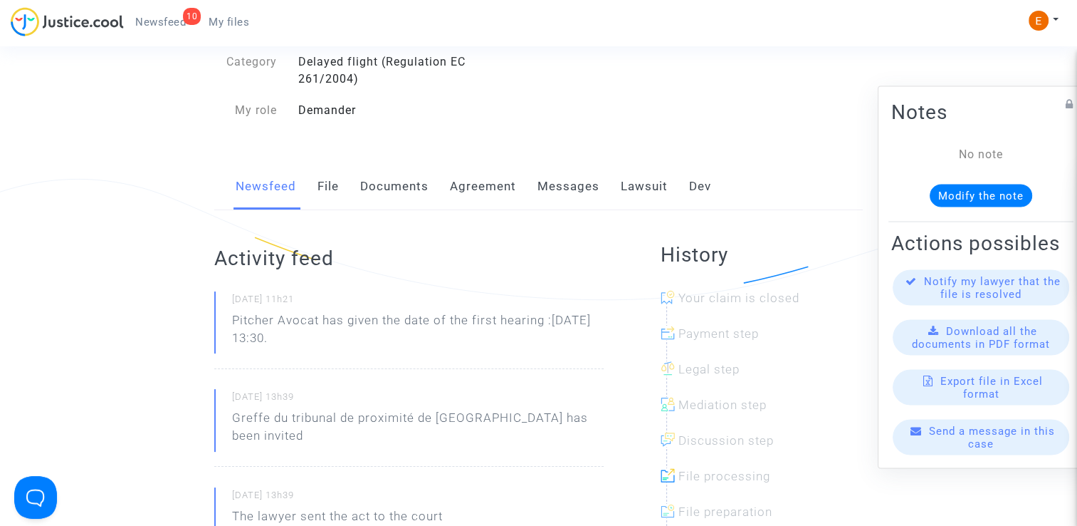
drag, startPoint x: 336, startPoint y: 336, endPoint x: 325, endPoint y: 321, distance: 18.8
click at [325, 321] on p "Pitcher Avocat has given the date of the first hearing :[DATE] 13:30." at bounding box center [418, 332] width 372 height 43
copy p "has given the date of the first hearing :[DATE] 13:30."
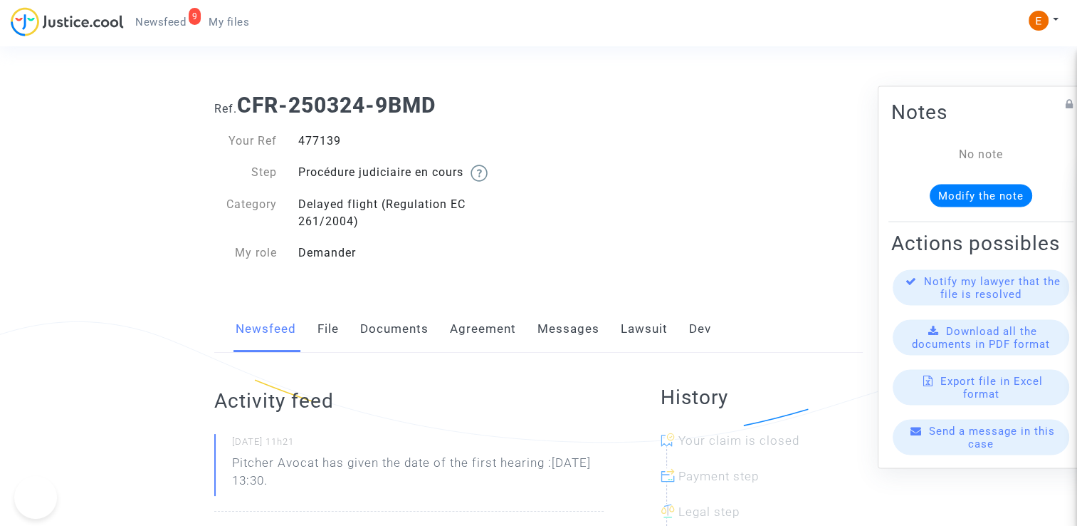
click at [330, 135] on div "477139" at bounding box center [413, 140] width 251 height 17
copy div "477139"
drag, startPoint x: 329, startPoint y: 487, endPoint x: 321, endPoint y: 464, distance: 24.8
click at [321, 464] on p "Pitcher Avocat has given the date of the first hearing :[DATE] 13:30." at bounding box center [418, 475] width 372 height 43
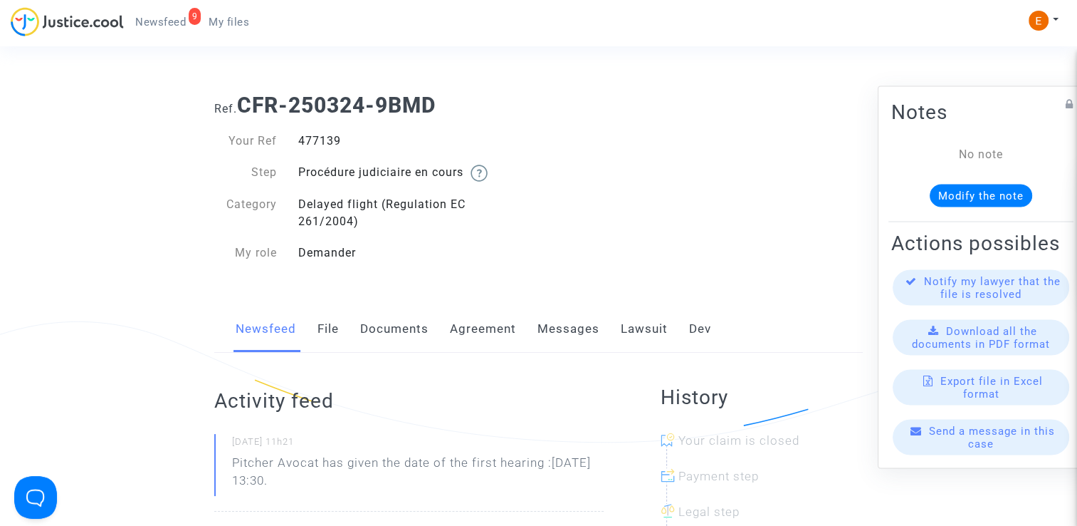
copy p "has given the date of the first hearing :[DATE] 13:30."
click at [330, 147] on div "477821" at bounding box center [413, 140] width 251 height 17
copy div "477821"
drag, startPoint x: 357, startPoint y: 476, endPoint x: 325, endPoint y: 466, distance: 34.2
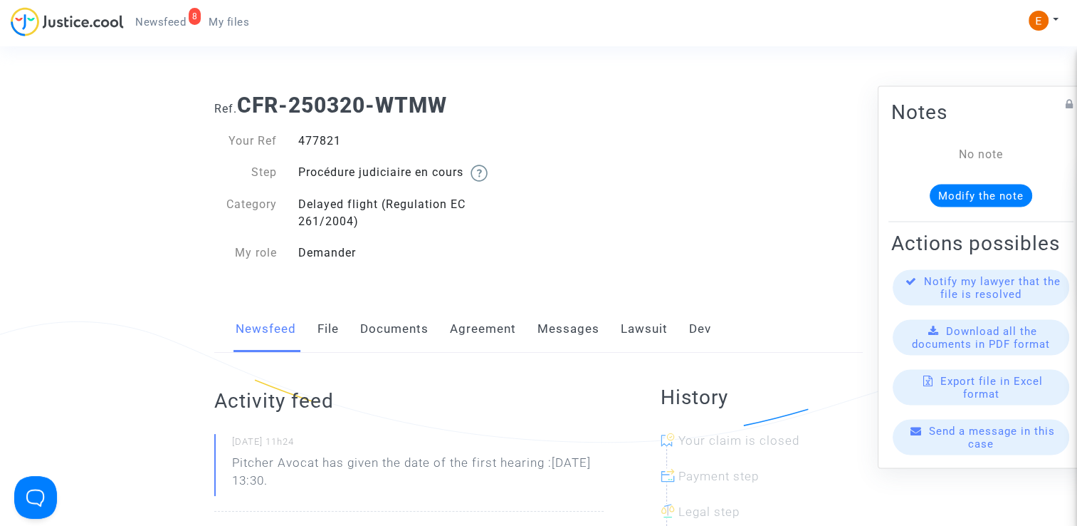
click at [325, 466] on p "Pitcher Avocat has given the date of the first hearing :[DATE] 13:30." at bounding box center [418, 475] width 372 height 43
copy p "has given the date of the first hearing :[DATE] 13:30."
drag, startPoint x: 0, startPoint y: 0, endPoint x: 316, endPoint y: 143, distance: 347.1
drag, startPoint x: 322, startPoint y: 482, endPoint x: 325, endPoint y: 466, distance: 16.6
click at [325, 466] on p "Pitcher Avocat has given the date of the first hearing :[DATE] 13:30." at bounding box center [418, 475] width 372 height 43
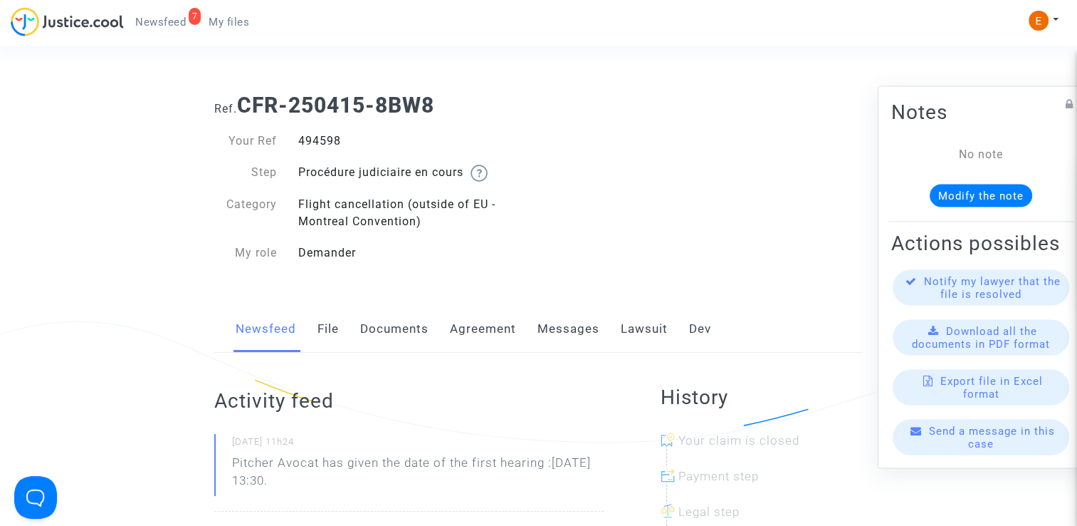
copy p "has given the date of the first hearing :[DATE] 13:30."
click at [336, 141] on div "286948" at bounding box center [413, 140] width 251 height 17
copy div "286948"
drag, startPoint x: 350, startPoint y: 481, endPoint x: 325, endPoint y: 466, distance: 29.3
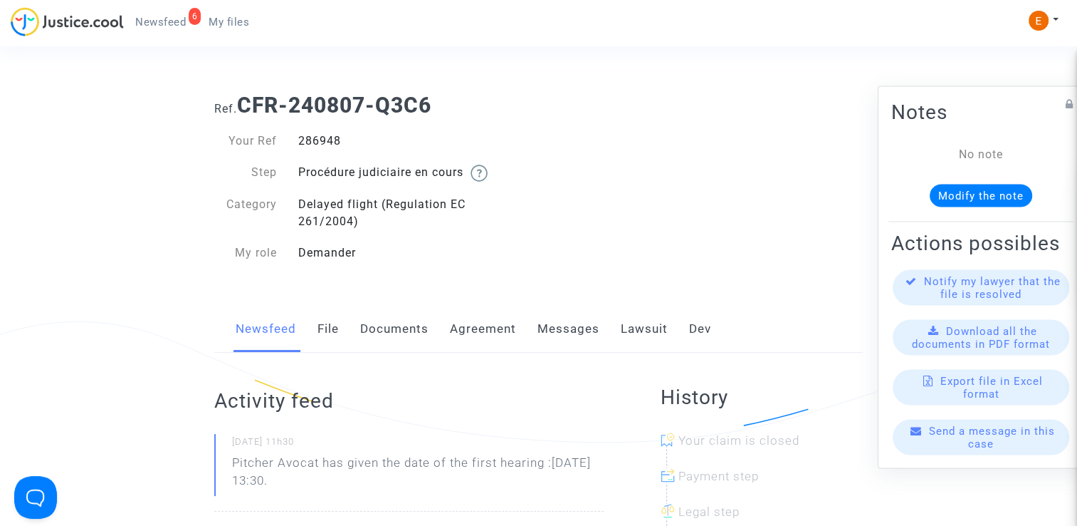
click at [325, 466] on p "Pitcher Avocat has given the date of the first hearing :[DATE] 13:30." at bounding box center [418, 475] width 372 height 43
copy p "has given the date of the first hearing :[DATE] 13:30."
click at [326, 145] on div "482737" at bounding box center [413, 140] width 251 height 17
copy div "482737"
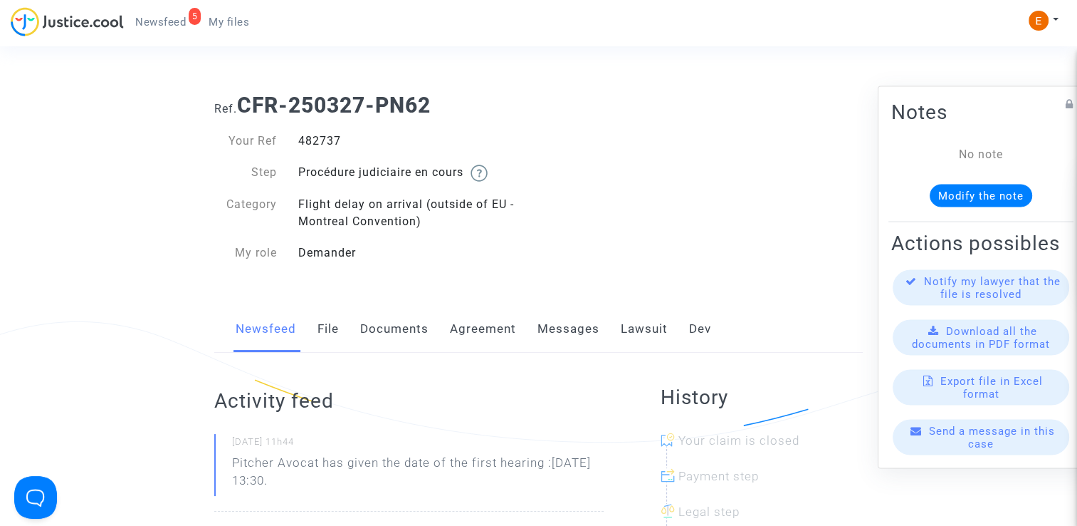
drag, startPoint x: 335, startPoint y: 485, endPoint x: 322, endPoint y: 463, distance: 25.5
click at [322, 463] on p "Pitcher Avocat has given the date of the first hearing :[DATE] 13:30." at bounding box center [418, 475] width 372 height 43
copy p "has given the date of the first hearing :[DATE] 13:30."
click at [313, 143] on div "483965" at bounding box center [413, 140] width 251 height 17
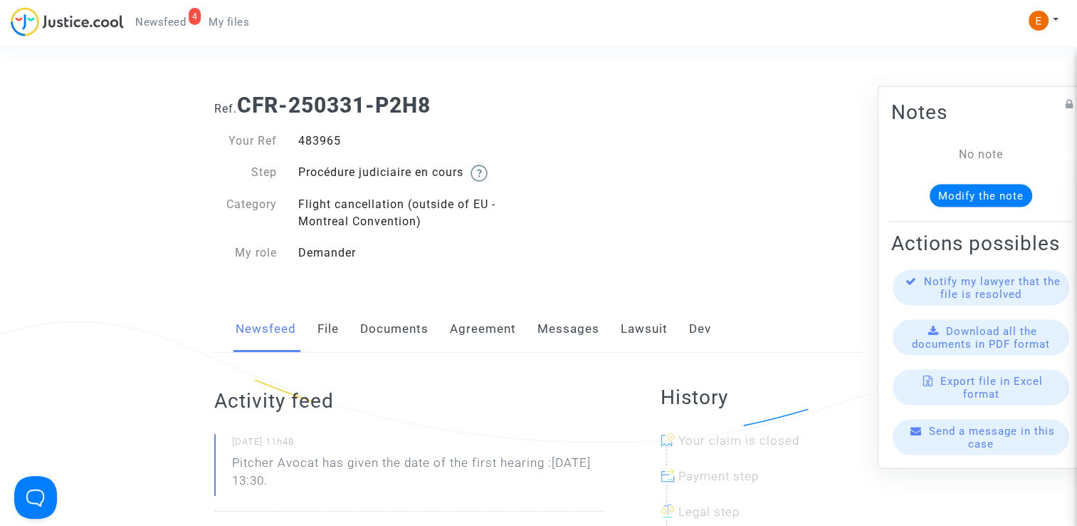
copy div "483965"
drag, startPoint x: 328, startPoint y: 484, endPoint x: 325, endPoint y: 466, distance: 18.0
click at [325, 466] on p "Pitcher Avocat has given the date of the first hearing :[DATE] 13:30." at bounding box center [418, 475] width 372 height 43
copy p "has given the date of the first hearing :[DATE] 13:30."
